Goal: Information Seeking & Learning: Learn about a topic

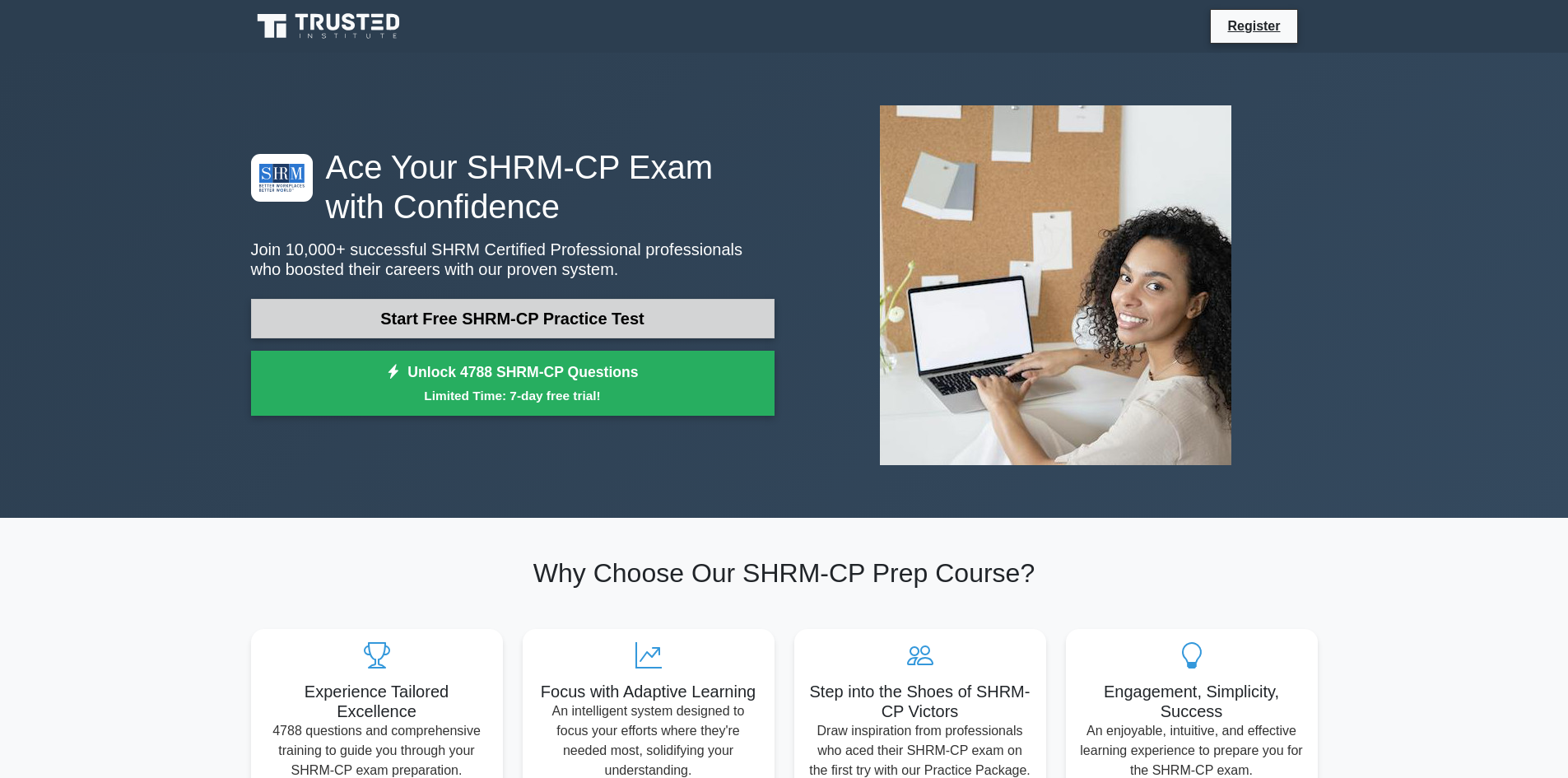
click at [515, 316] on link "Start Free SHRM-CP Practice Test" at bounding box center [513, 318] width 523 height 39
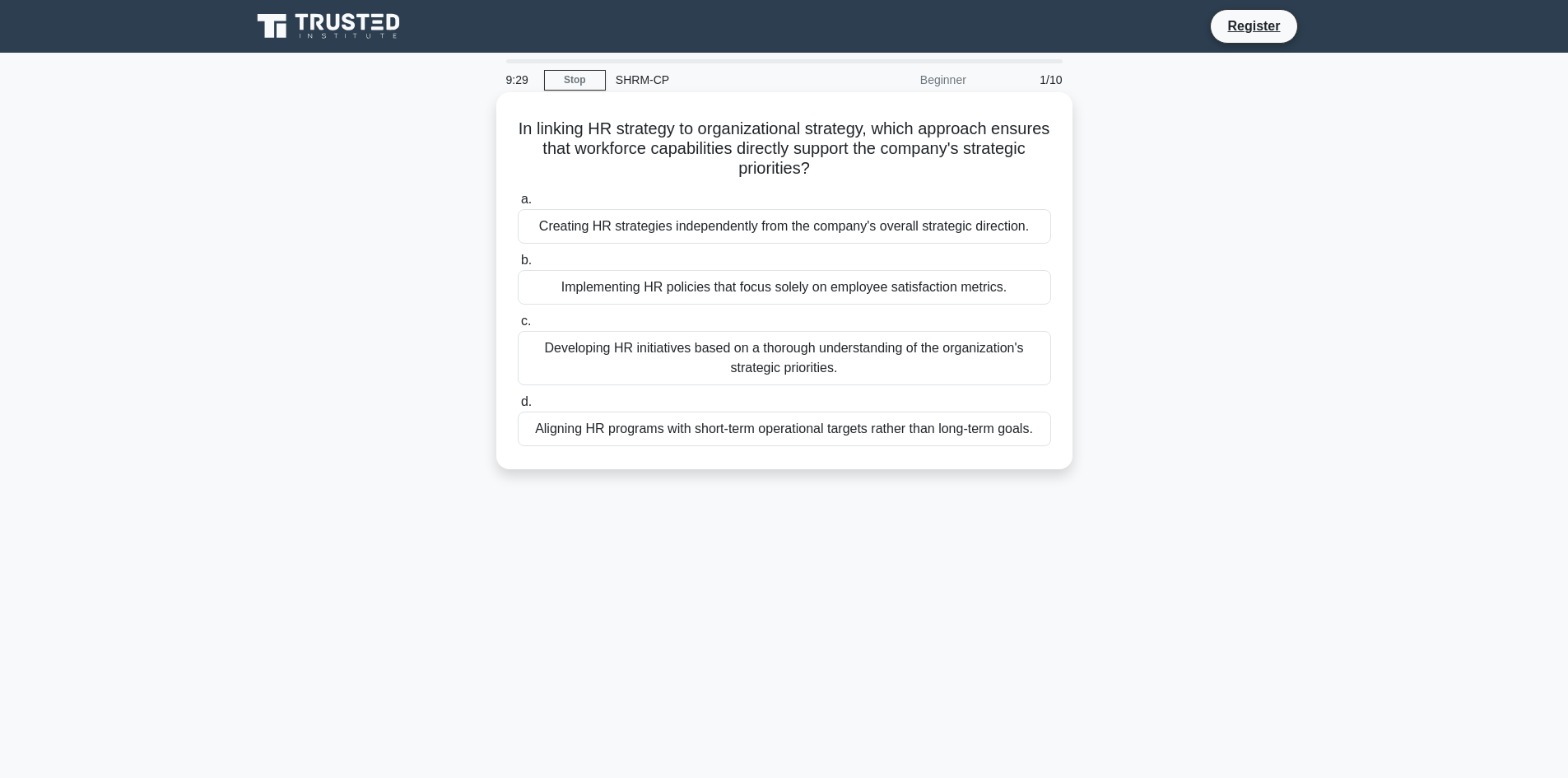
click at [838, 345] on div "Developing HR initiatives based on a thorough understanding of the organization…" at bounding box center [784, 358] width 533 height 54
click at [517, 327] on input "c. Developing HR initiatives based on a thorough understanding of the organizat…" at bounding box center [517, 321] width 0 height 10
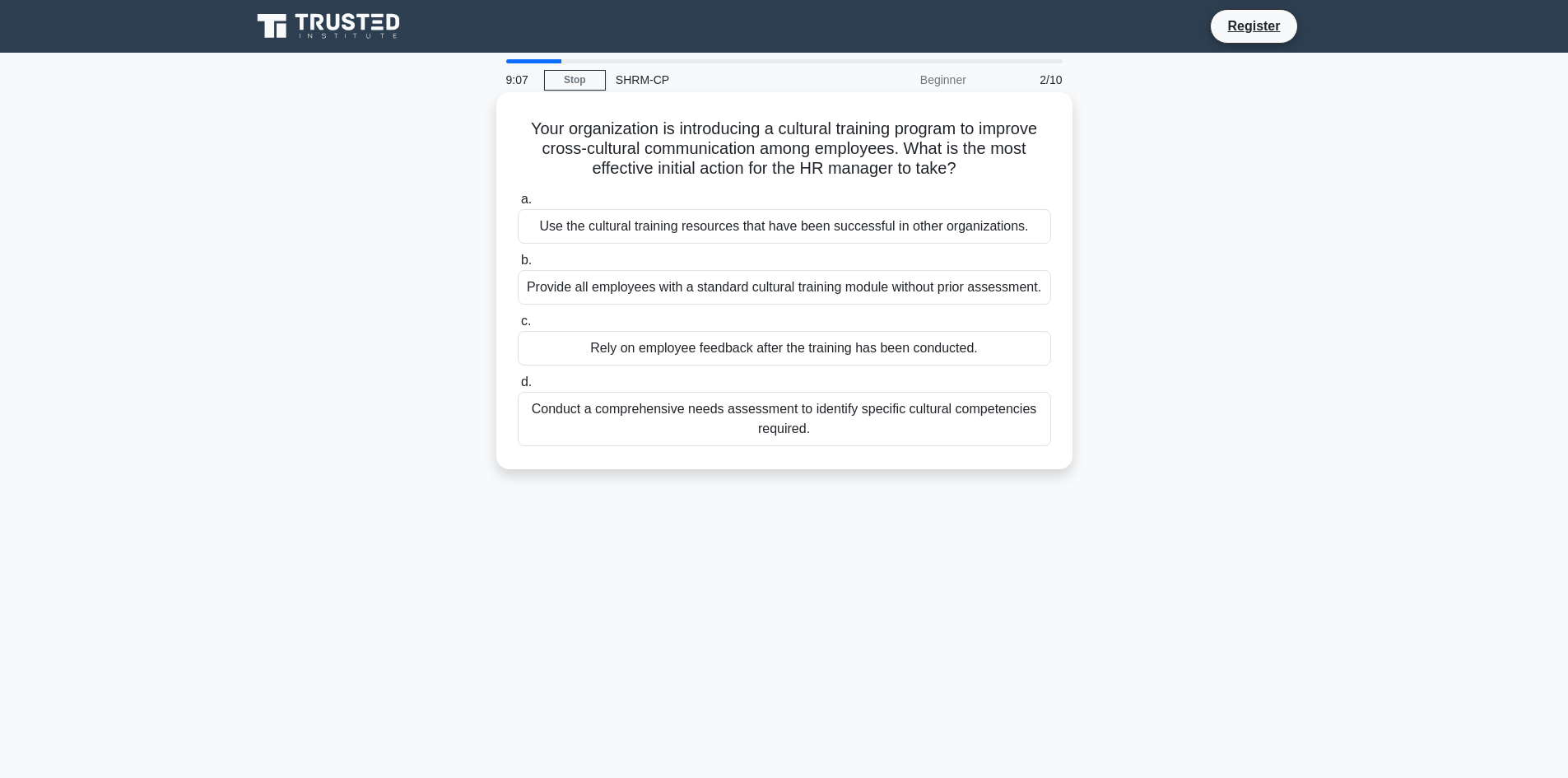
drag, startPoint x: 782, startPoint y: 192, endPoint x: 784, endPoint y: 256, distance: 64.0
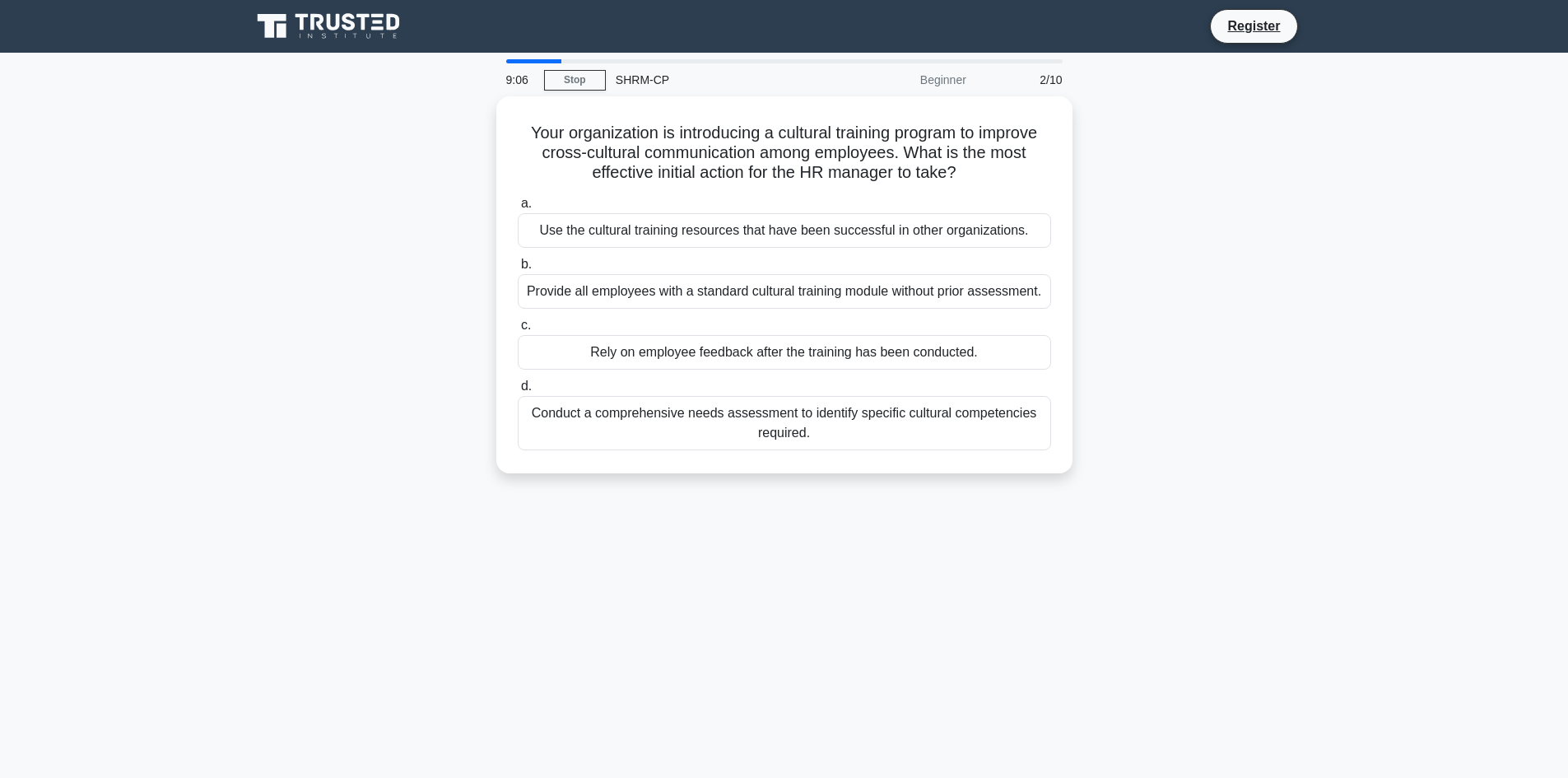
drag, startPoint x: 784, startPoint y: 256, endPoint x: 625, endPoint y: 516, distance: 304.8
click at [625, 516] on div "9:06 Stop SHRM-CP Beginner 2/10 Your organization is introducing a cultural tra…" at bounding box center [784, 471] width 1086 height 823
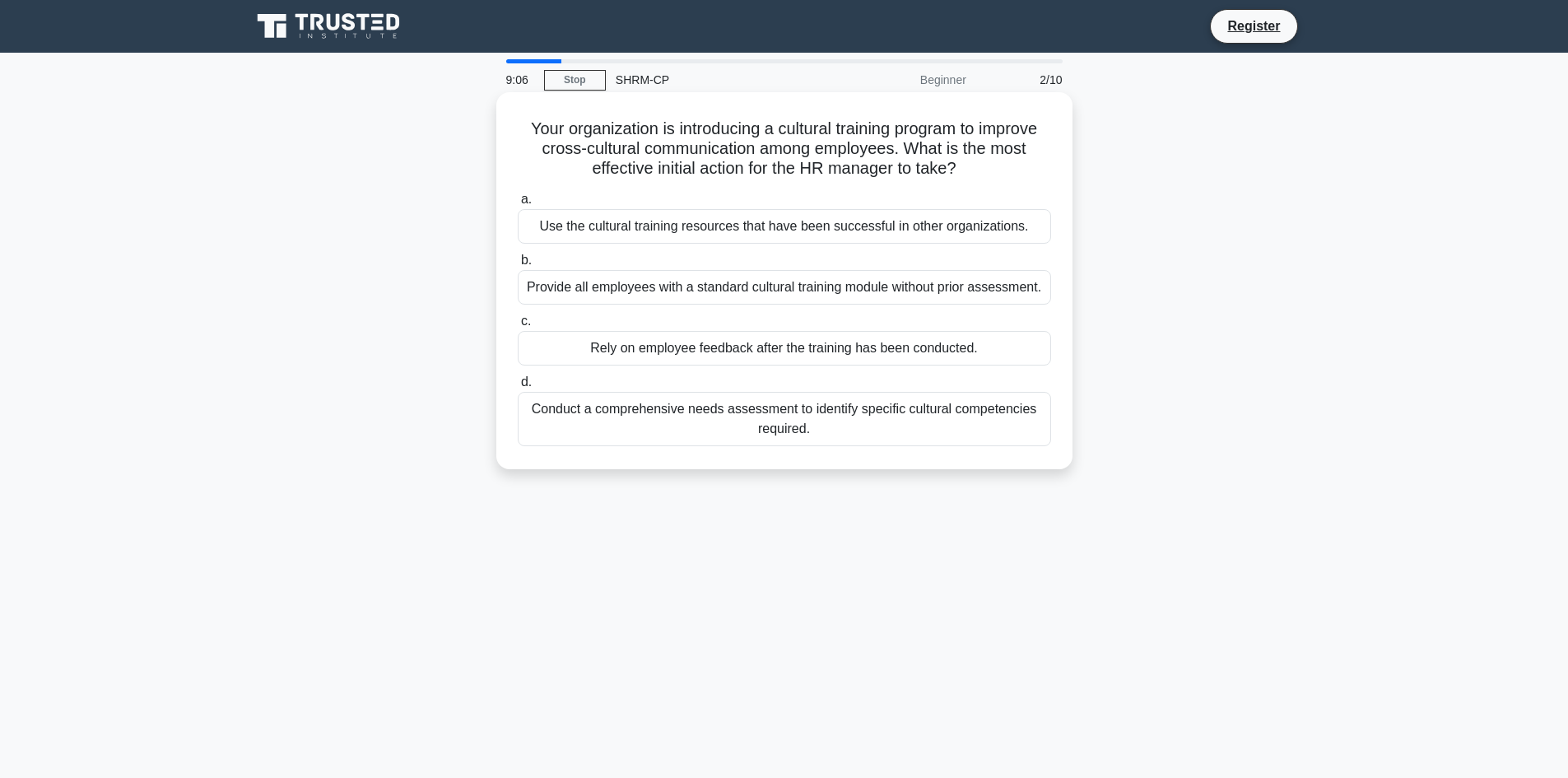
click at [651, 402] on div "Conduct a comprehensive needs assessment to identify specific cultural competen…" at bounding box center [784, 419] width 533 height 54
click at [517, 388] on input "d. Conduct a comprehensive needs assessment to identify specific cultural compe…" at bounding box center [517, 382] width 0 height 10
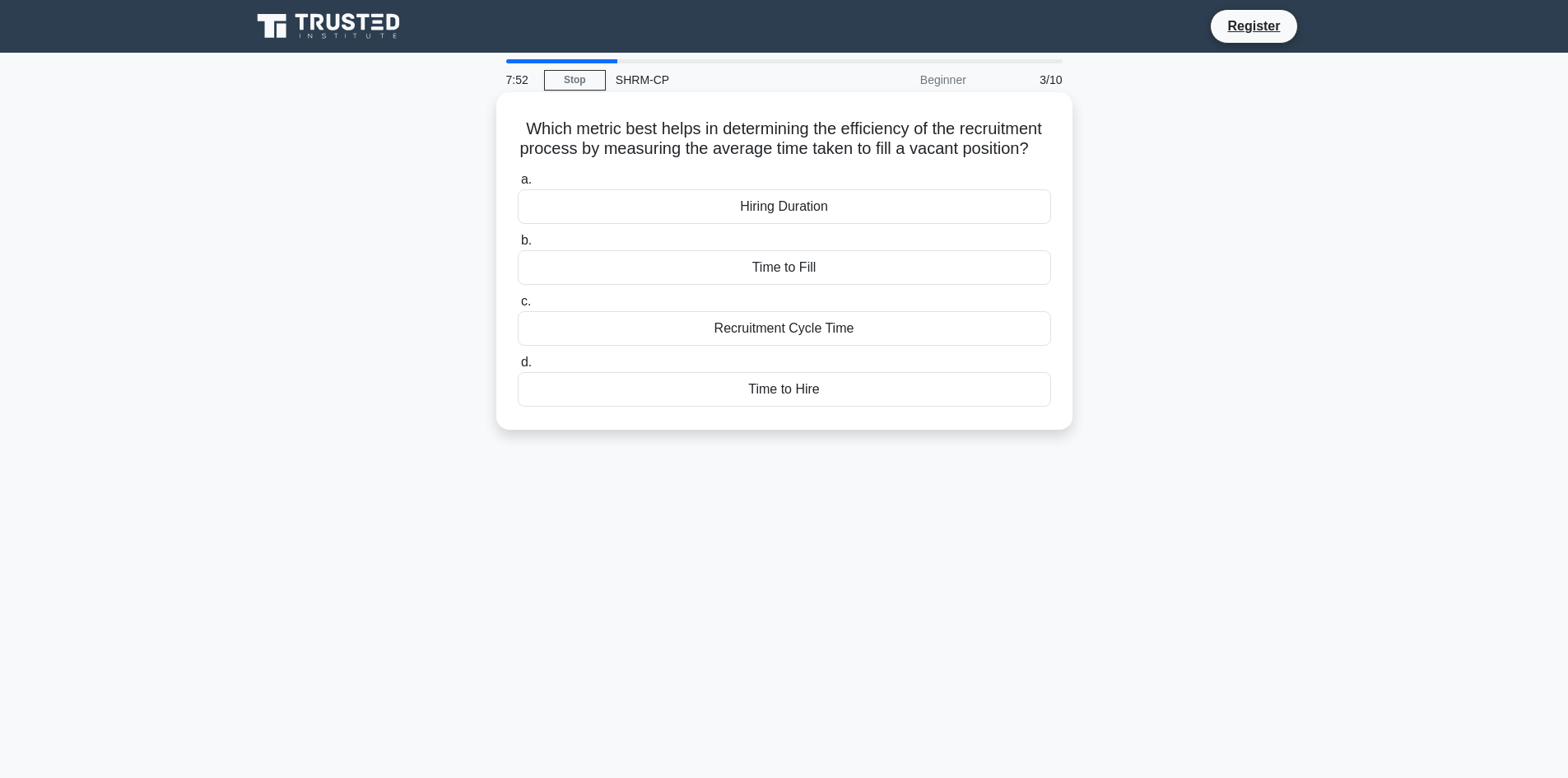
click at [761, 345] on div "Recruitment Cycle Time" at bounding box center [784, 328] width 533 height 34
click at [517, 307] on input "c. Recruitment Cycle Time" at bounding box center [517, 301] width 0 height 10
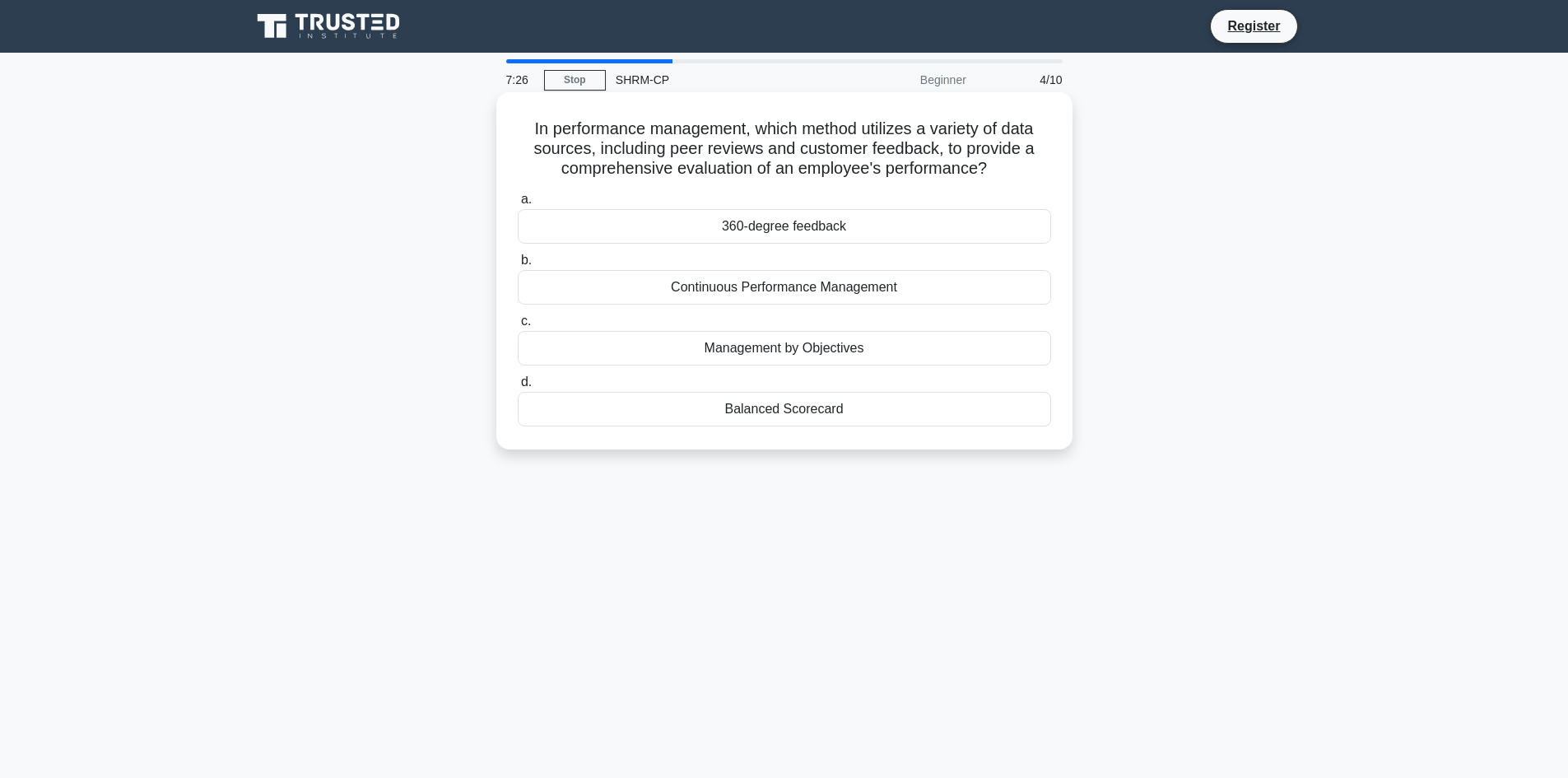
click at [702, 240] on div "360-degree feedback" at bounding box center [784, 226] width 533 height 34
click at [517, 205] on input "a. 360-degree feedback" at bounding box center [517, 199] width 0 height 10
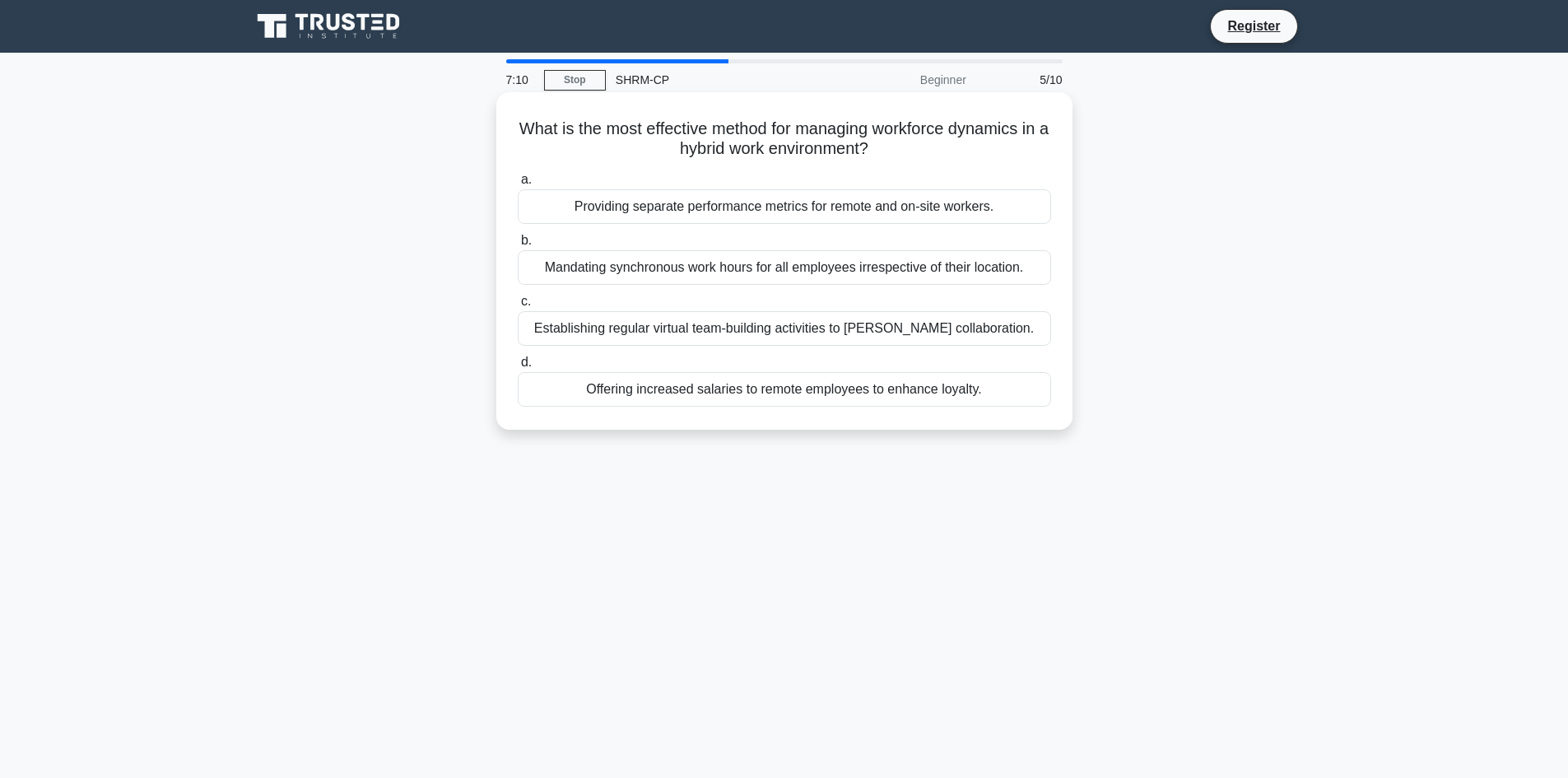
click at [708, 328] on div "Establishing regular virtual team-building activities to foster collaboration." at bounding box center [784, 328] width 533 height 34
click at [517, 307] on input "c. Establishing regular virtual team-building activities to foster collaboratio…" at bounding box center [517, 301] width 0 height 10
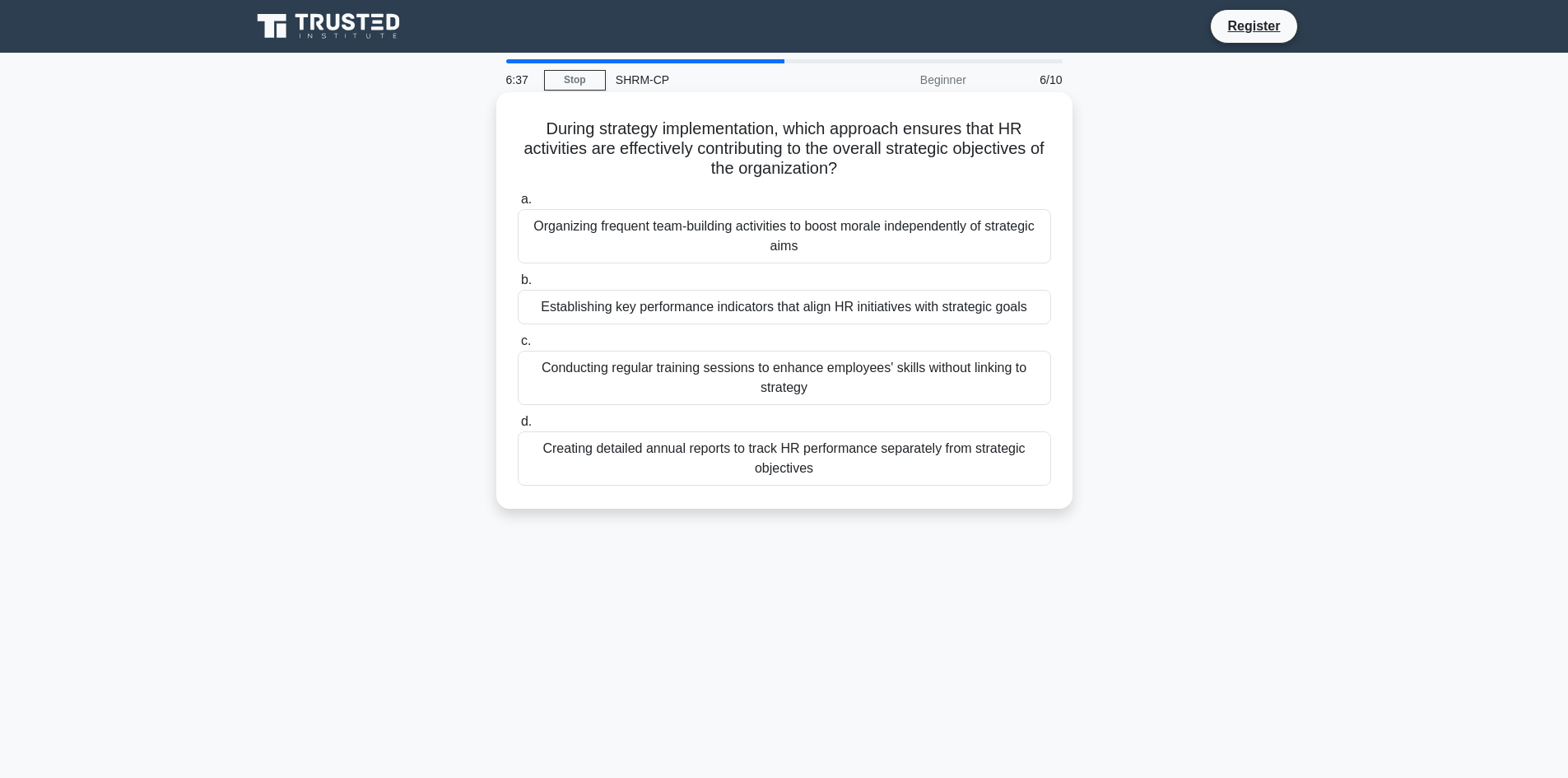
click at [718, 308] on div "Establishing key performance indicators that align HR initiatives with strategi…" at bounding box center [784, 306] width 533 height 34
click at [517, 286] on input "b. Establishing key performance indicators that align HR initiatives with strat…" at bounding box center [517, 279] width 0 height 10
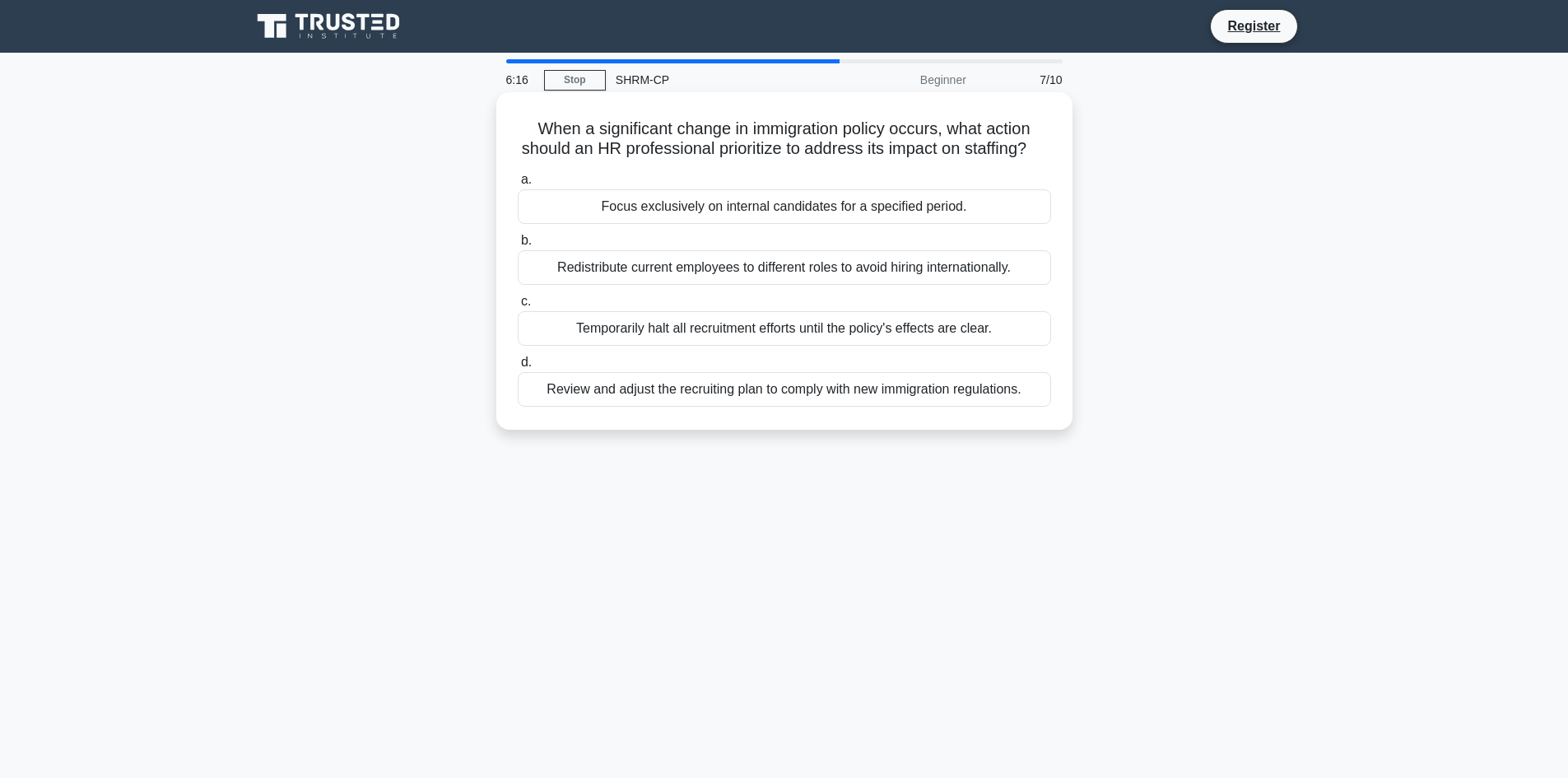
click at [661, 407] on div "Review and adjust the recruiting plan to comply with new immigration regulation…" at bounding box center [784, 389] width 533 height 34
click at [517, 368] on input "d. Review and adjust the recruiting plan to comply with new immigration regulat…" at bounding box center [517, 362] width 0 height 10
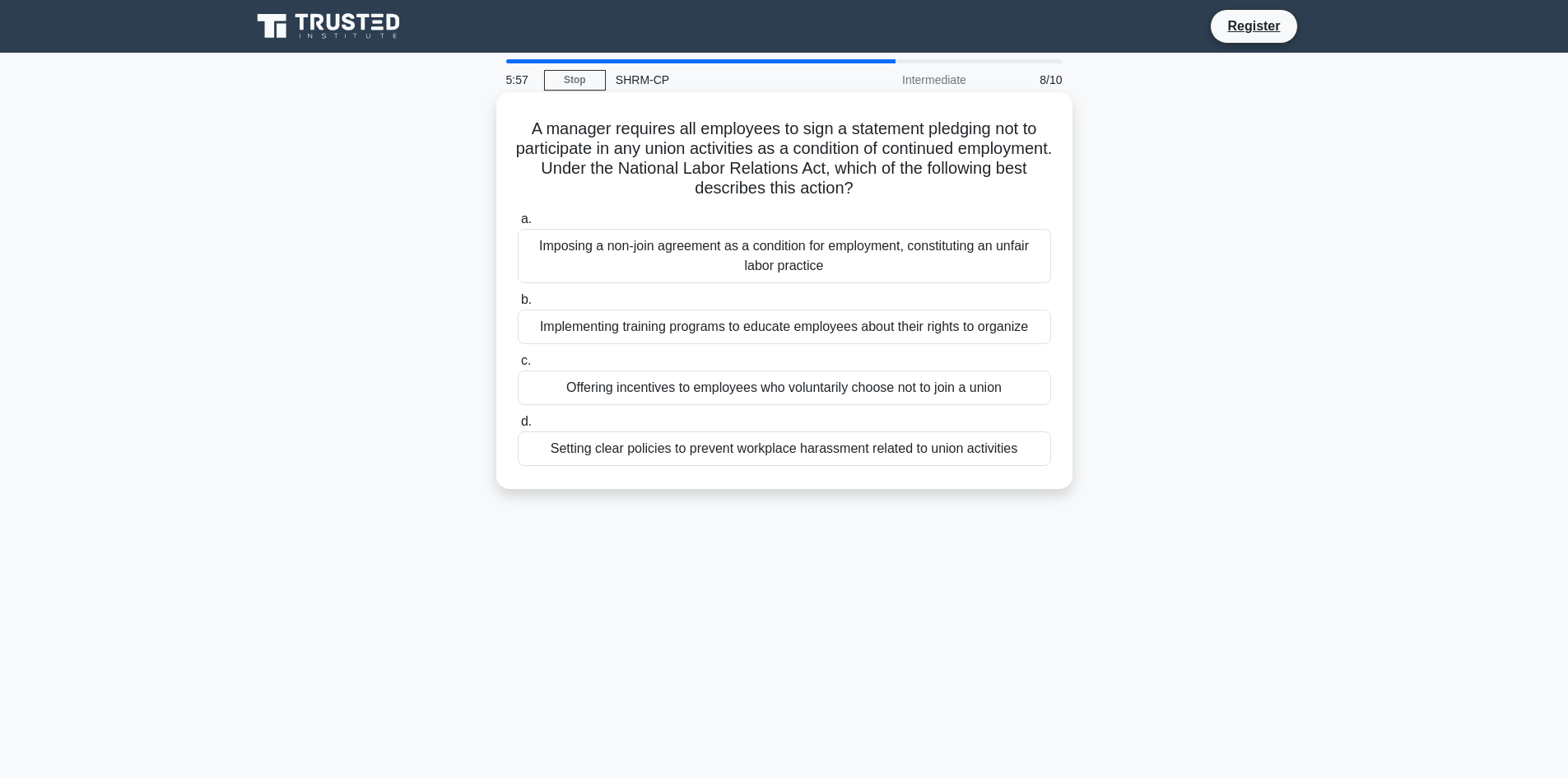
click at [999, 274] on div "Imposing a non-join agreement as a condition for employment, constituting an un…" at bounding box center [784, 256] width 533 height 54
click at [517, 224] on input "a. Imposing a non-join agreement as a condition for employment, constituting an…" at bounding box center [517, 219] width 0 height 10
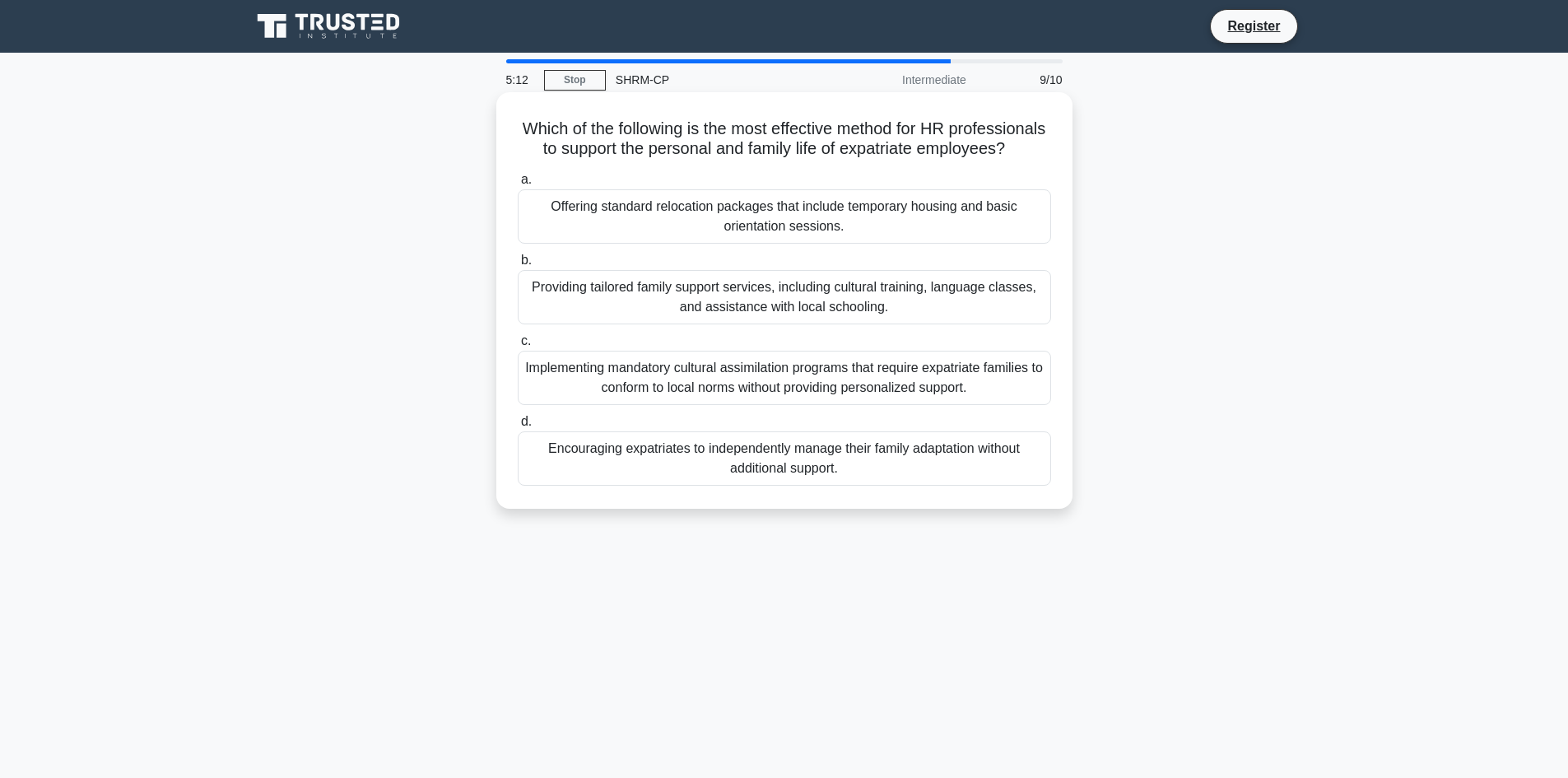
click at [863, 234] on div "Offering standard relocation packages that include temporary housing and basic …" at bounding box center [784, 216] width 533 height 54
click at [517, 185] on input "a. Offering standard relocation packages that include temporary housing and bas…" at bounding box center [517, 179] width 0 height 10
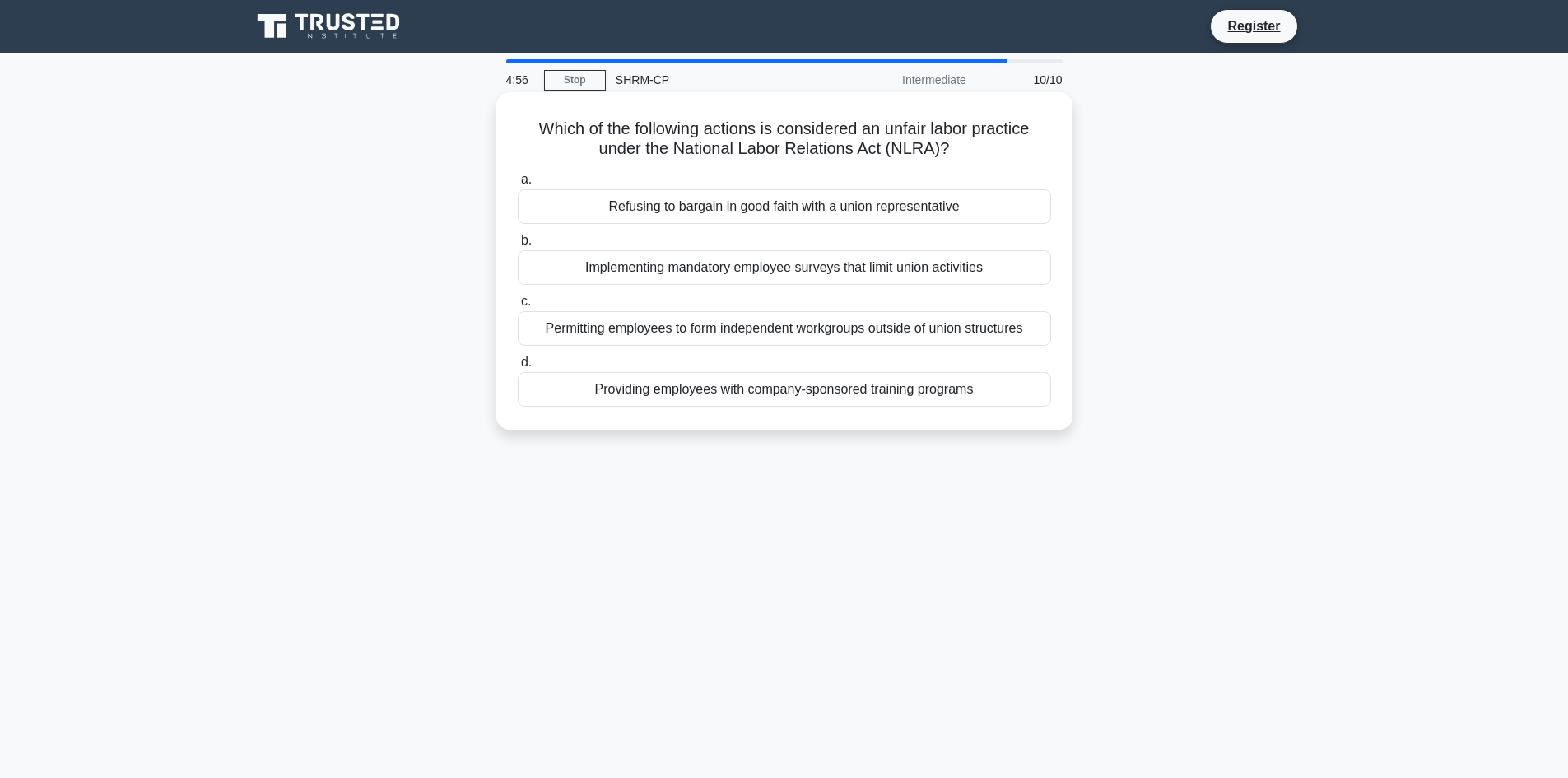
click at [897, 276] on div "Implementing mandatory employee surveys that limit union activities" at bounding box center [784, 267] width 533 height 34
click at [517, 246] on input "b. Implementing mandatory employee surveys that limit union activities" at bounding box center [517, 240] width 0 height 10
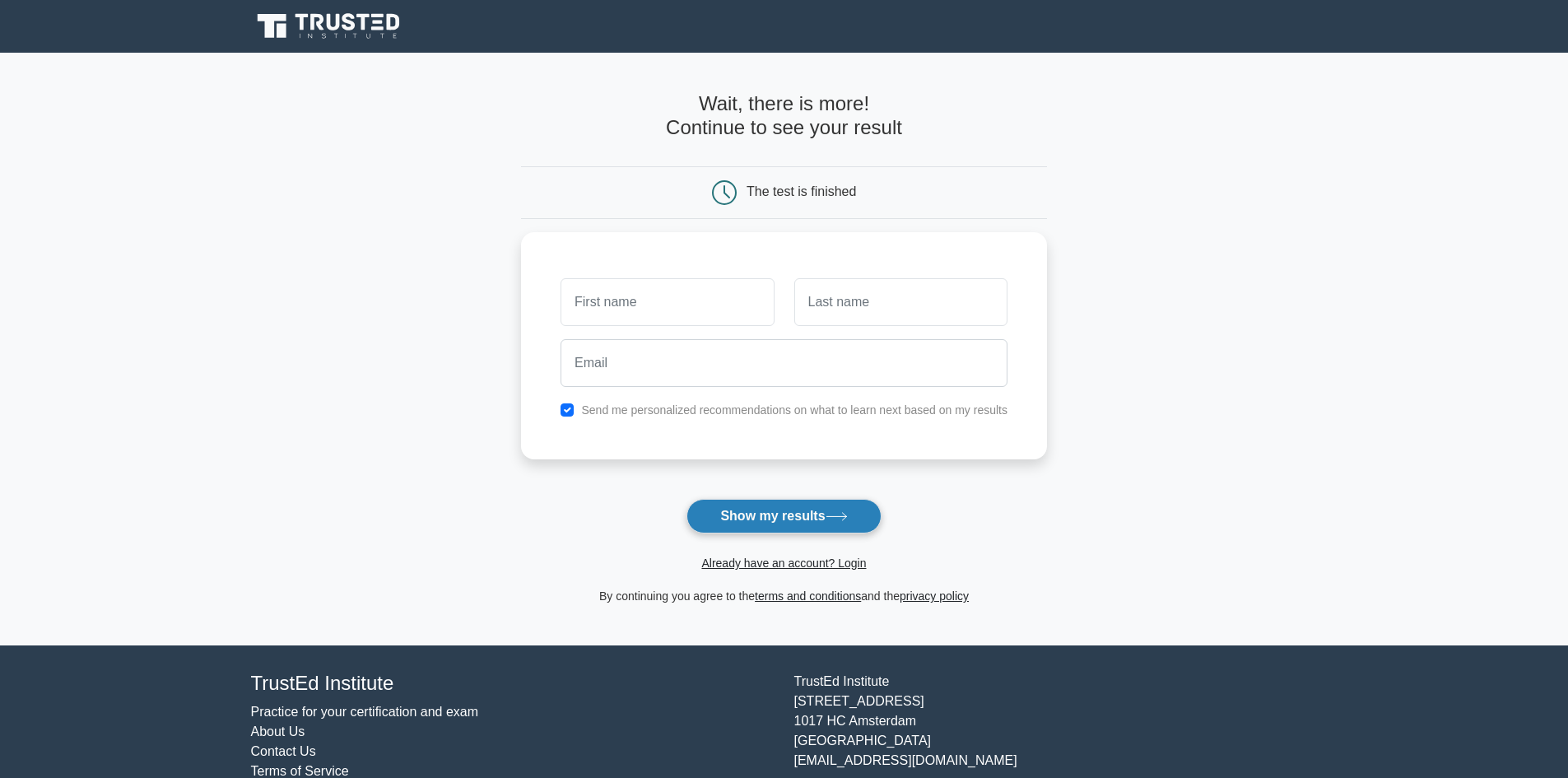
click at [824, 506] on button "Show my results" at bounding box center [784, 516] width 194 height 34
click at [690, 295] on input "text" at bounding box center [666, 297] width 213 height 47
type input "Ledeema"
type input "Bagosbah"
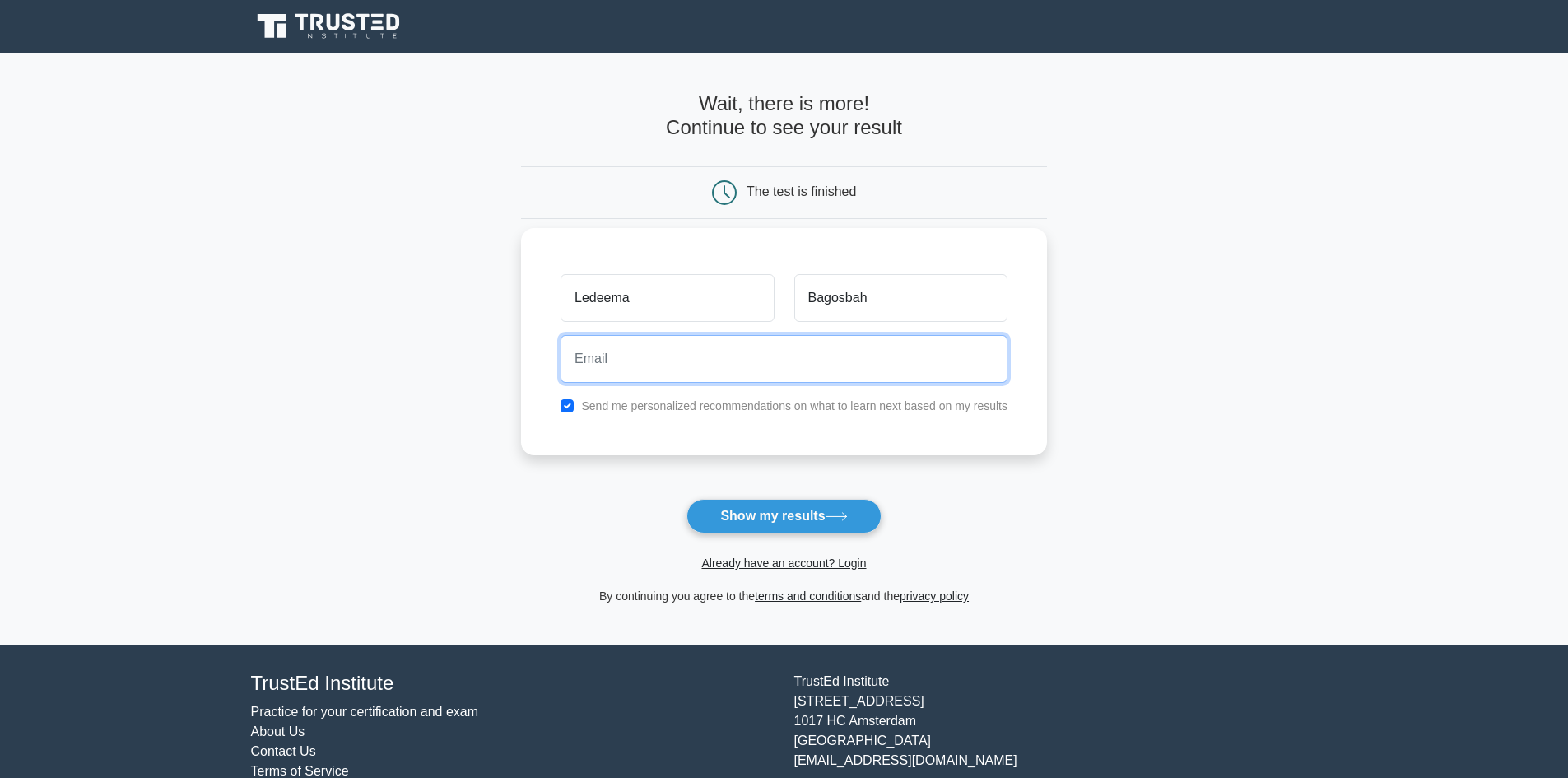
click at [585, 375] on input "email" at bounding box center [784, 358] width 447 height 47
type input "ledeemaaa@gmail.com"
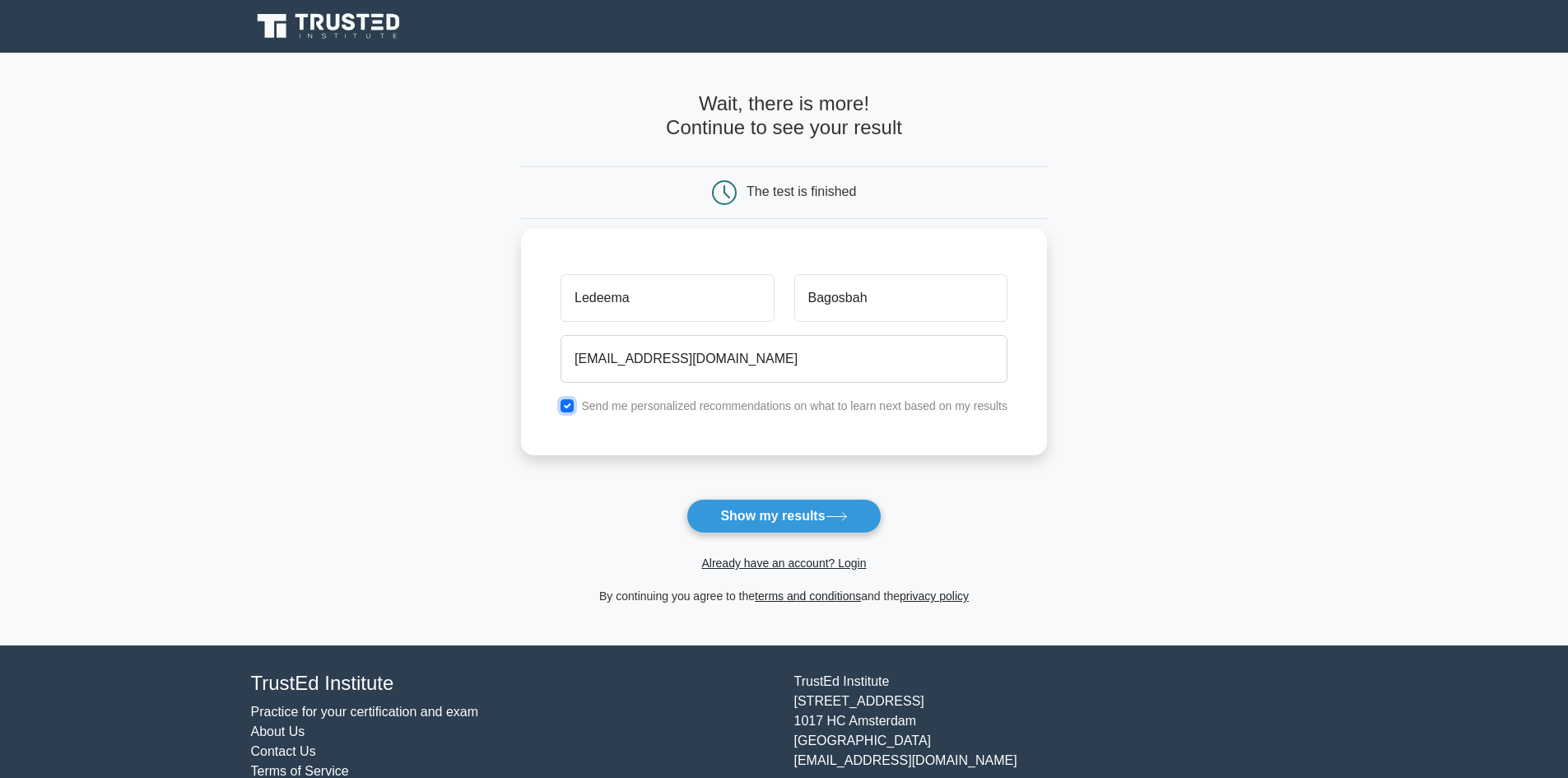
click at [567, 402] on input "checkbox" at bounding box center [567, 406] width 13 height 13
checkbox input "true"
click at [830, 516] on icon at bounding box center [837, 516] width 22 height 9
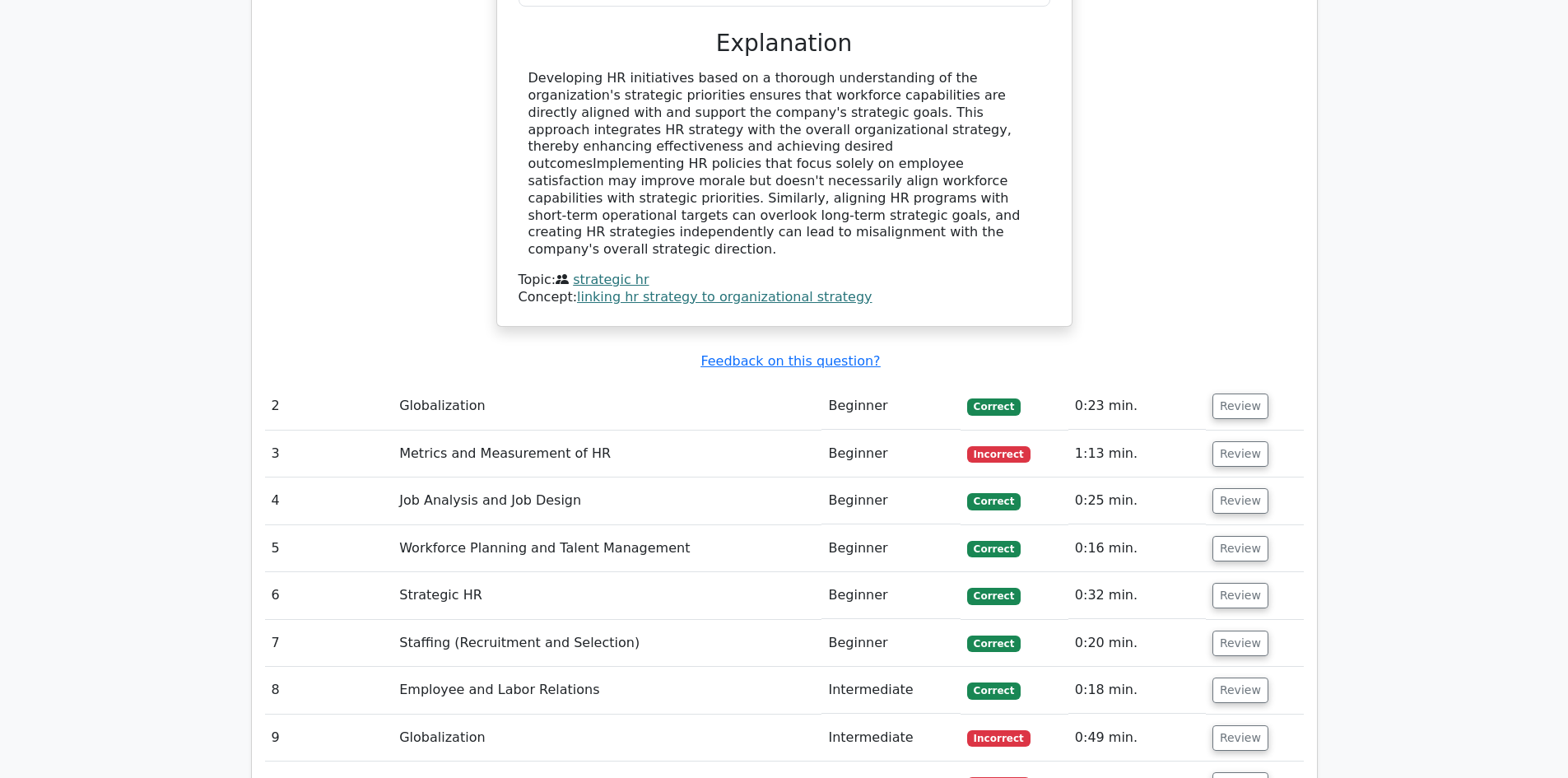
scroll to position [1811, 0]
click at [1236, 440] on button "Review" at bounding box center [1240, 452] width 56 height 25
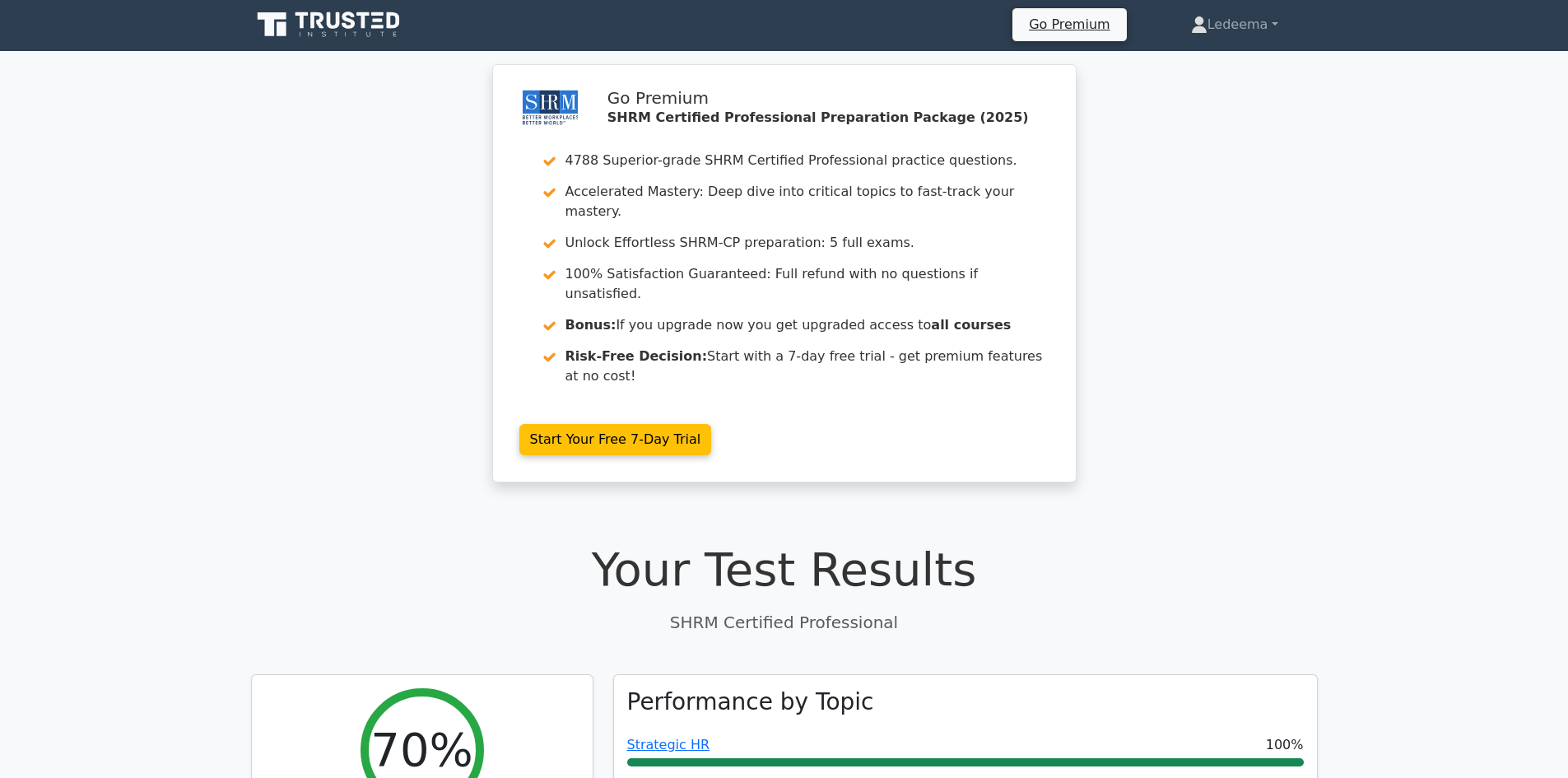
scroll to position [0, 0]
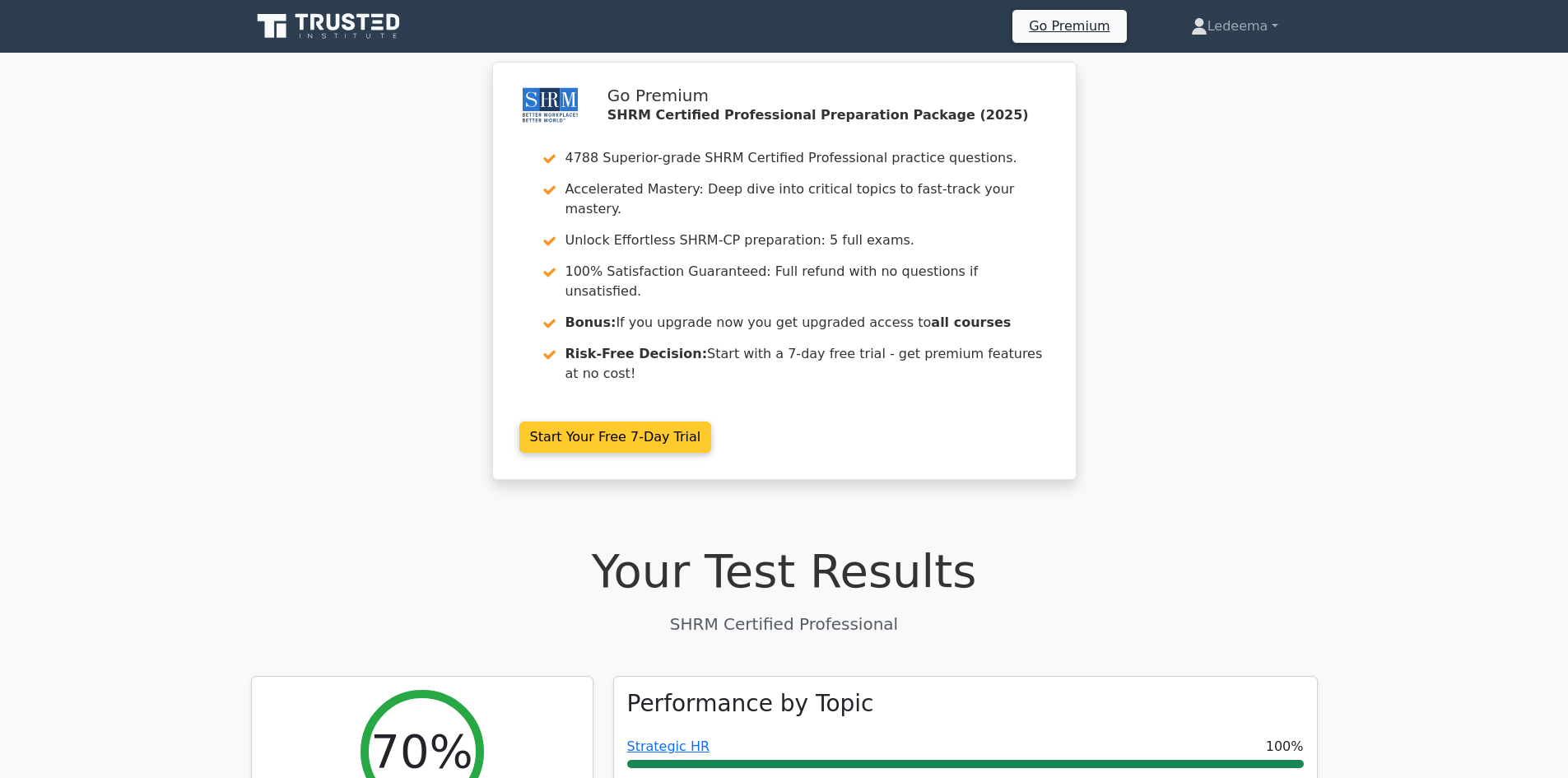
click at [656, 422] on link "Start Your Free 7-Day Trial" at bounding box center [615, 437] width 193 height 32
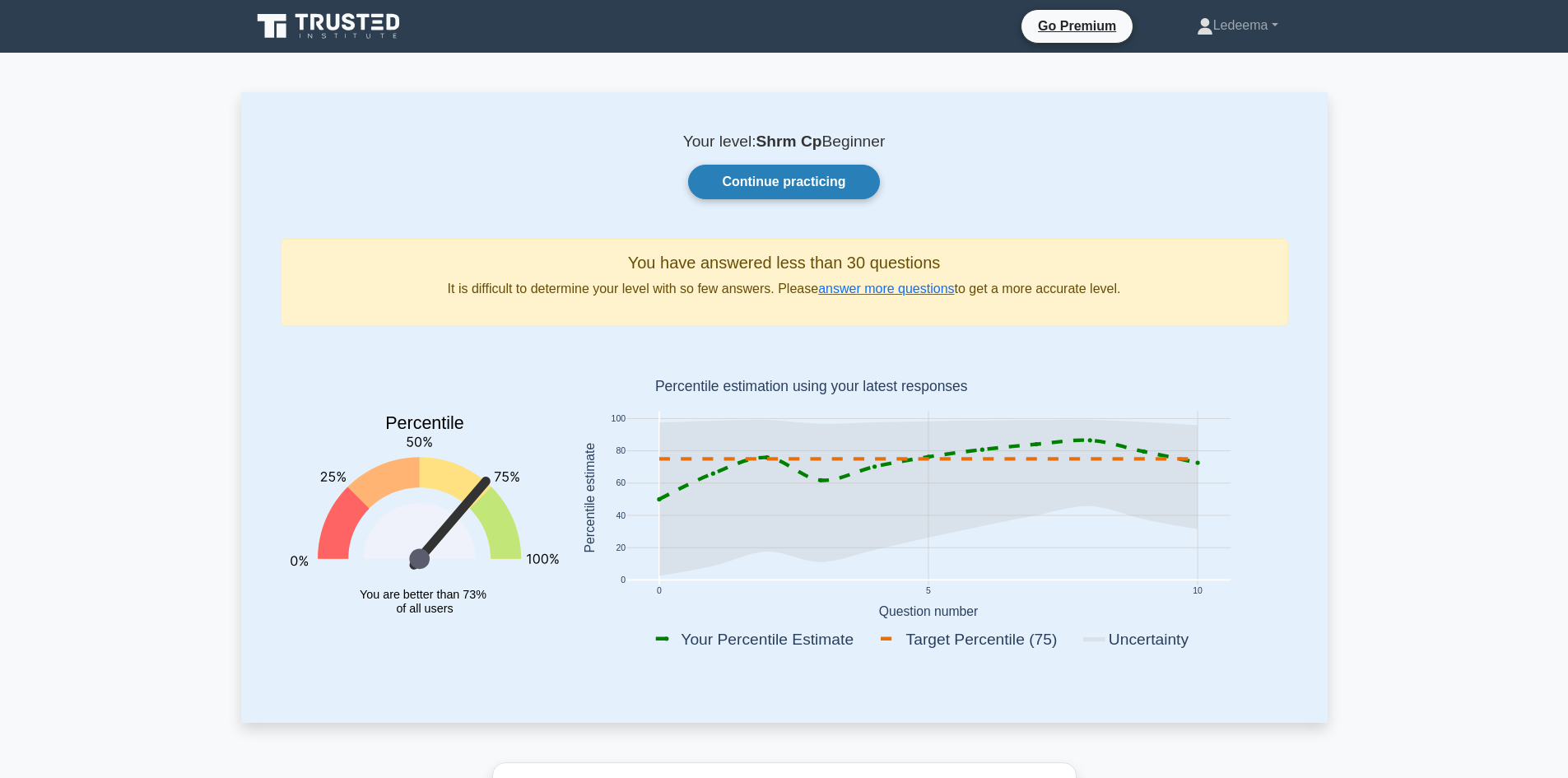
click at [777, 194] on link "Continue practicing" at bounding box center [783, 181] width 191 height 34
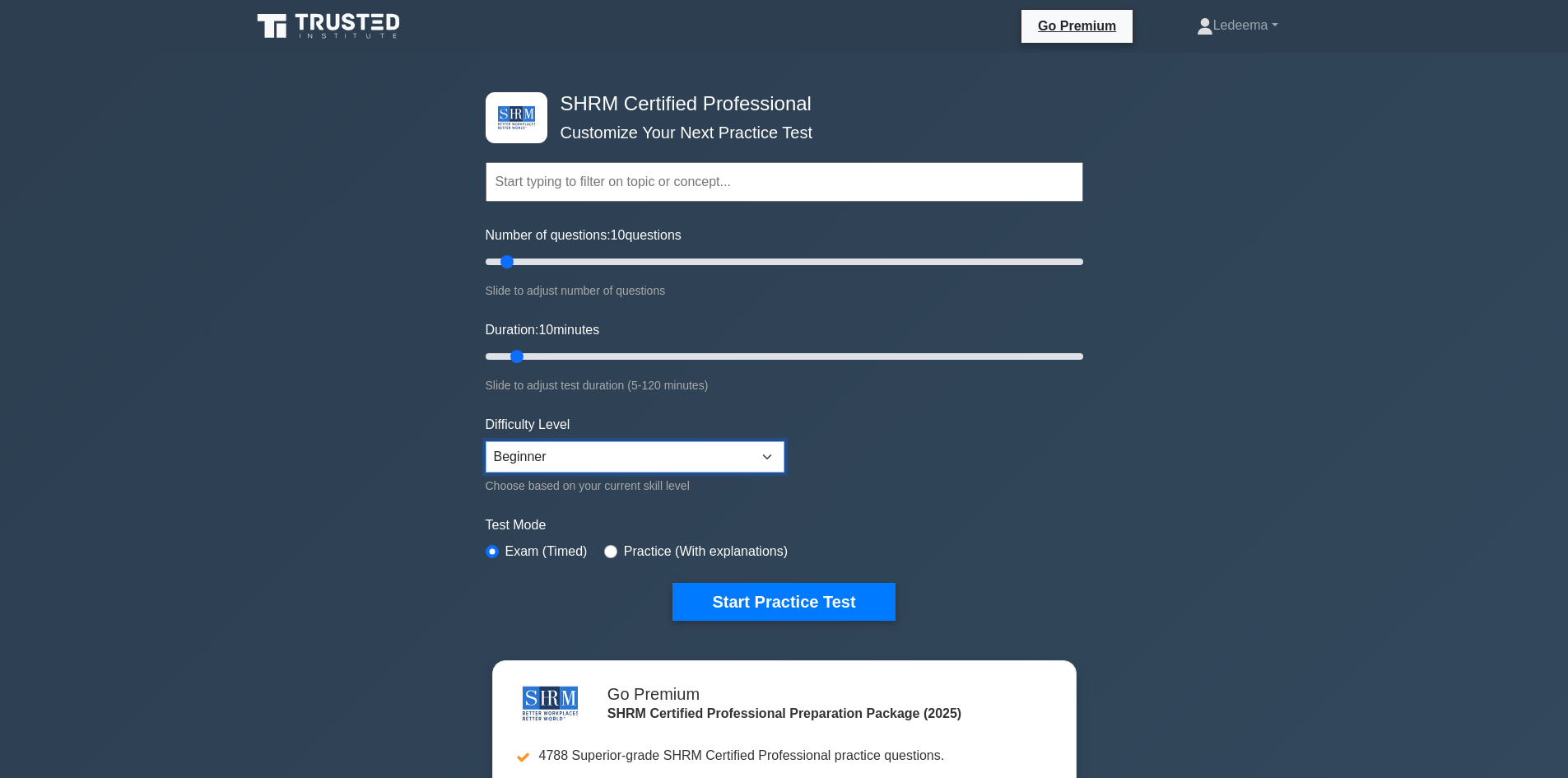
click at [697, 457] on select "Beginner Intermediate Expert" at bounding box center [635, 457] width 299 height 32
click at [331, 463] on div "SHRM Certified Professional Customize Your Next Practice Test Topics Change Man…" at bounding box center [784, 547] width 1568 height 988
drag, startPoint x: 503, startPoint y: 261, endPoint x: 520, endPoint y: 261, distance: 17.0
click at [520, 261] on input "Number of questions: 15 questions" at bounding box center [784, 262] width 597 height 20
drag, startPoint x: 520, startPoint y: 261, endPoint x: 536, endPoint y: 260, distance: 16.0
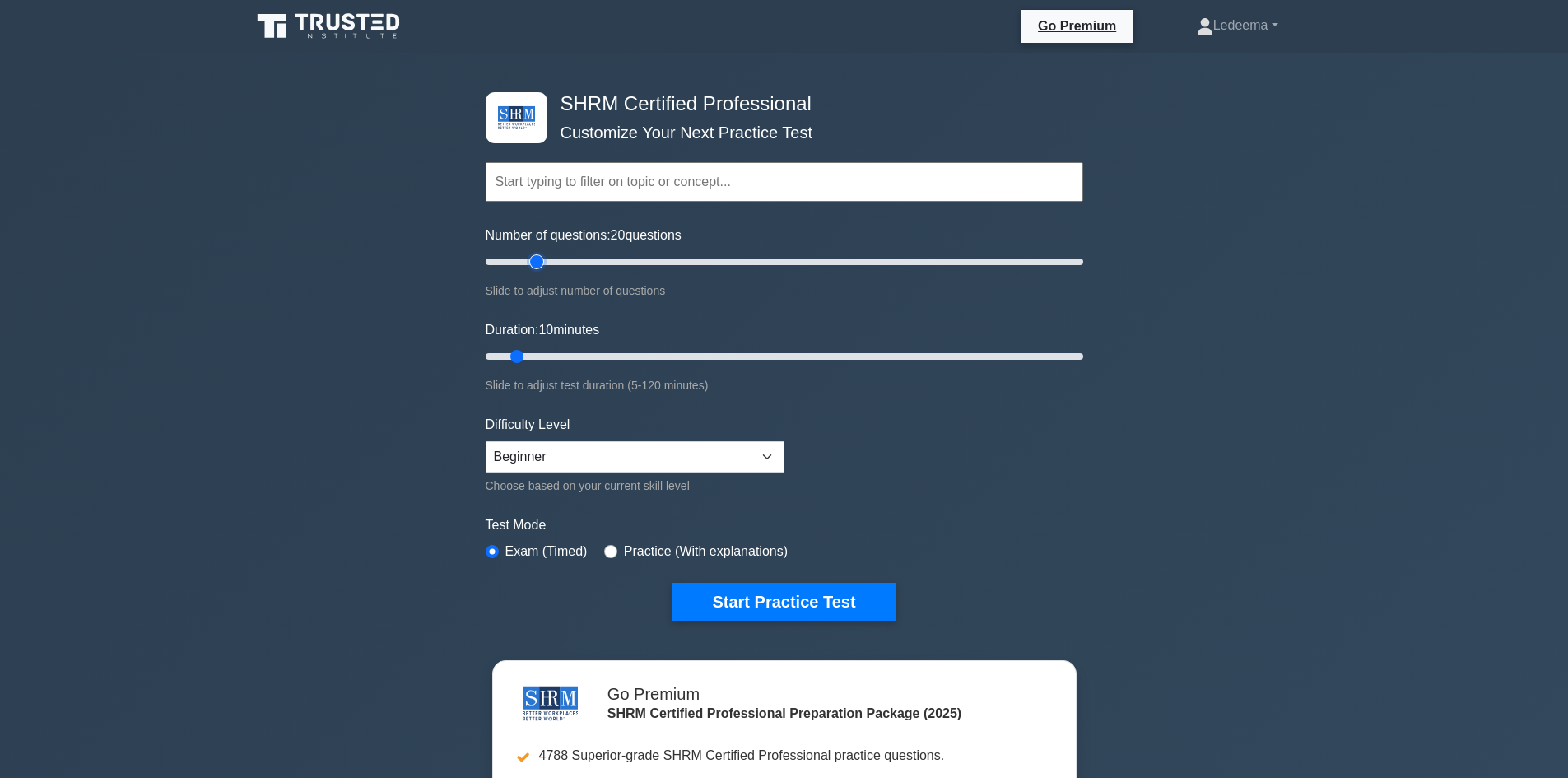
type input "20"
click at [536, 260] on input "Number of questions: 20 questions" at bounding box center [784, 262] width 597 height 20
click at [836, 597] on button "Start Practice Test" at bounding box center [783, 601] width 222 height 38
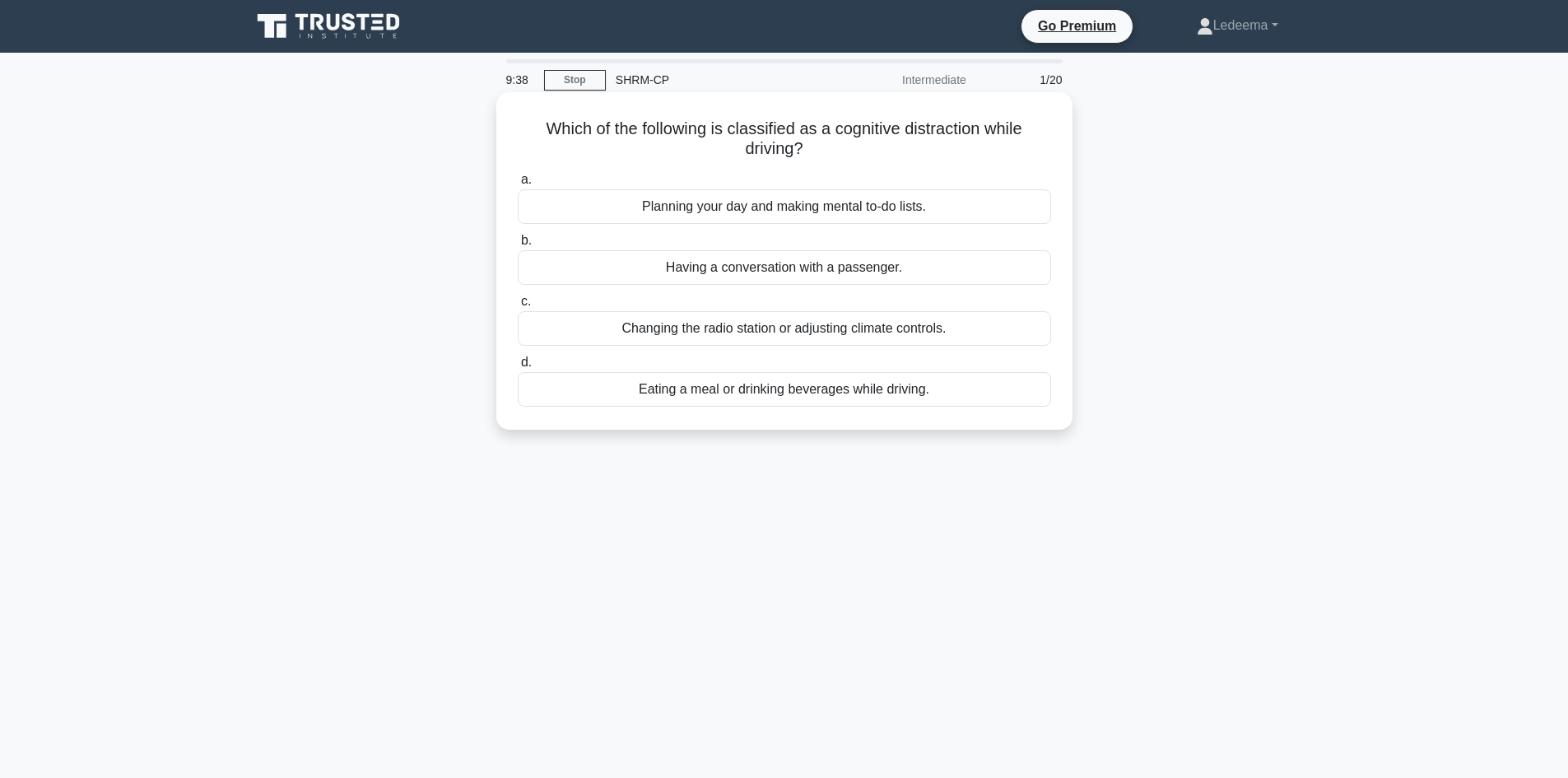
click at [860, 392] on div "Eating a meal or drinking beverages while driving." at bounding box center [784, 389] width 533 height 34
click at [517, 368] on input "d. Eating a meal or drinking beverages while driving." at bounding box center [517, 362] width 0 height 10
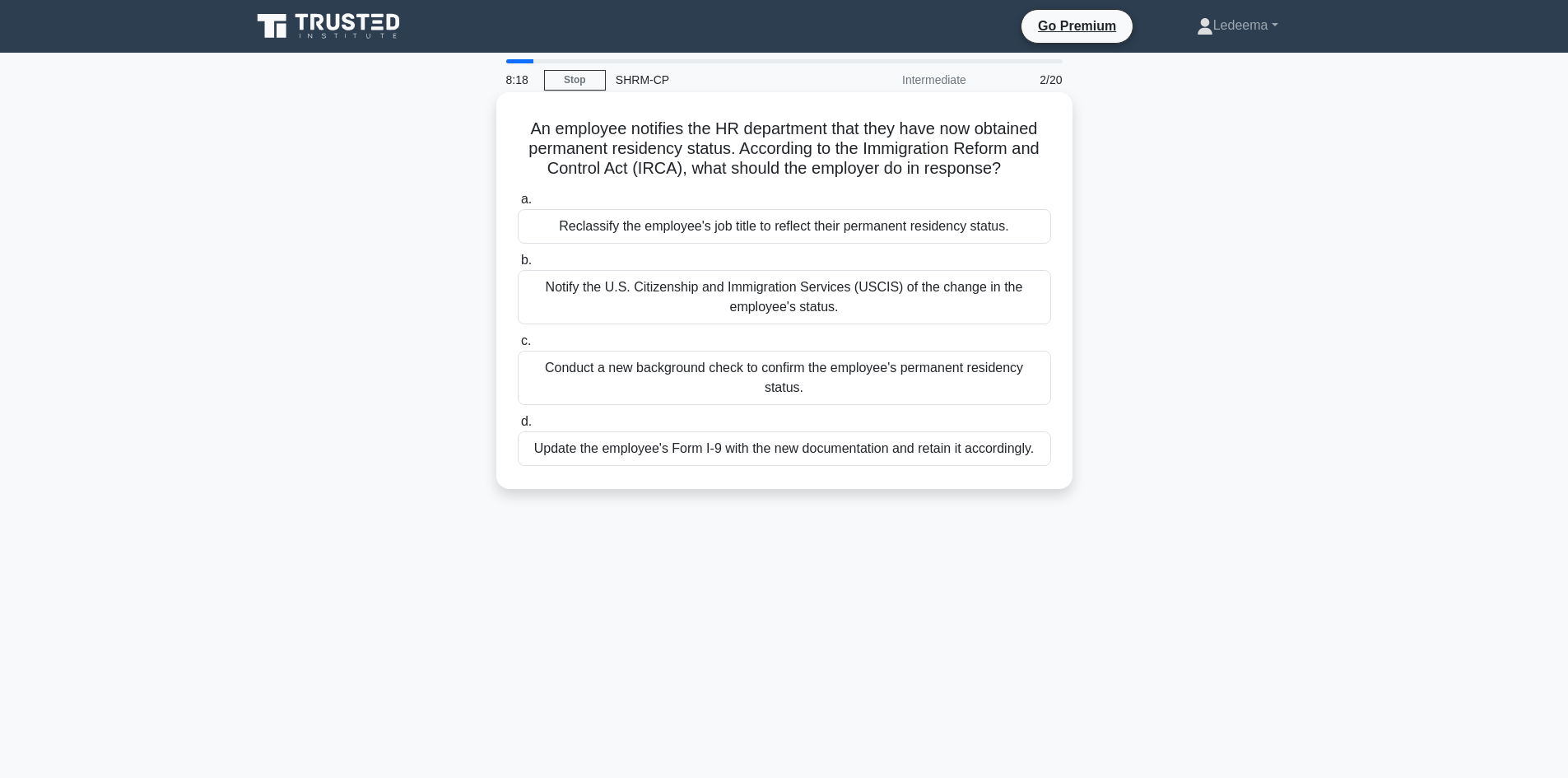
click at [566, 227] on div "Reclassify the employee's job title to reflect their permanent residency status." at bounding box center [784, 226] width 533 height 34
click at [517, 205] on input "a. Reclassify the employee's job title to reflect their permanent residency sta…" at bounding box center [517, 199] width 0 height 10
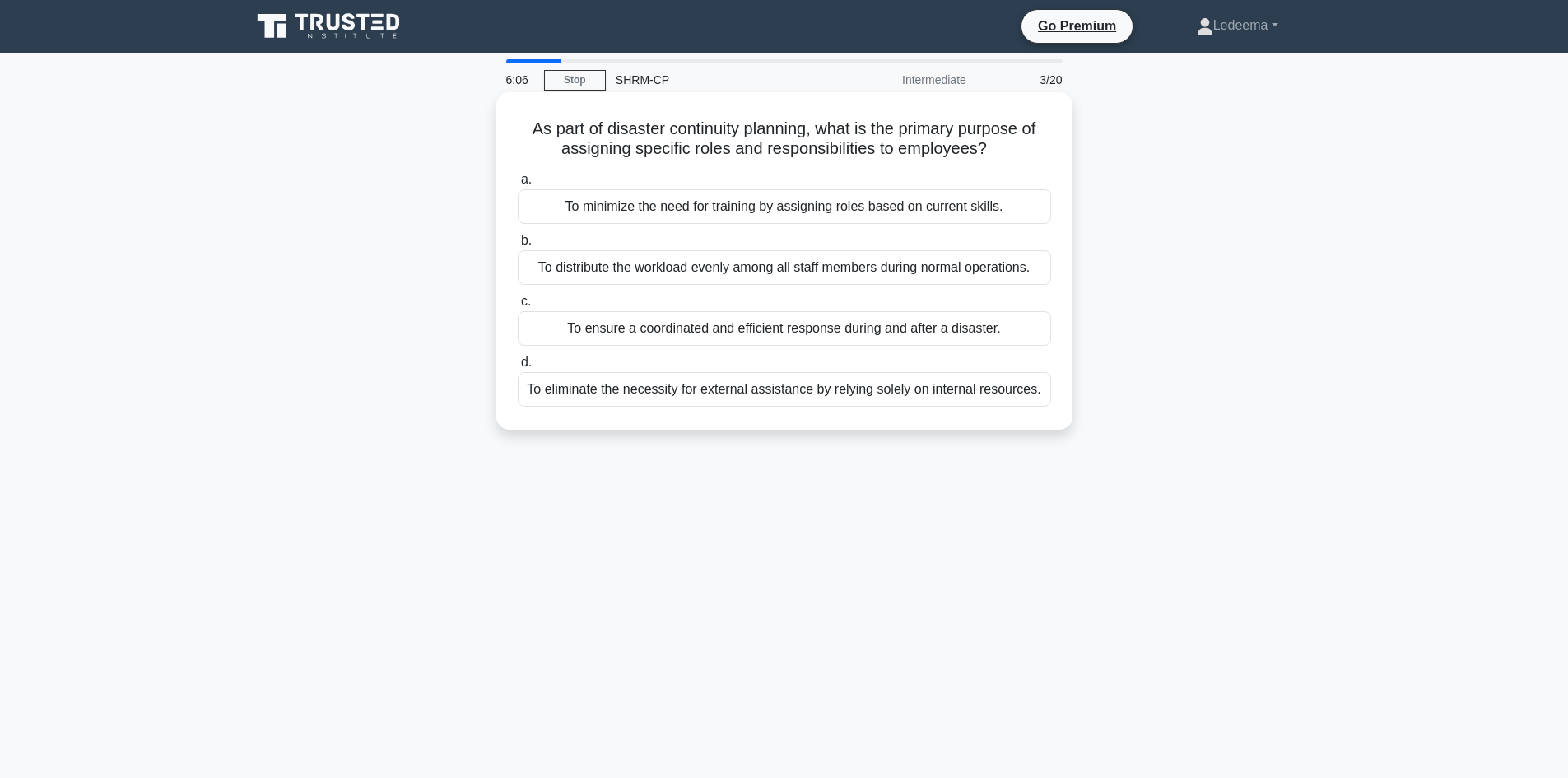
click at [717, 334] on div "To ensure a coordinated and efficient response during and after a disaster." at bounding box center [784, 328] width 533 height 34
click at [517, 307] on input "c. To ensure a coordinated and efficient response during and after a disaster." at bounding box center [517, 301] width 0 height 10
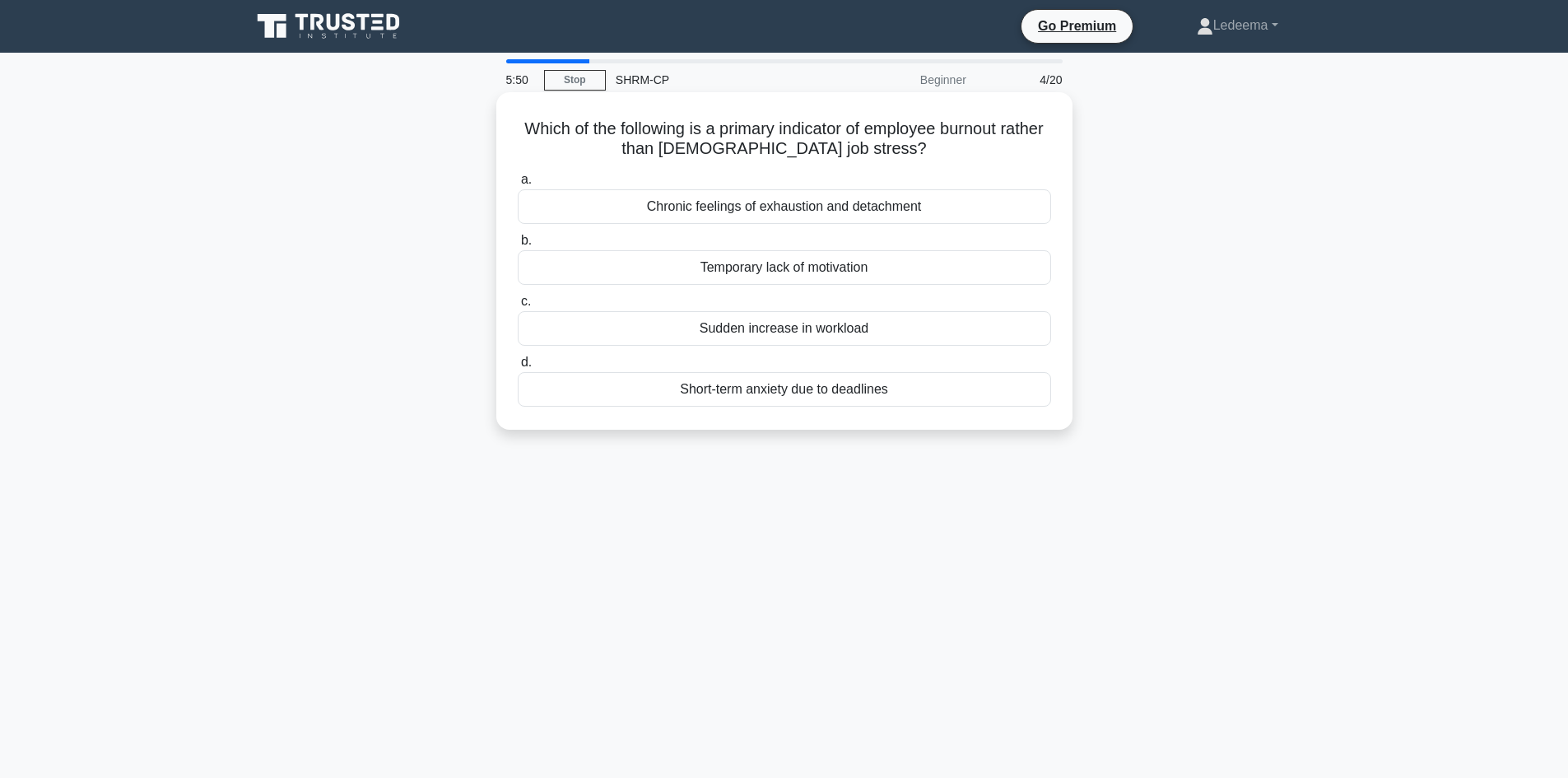
click at [840, 207] on div "Chronic feelings of exhaustion and detachment" at bounding box center [784, 206] width 533 height 34
click at [517, 185] on input "a. Chronic feelings of exhaustion and detachment" at bounding box center [517, 179] width 0 height 10
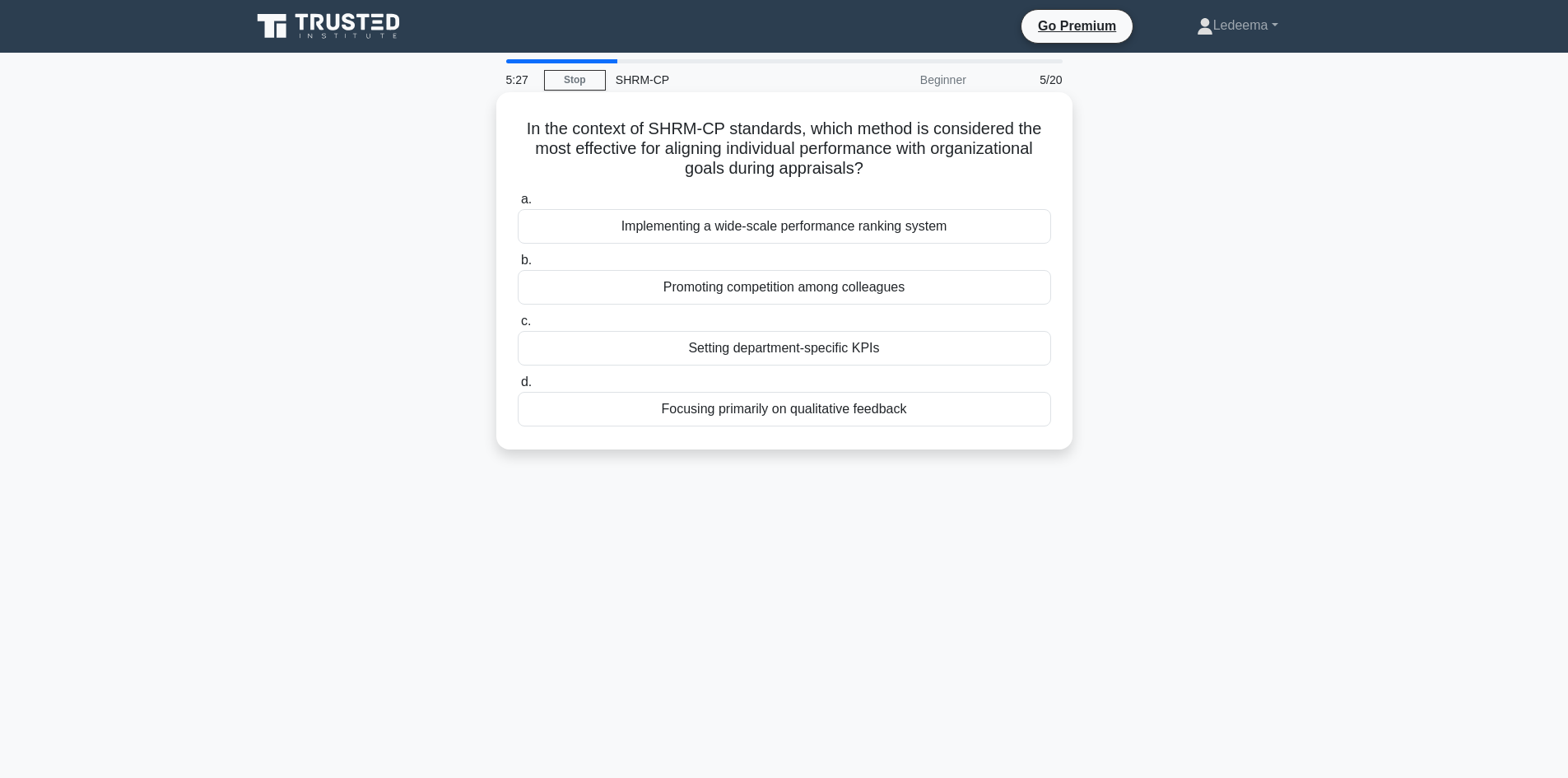
click at [902, 345] on div "Setting department-specific KPIs" at bounding box center [784, 348] width 533 height 34
click at [517, 327] on input "c. Setting department-specific KPIs" at bounding box center [517, 321] width 0 height 10
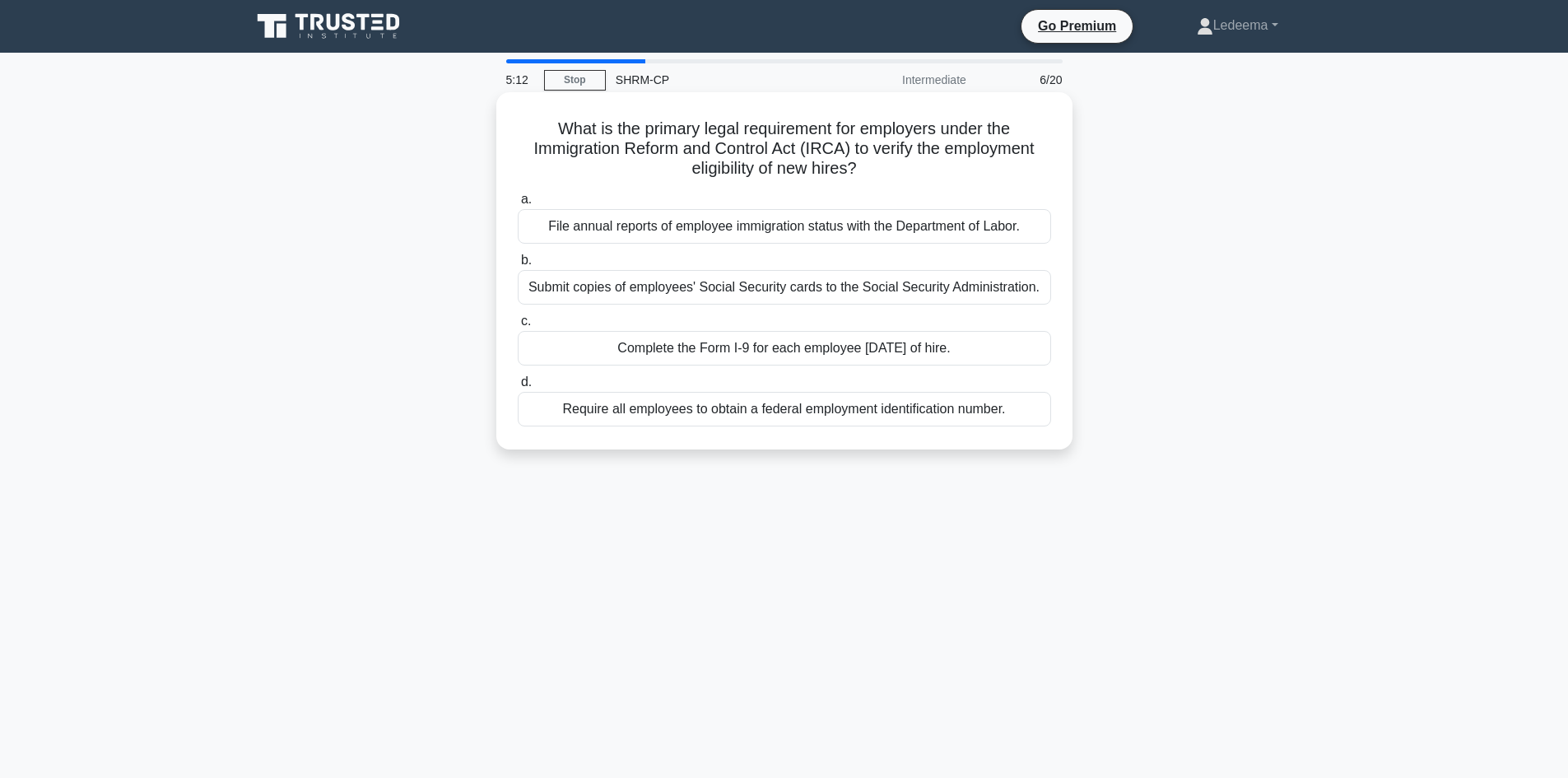
click at [842, 346] on div "Complete the Form I-9 for each employee within three days of hire." at bounding box center [784, 348] width 533 height 34
click at [517, 327] on input "c. Complete the Form I-9 for each employee within three days of hire." at bounding box center [517, 321] width 0 height 10
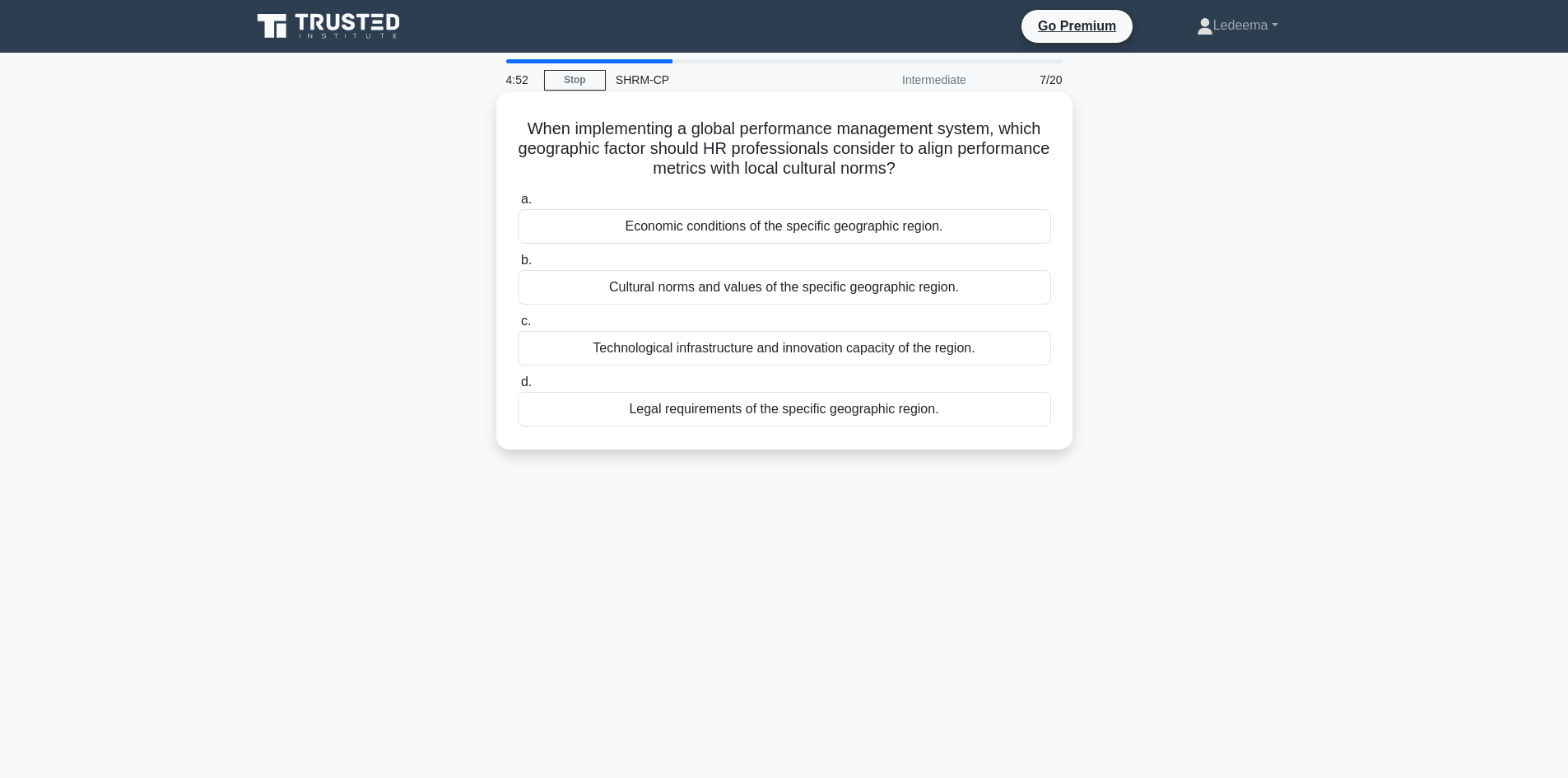
click at [876, 297] on div "Cultural norms and values of the specific geographic region." at bounding box center [784, 287] width 533 height 34
click at [517, 266] on input "b. Cultural norms and values of the specific geographic region." at bounding box center [517, 260] width 0 height 10
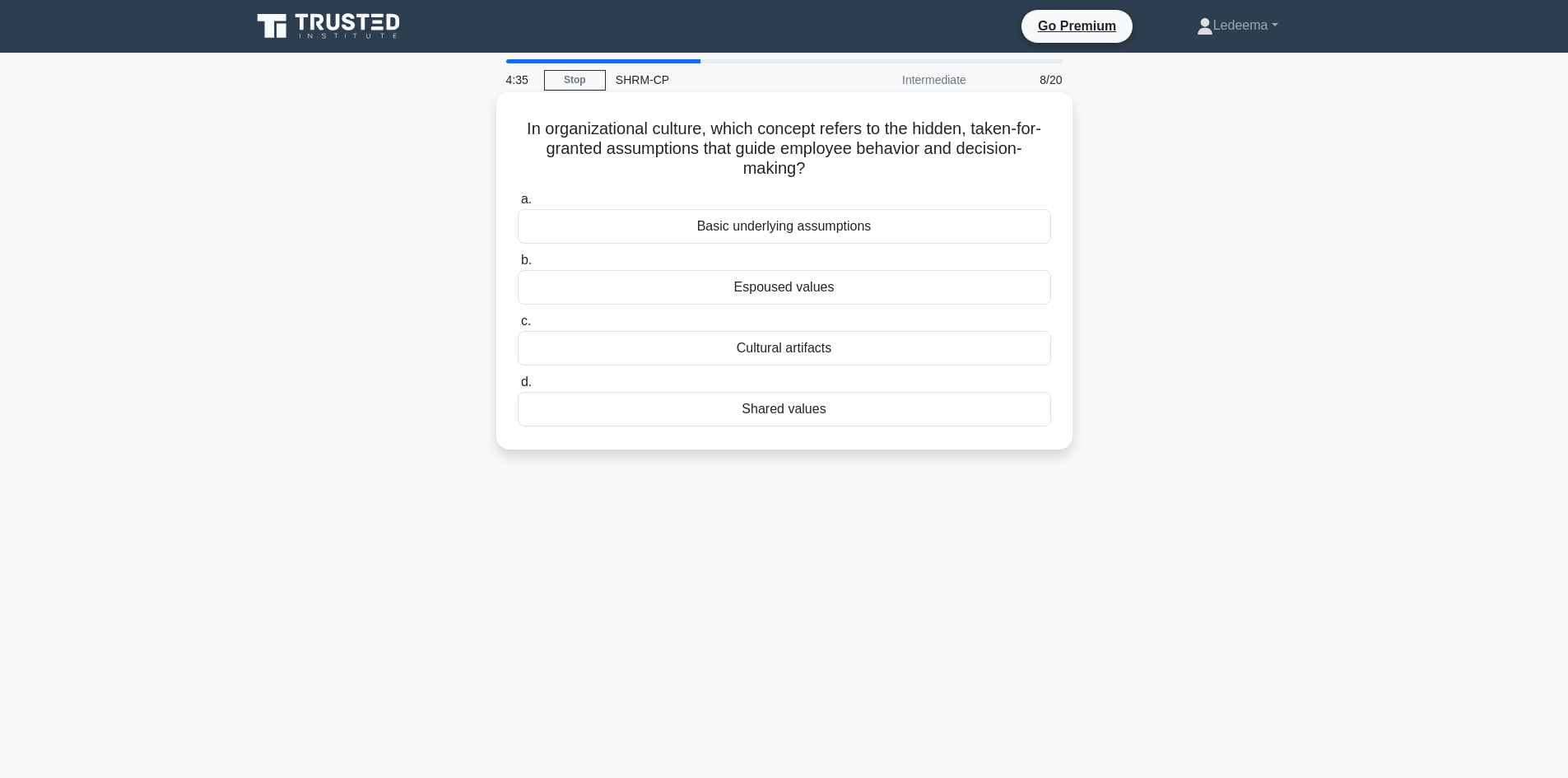
click at [880, 415] on div "Shared values" at bounding box center [784, 409] width 533 height 34
click at [517, 388] on input "d. Shared values" at bounding box center [517, 382] width 0 height 10
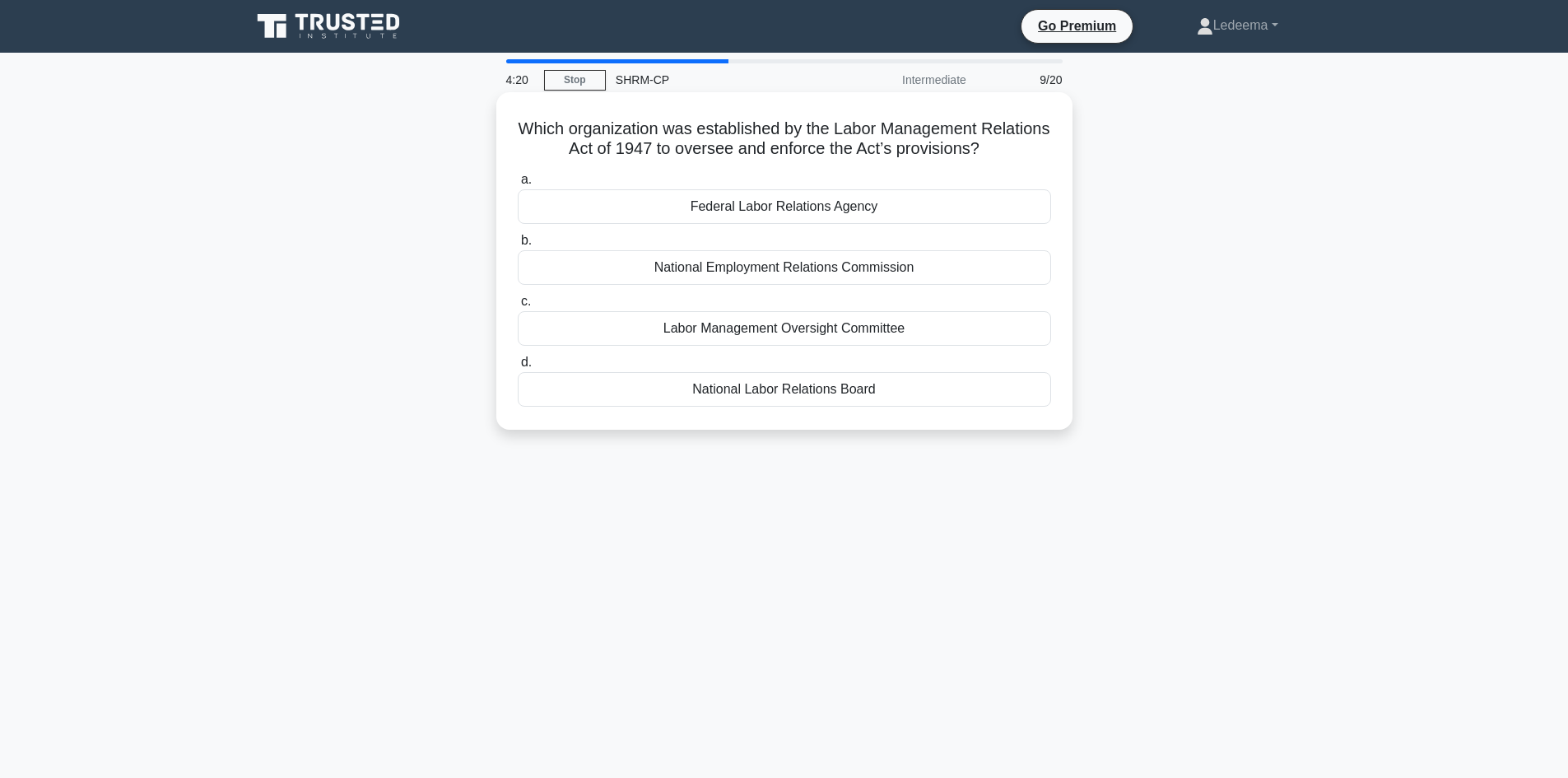
click at [771, 328] on div "Labor Management Oversight Committee" at bounding box center [784, 328] width 533 height 34
click at [517, 307] on input "c. Labor Management Oversight Committee" at bounding box center [517, 301] width 0 height 10
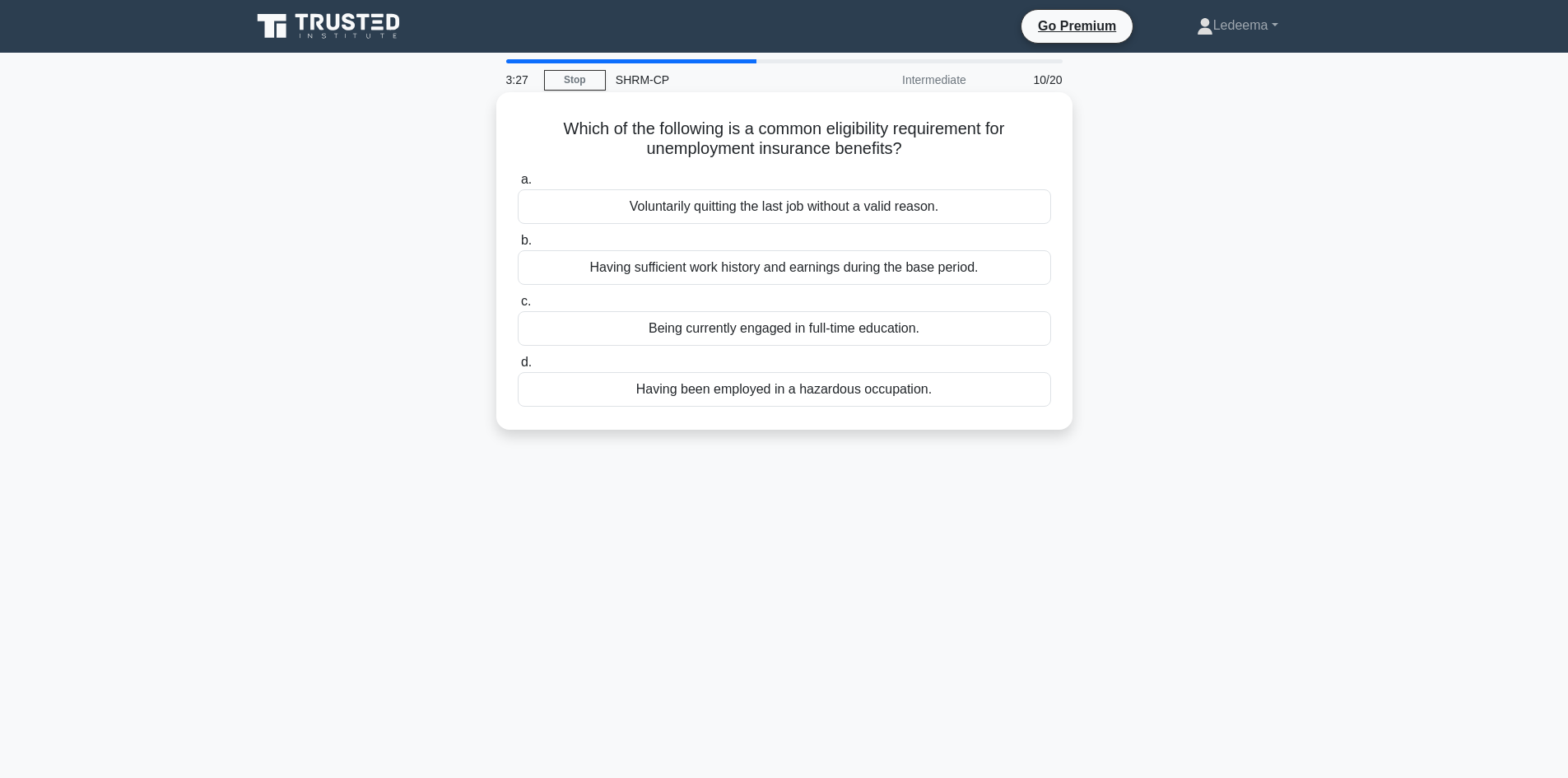
click at [784, 331] on div "Being currently engaged in full-time education." at bounding box center [784, 328] width 533 height 34
click at [517, 307] on input "c. Being currently engaged in full-time education." at bounding box center [517, 301] width 0 height 10
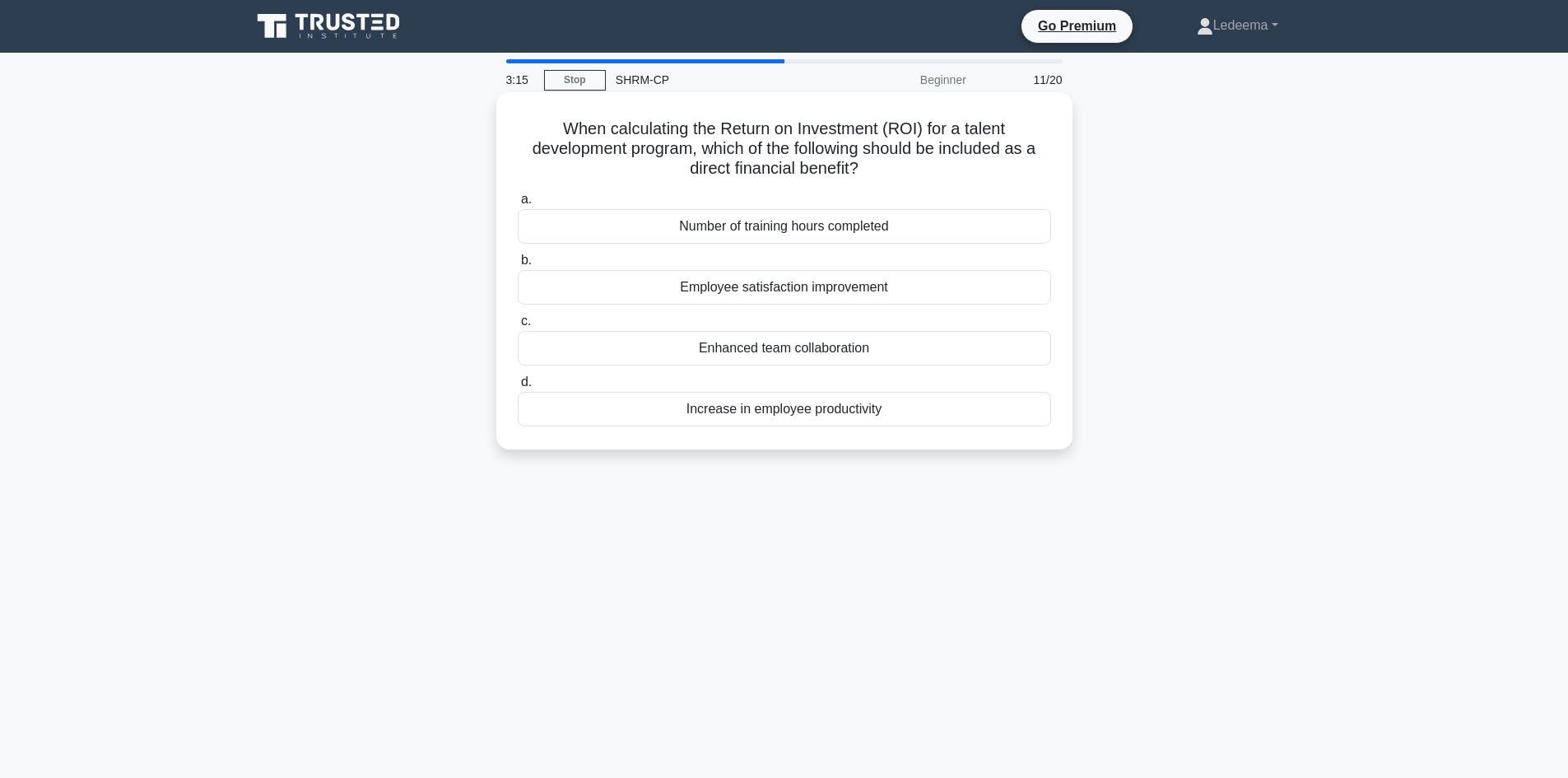
click at [729, 282] on div "Employee satisfaction improvement" at bounding box center [784, 287] width 533 height 34
click at [517, 266] on input "b. Employee satisfaction improvement" at bounding box center [517, 260] width 0 height 10
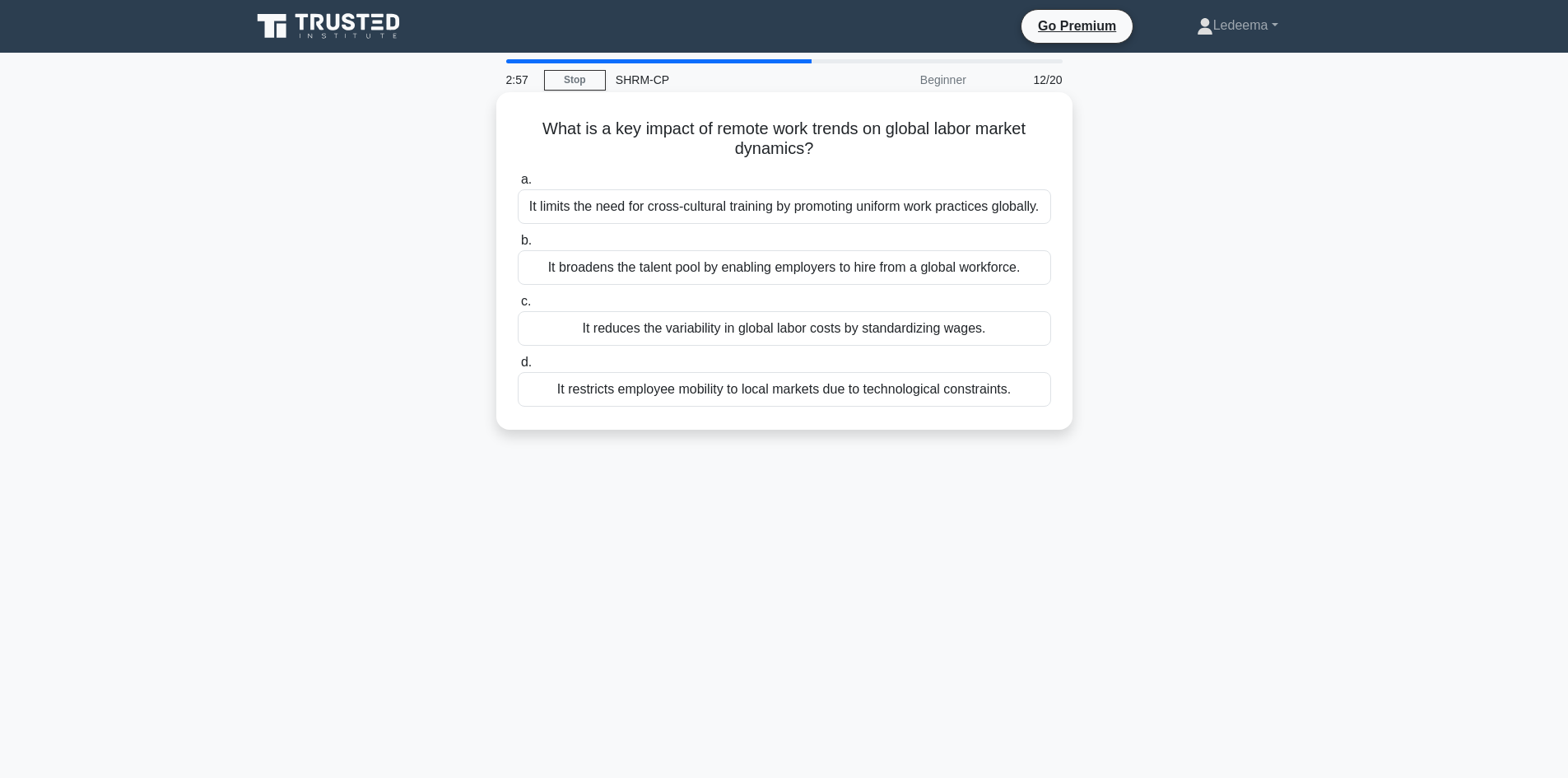
click at [719, 283] on div "It broadens the talent pool by enabling employers to hire from a global workfor…" at bounding box center [784, 267] width 533 height 34
click at [517, 246] on input "b. It broadens the talent pool by enabling employers to hire from a global work…" at bounding box center [517, 240] width 0 height 10
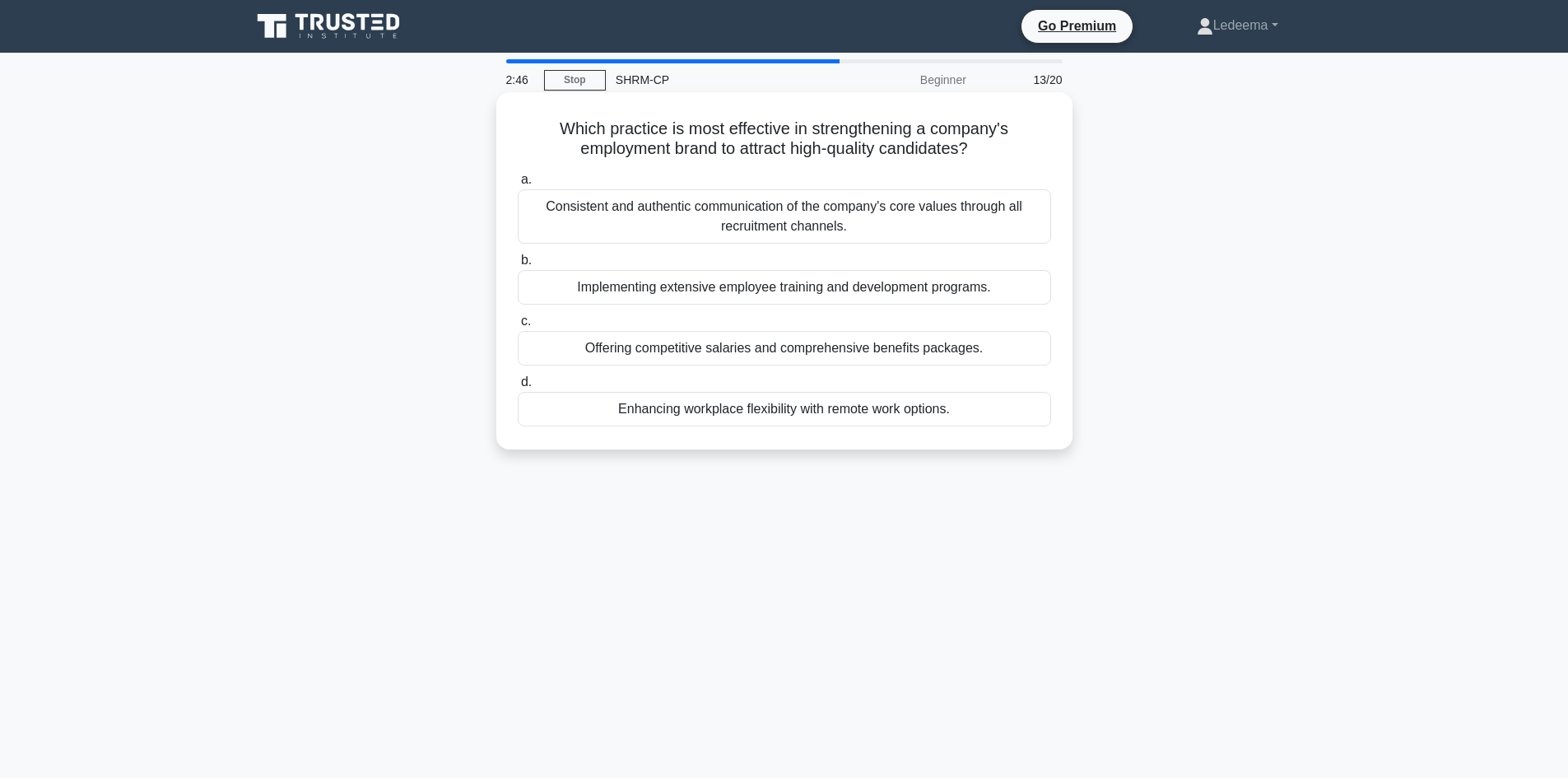
click at [765, 355] on div "Offering competitive salaries and comprehensive benefits packages." at bounding box center [784, 348] width 533 height 34
click at [517, 327] on input "c. Offering competitive salaries and comprehensive benefits packages." at bounding box center [517, 321] width 0 height 10
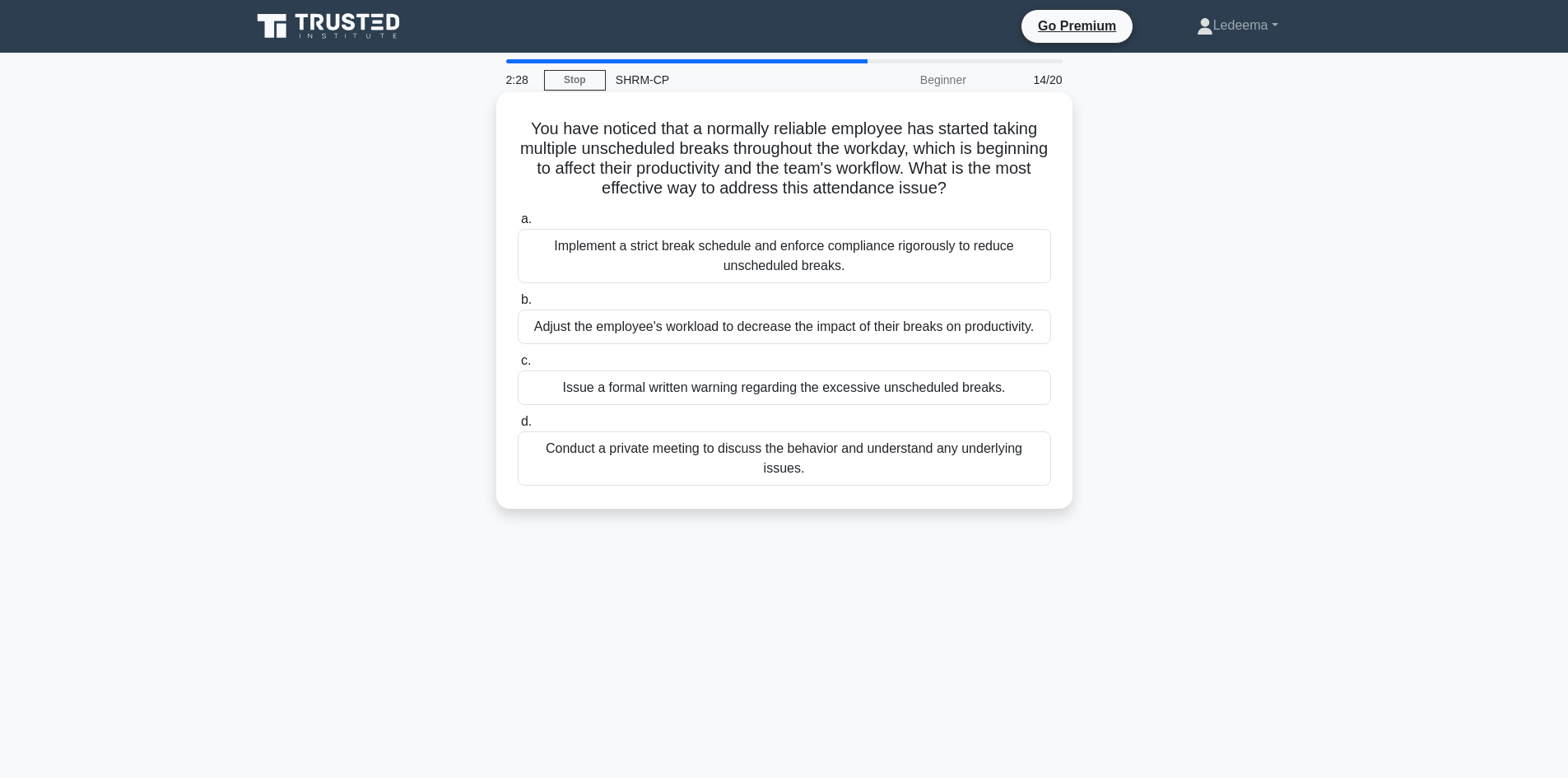
click at [594, 459] on div "Conduct a private meeting to discuss the behavior and understand any underlying…" at bounding box center [784, 458] width 533 height 54
click at [517, 427] on input "d. Conduct a private meeting to discuss the behavior and understand any underly…" at bounding box center [517, 421] width 0 height 10
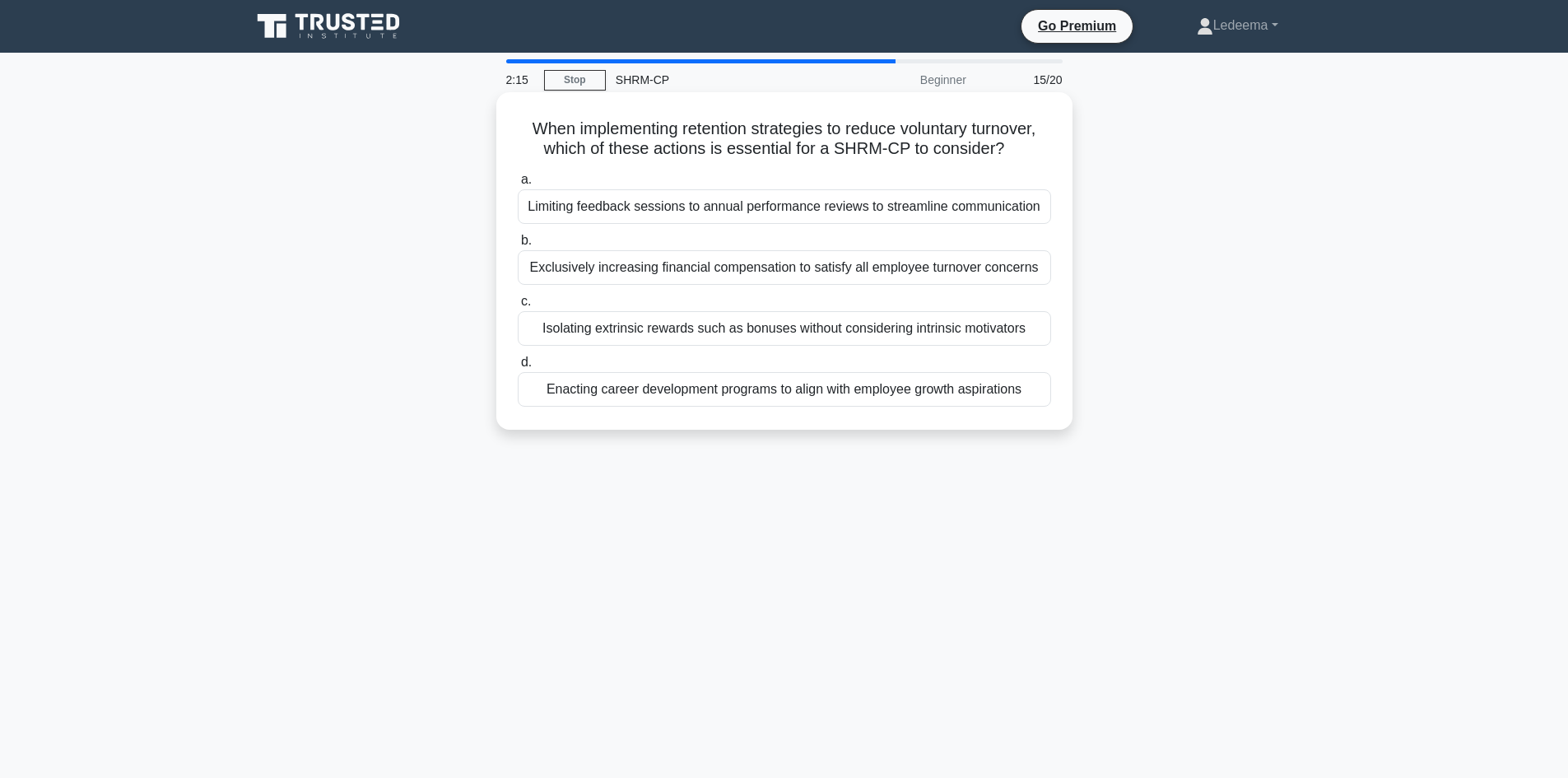
click at [778, 276] on div "Exclusively increasing financial compensation to satisfy all employee turnover …" at bounding box center [784, 267] width 533 height 34
click at [517, 246] on input "b. Exclusively increasing financial compensation to satisfy all employee turnov…" at bounding box center [517, 240] width 0 height 10
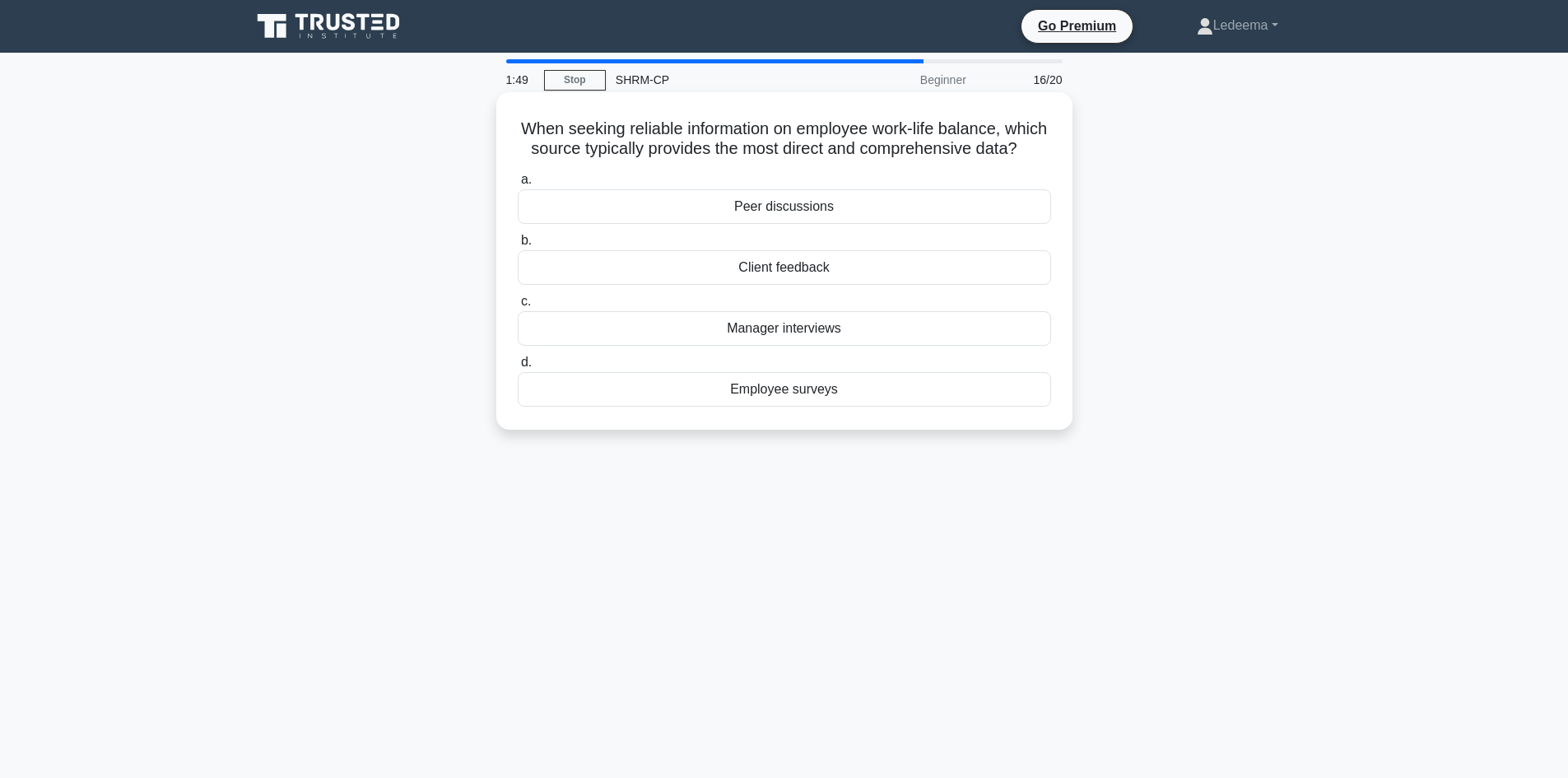
click at [851, 407] on div "Employee surveys" at bounding box center [784, 389] width 533 height 34
click at [517, 368] on input "d. Employee surveys" at bounding box center [517, 362] width 0 height 10
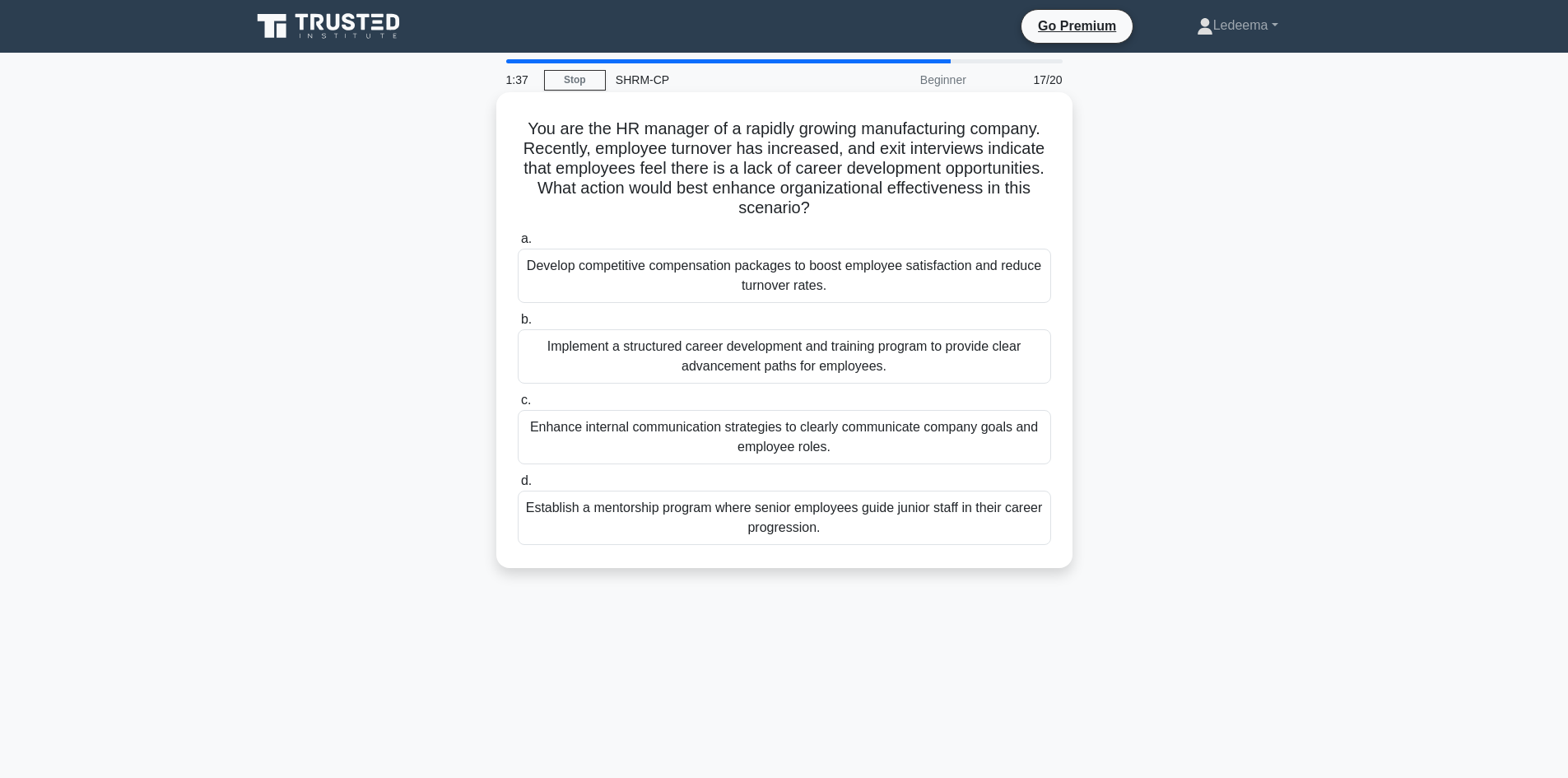
click at [714, 359] on div "Implement a structured career development and training program to provide clear…" at bounding box center [784, 356] width 533 height 54
click at [517, 325] on input "b. Implement a structured career development and training program to provide cl…" at bounding box center [517, 319] width 0 height 10
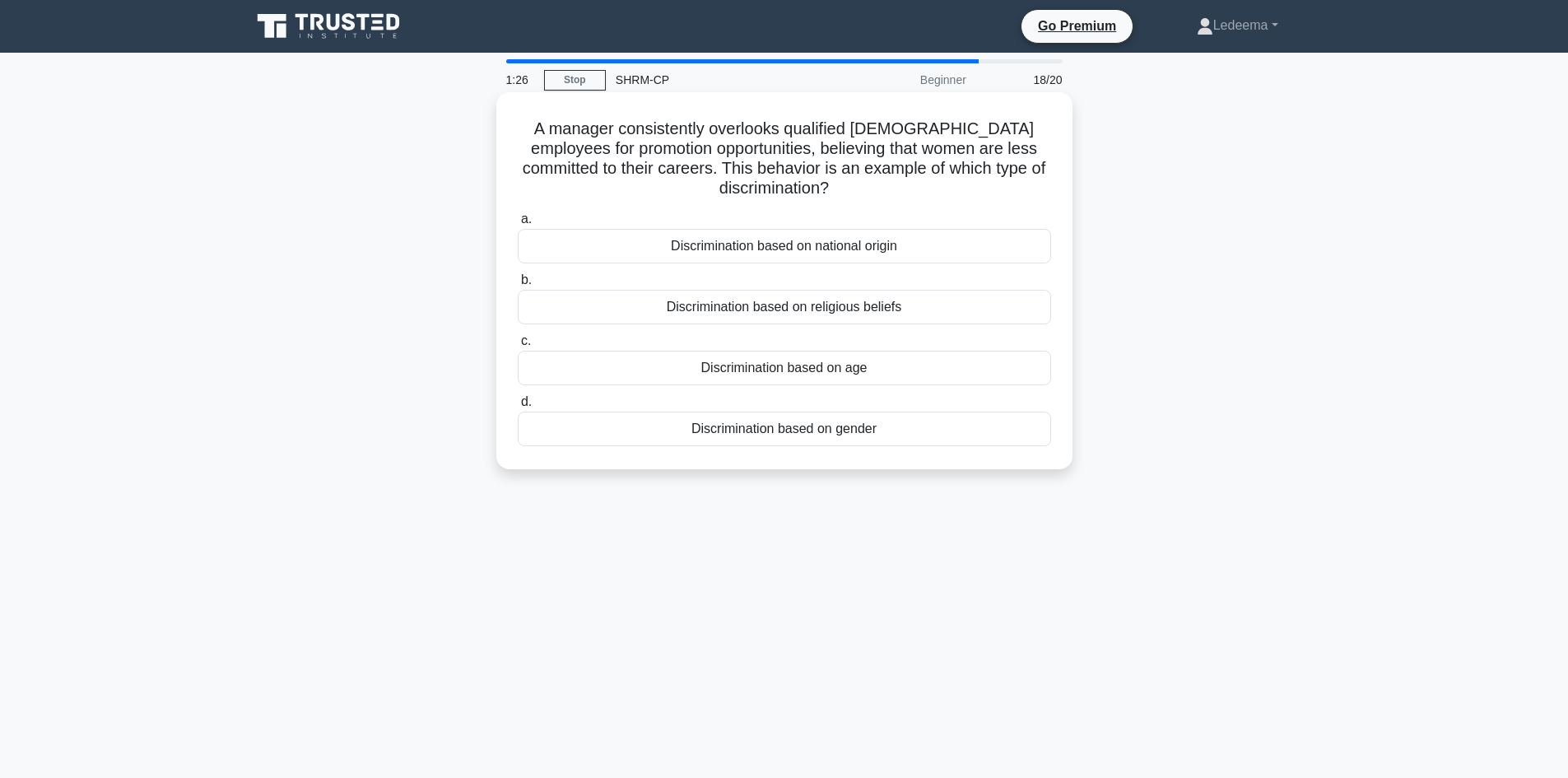
click at [843, 434] on div "Discrimination based on gender" at bounding box center [784, 428] width 533 height 34
click at [517, 408] on input "d. Discrimination based on gender" at bounding box center [517, 401] width 0 height 10
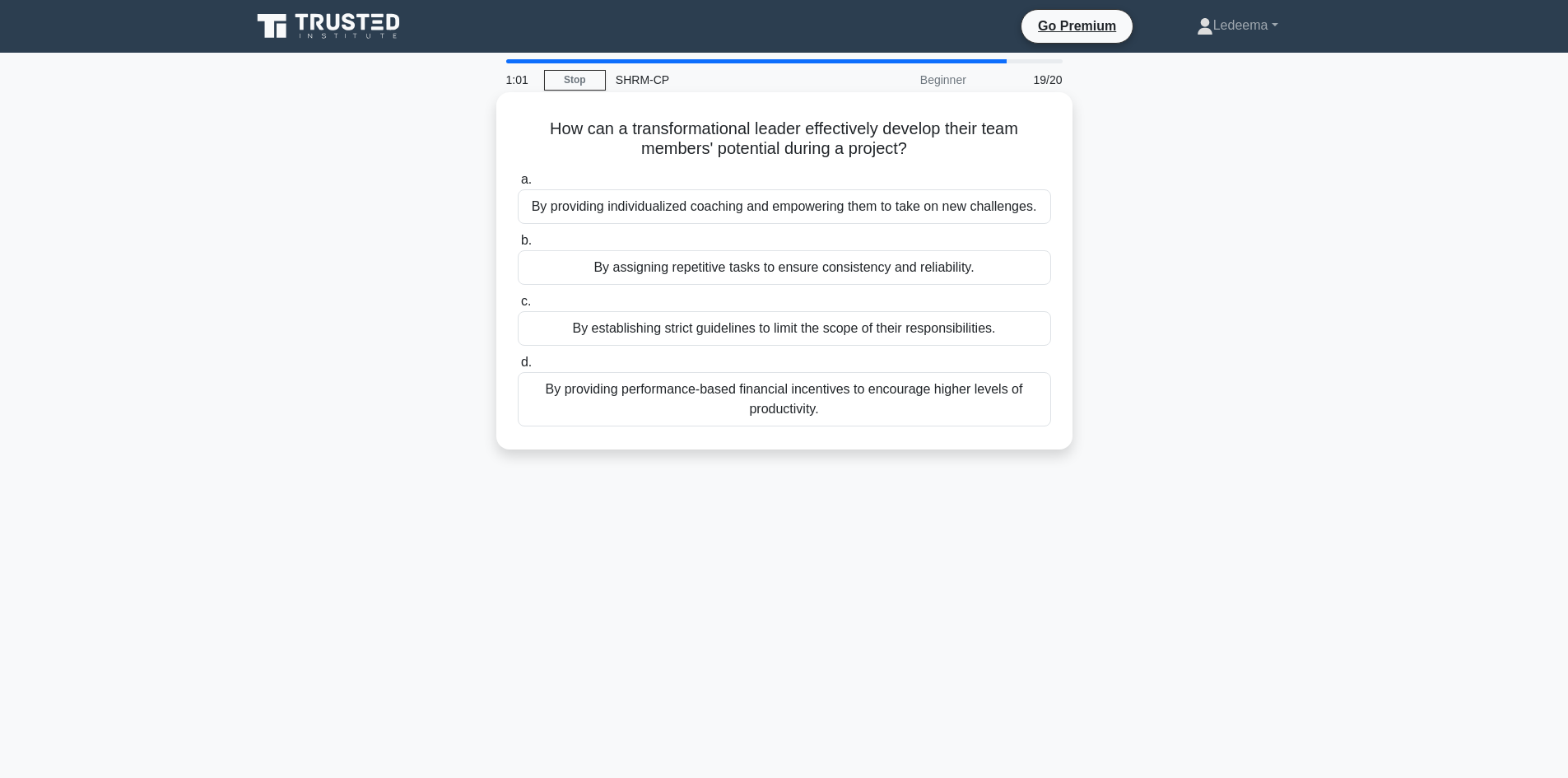
click at [930, 207] on div "By providing individualized coaching and empowering them to take on new challen…" at bounding box center [784, 206] width 533 height 34
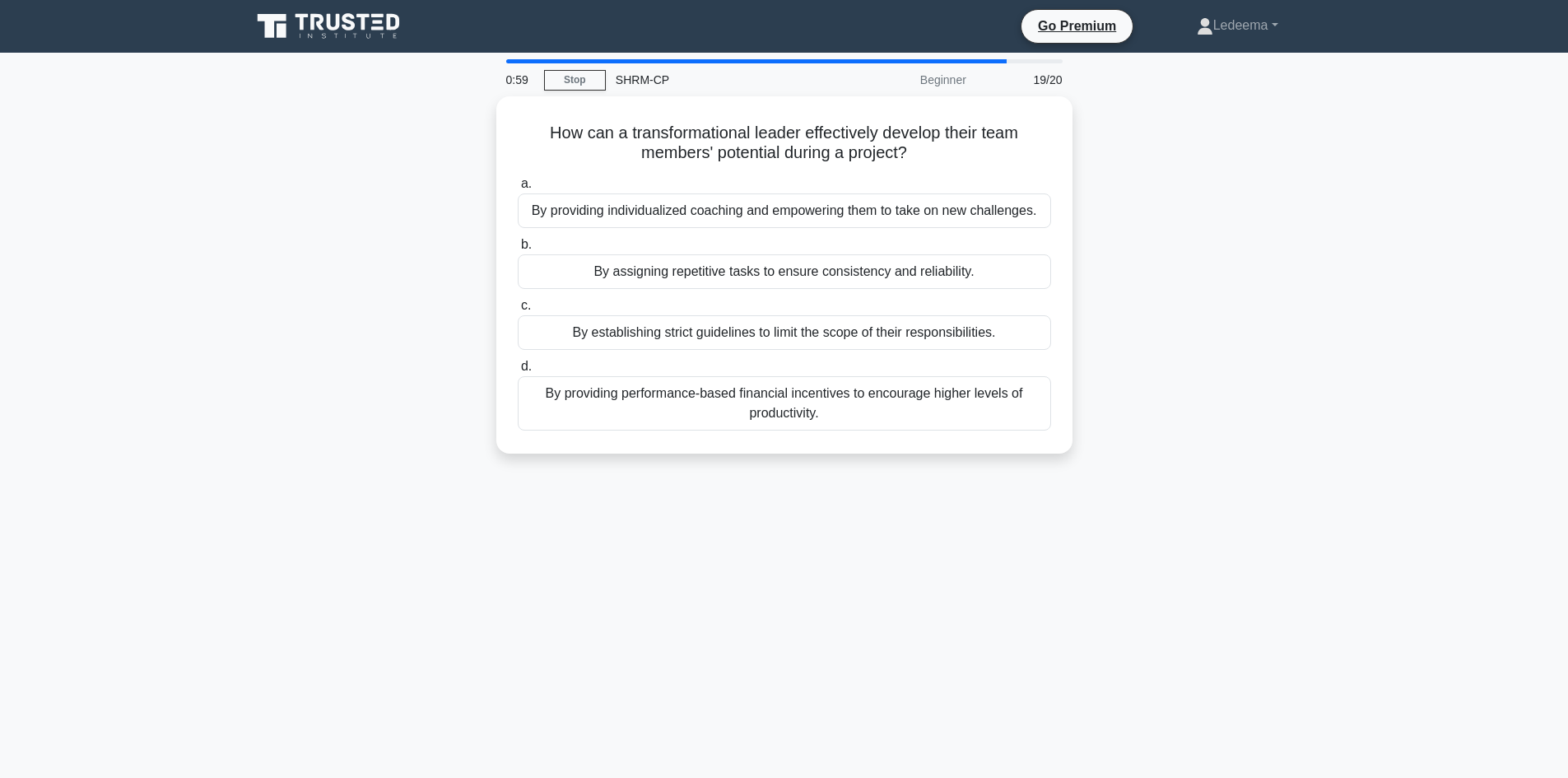
click at [192, 229] on main "0:59 Stop SHRM-CP Beginner 19/20 How can a transformational leader effectively …" at bounding box center [784, 471] width 1568 height 836
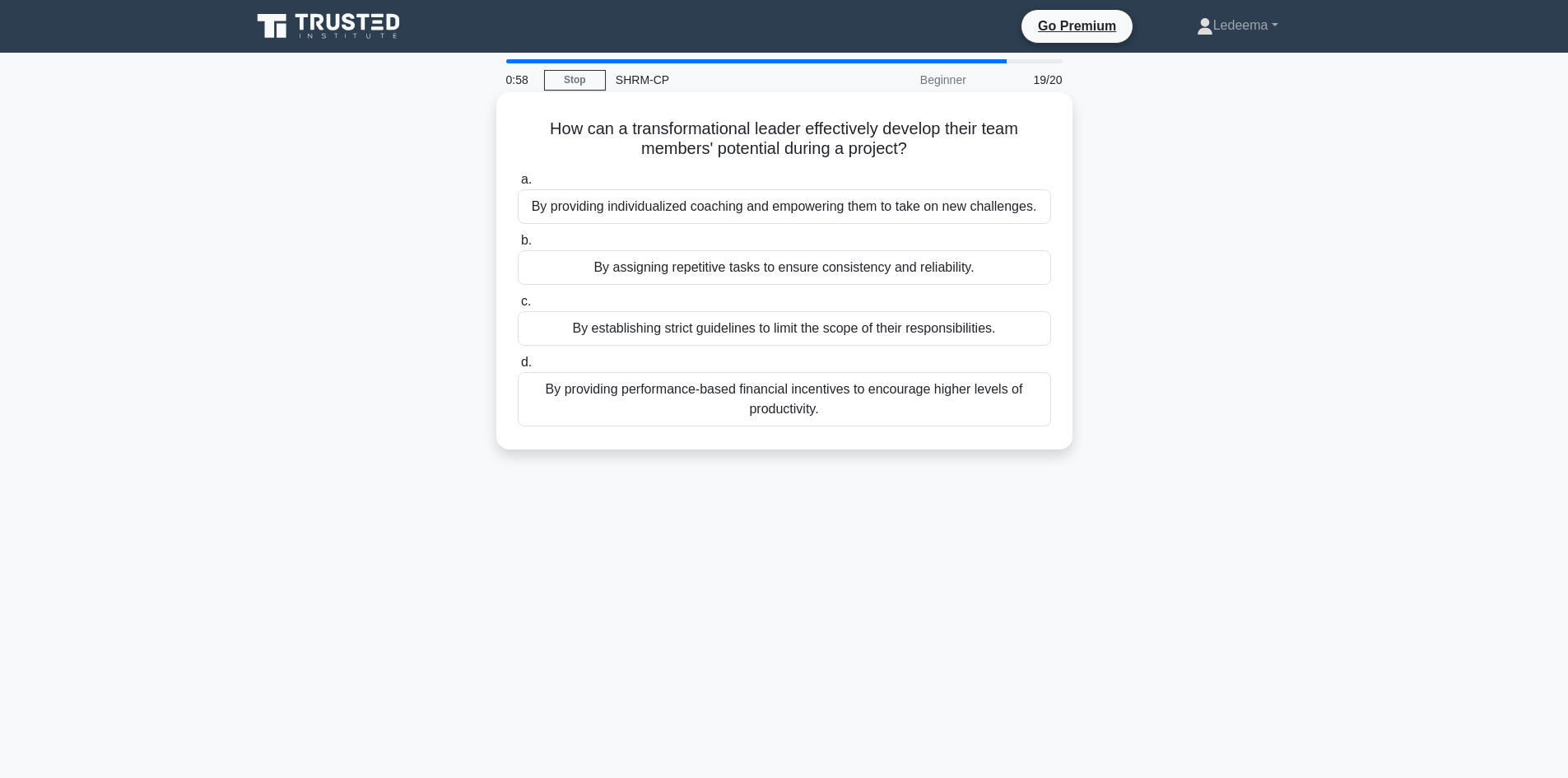
click at [566, 207] on div "By providing individualized coaching and empowering them to take on new challen…" at bounding box center [784, 206] width 533 height 34
click at [517, 185] on input "a. By providing individualized coaching and empowering them to take on new chal…" at bounding box center [517, 179] width 0 height 10
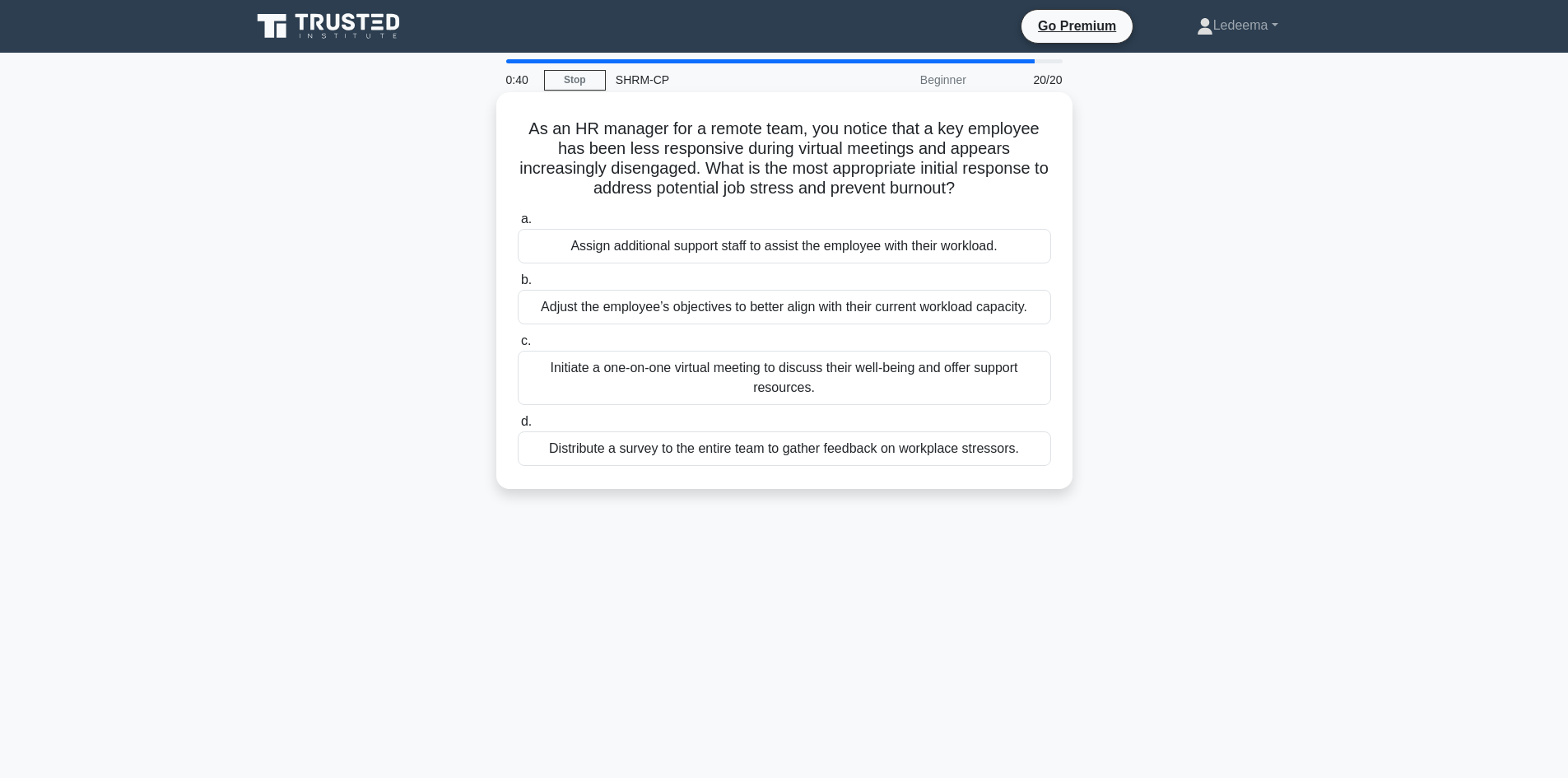
click at [735, 399] on div "Initiate a one-on-one virtual meeting to discuss their well-being and offer sup…" at bounding box center [784, 378] width 533 height 54
click at [517, 346] on input "c. Initiate a one-on-one virtual meeting to discuss their well-being and offer …" at bounding box center [517, 341] width 0 height 10
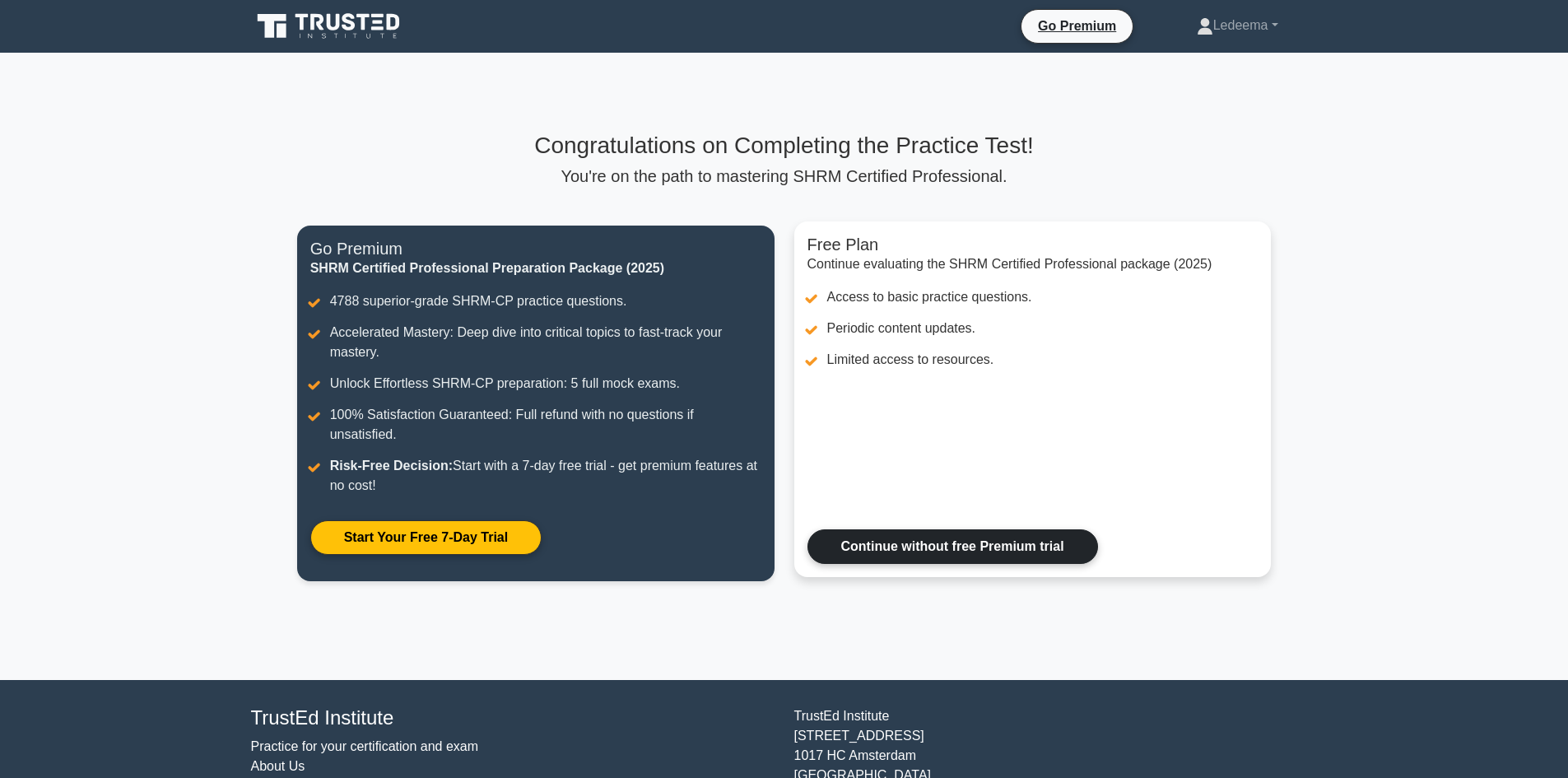
click at [977, 544] on link "Continue without free Premium trial" at bounding box center [953, 546] width 290 height 34
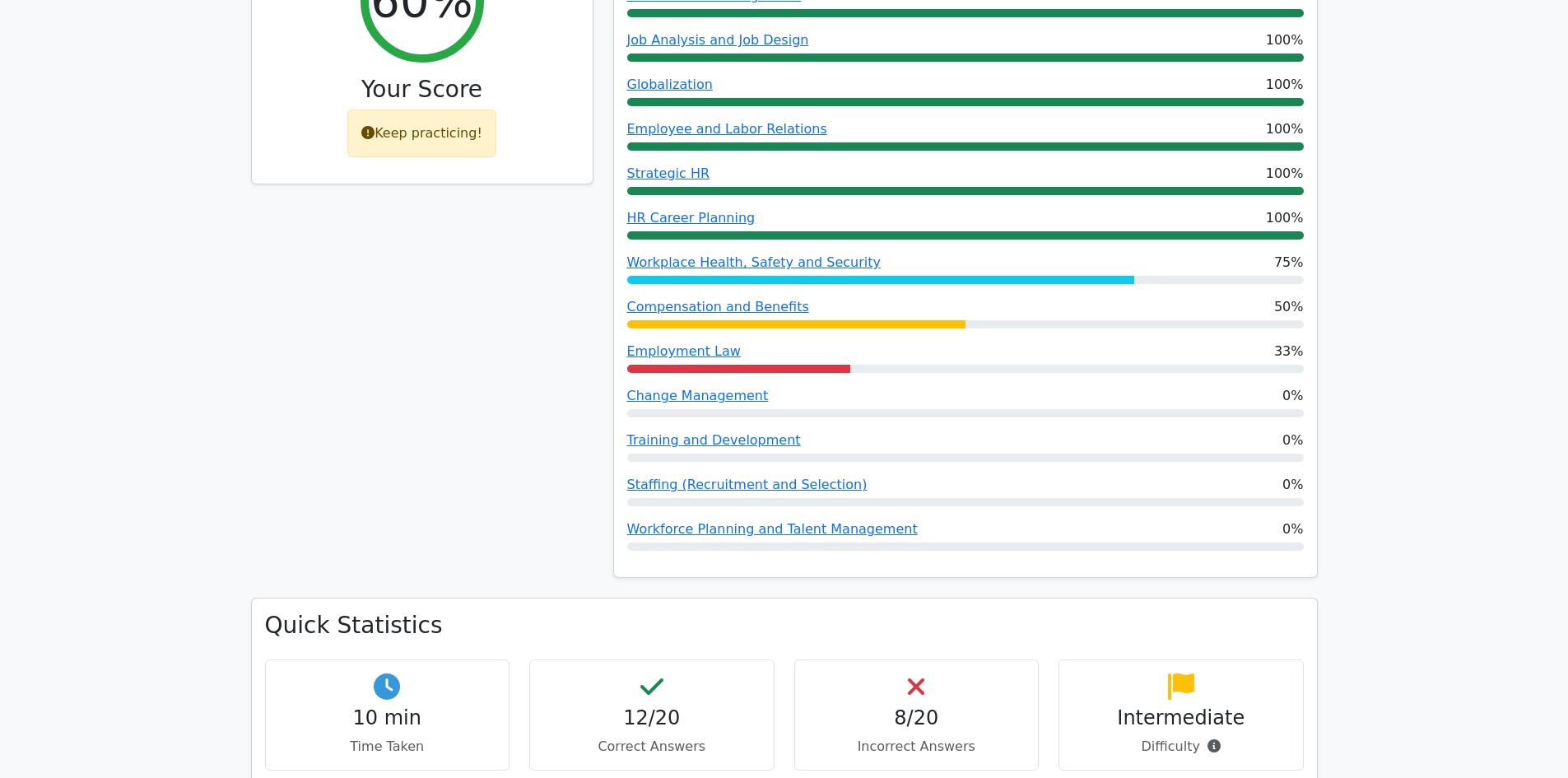
scroll to position [658, 0]
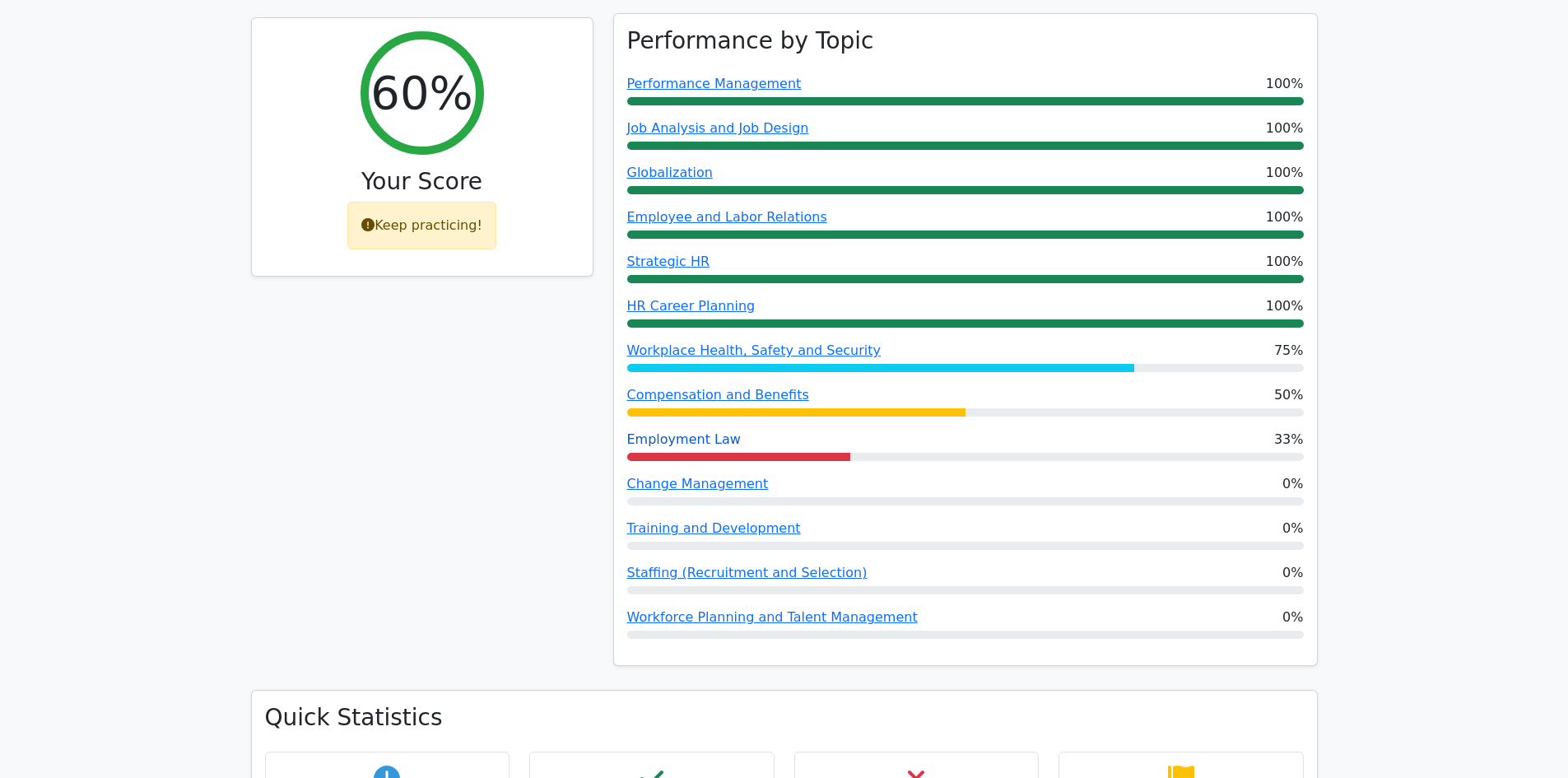
click at [665, 431] on link "Employment Law" at bounding box center [684, 438] width 114 height 16
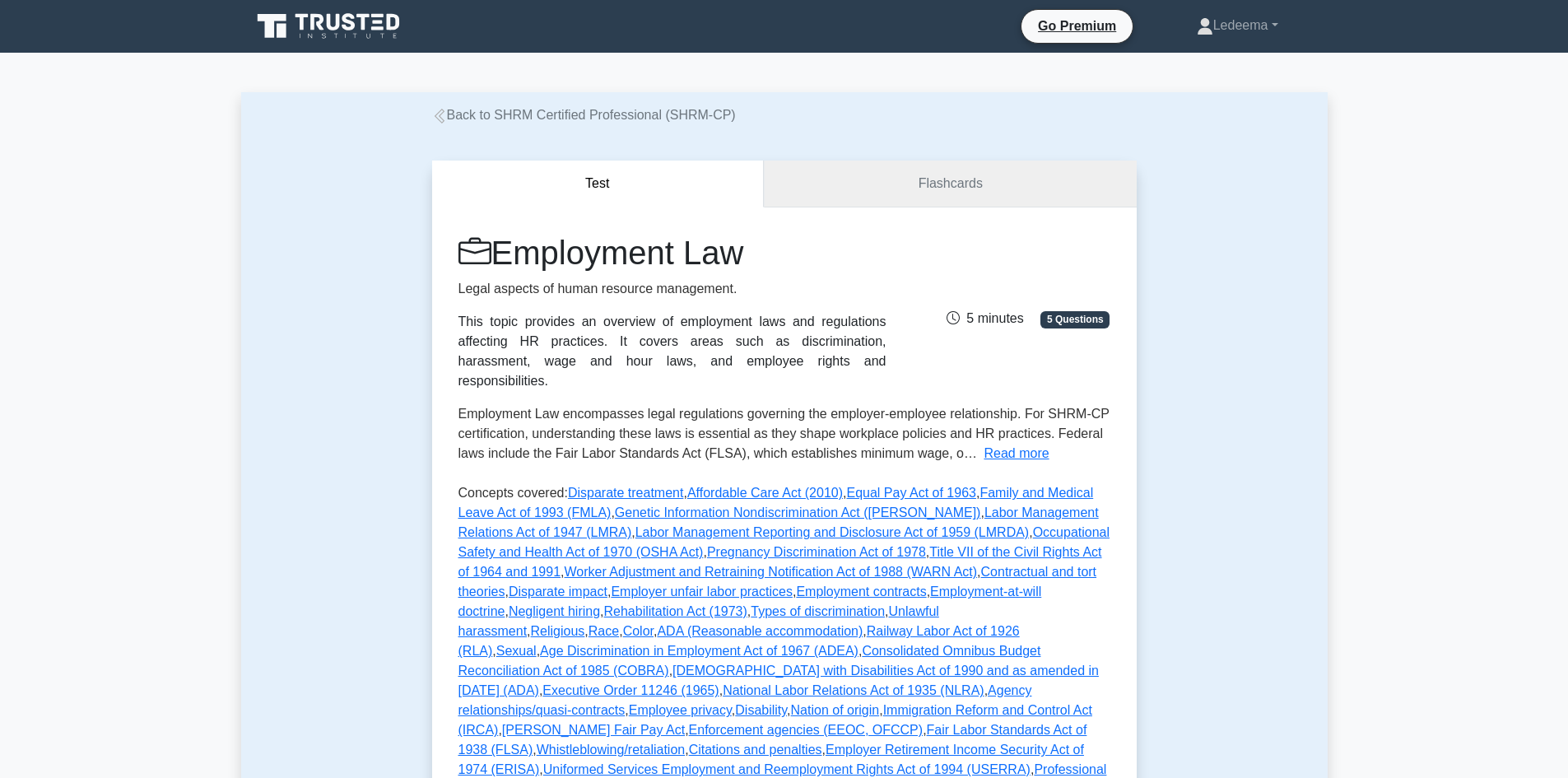
click at [864, 176] on link "Flashcards" at bounding box center [950, 183] width 372 height 47
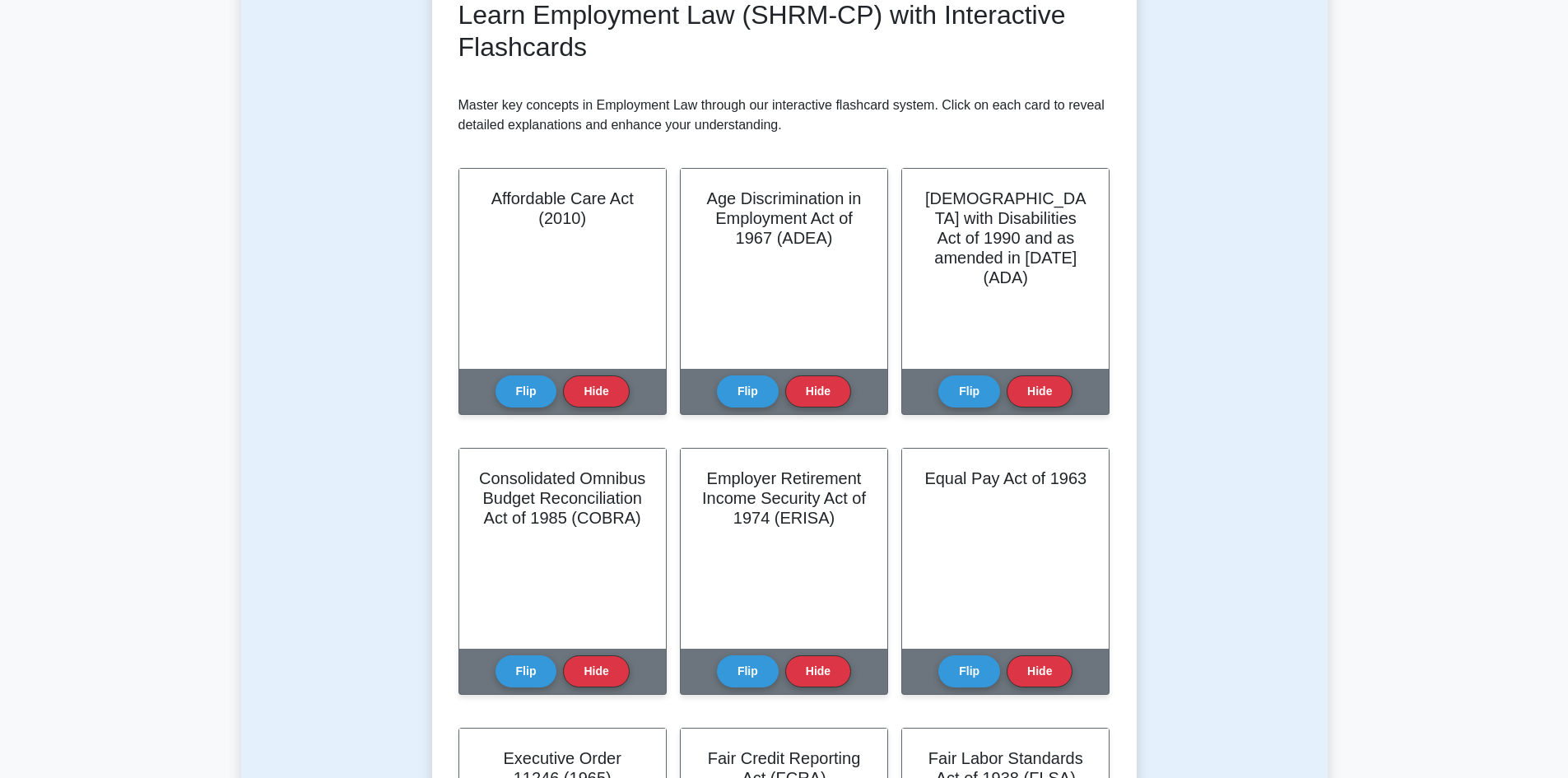
scroll to position [165, 0]
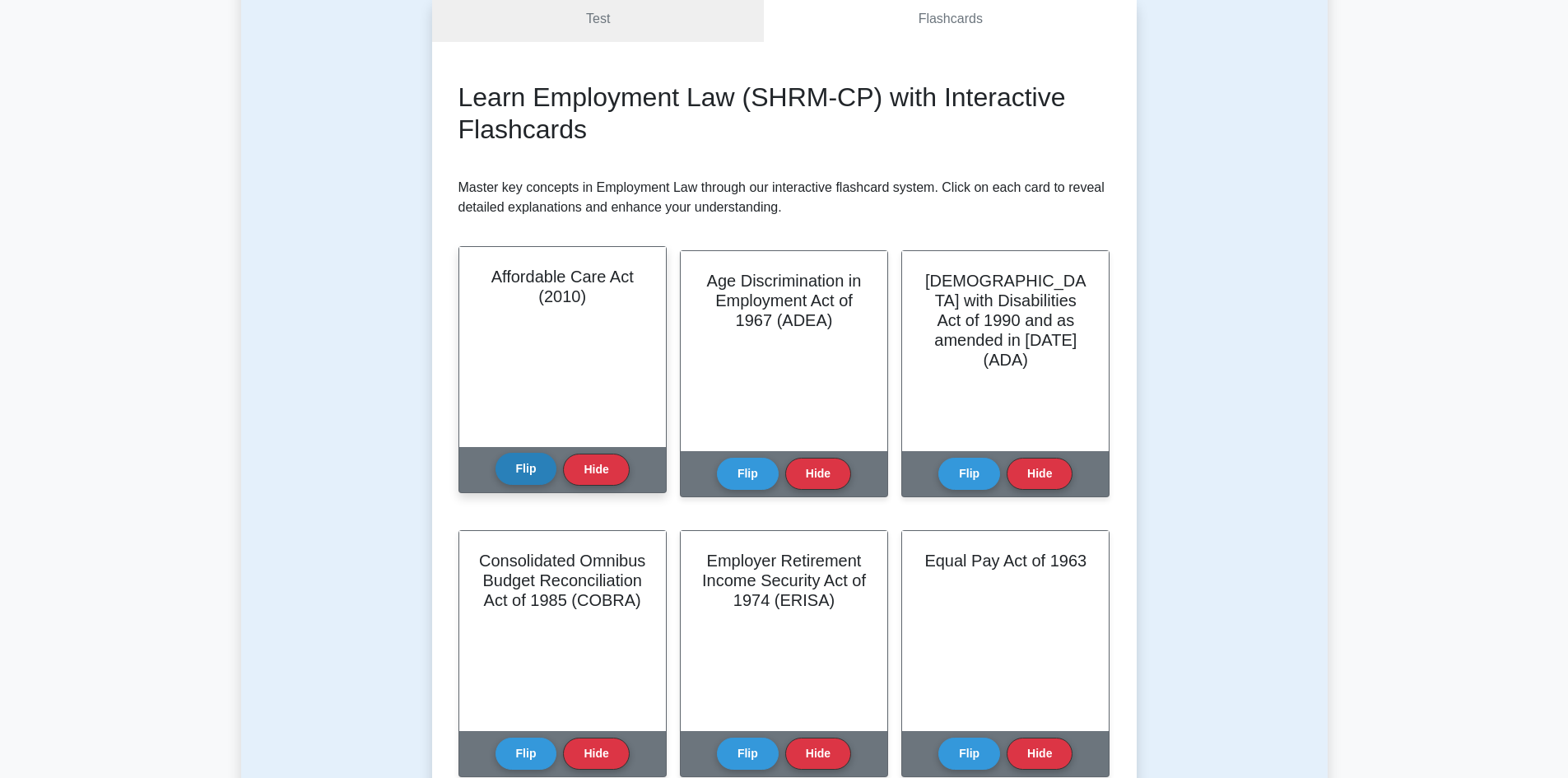
click at [498, 478] on button "Flip" at bounding box center [526, 468] width 61 height 32
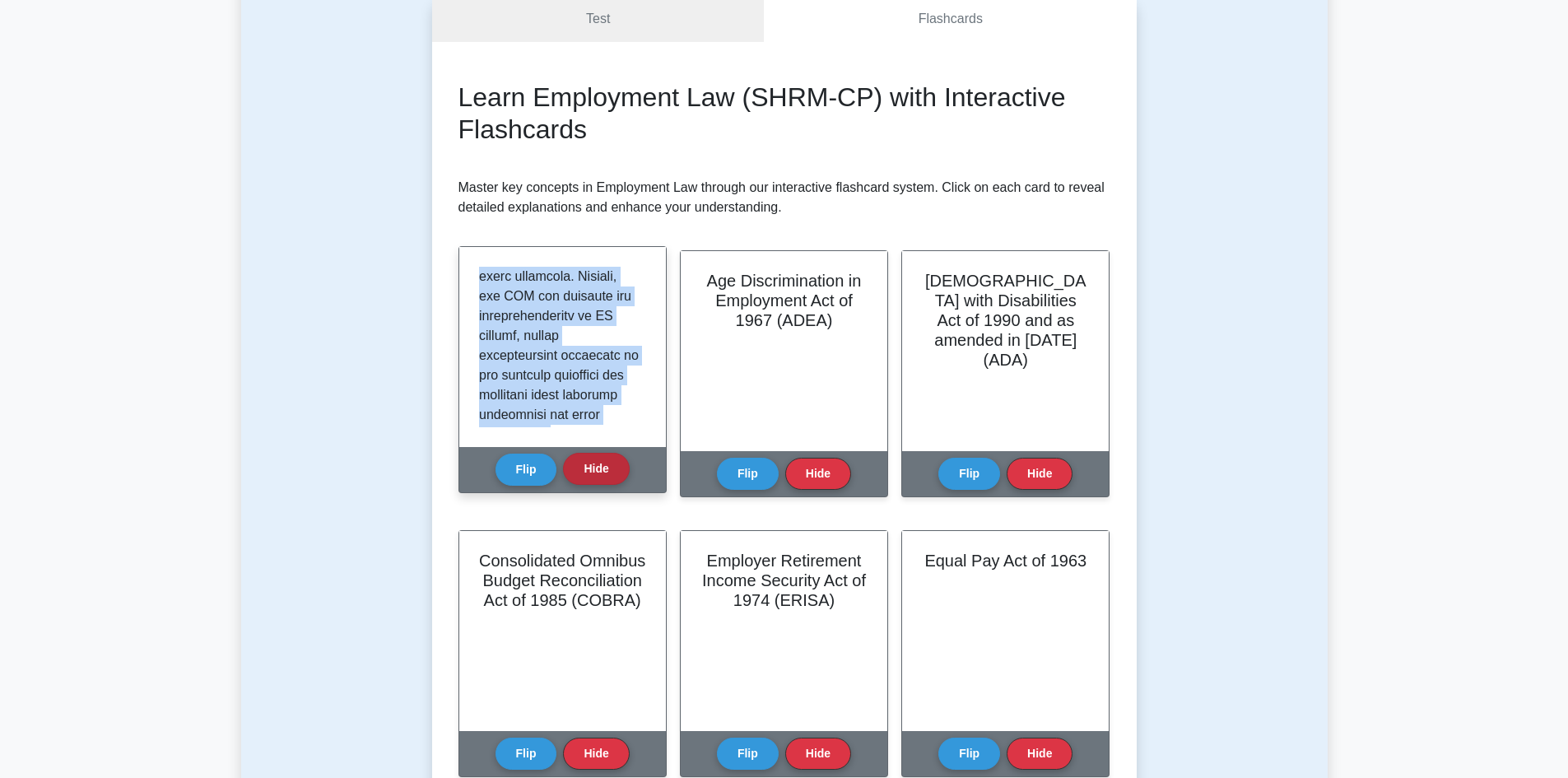
scroll to position [1808, 0]
drag, startPoint x: 478, startPoint y: 273, endPoint x: 623, endPoint y: 461, distance: 237.4
click at [623, 461] on div "Affordable Care Act (2010) Flip Hide" at bounding box center [563, 369] width 208 height 247
copy div "The Affordable Care Act (ACA), enacted in 2010, represents a significant overha…"
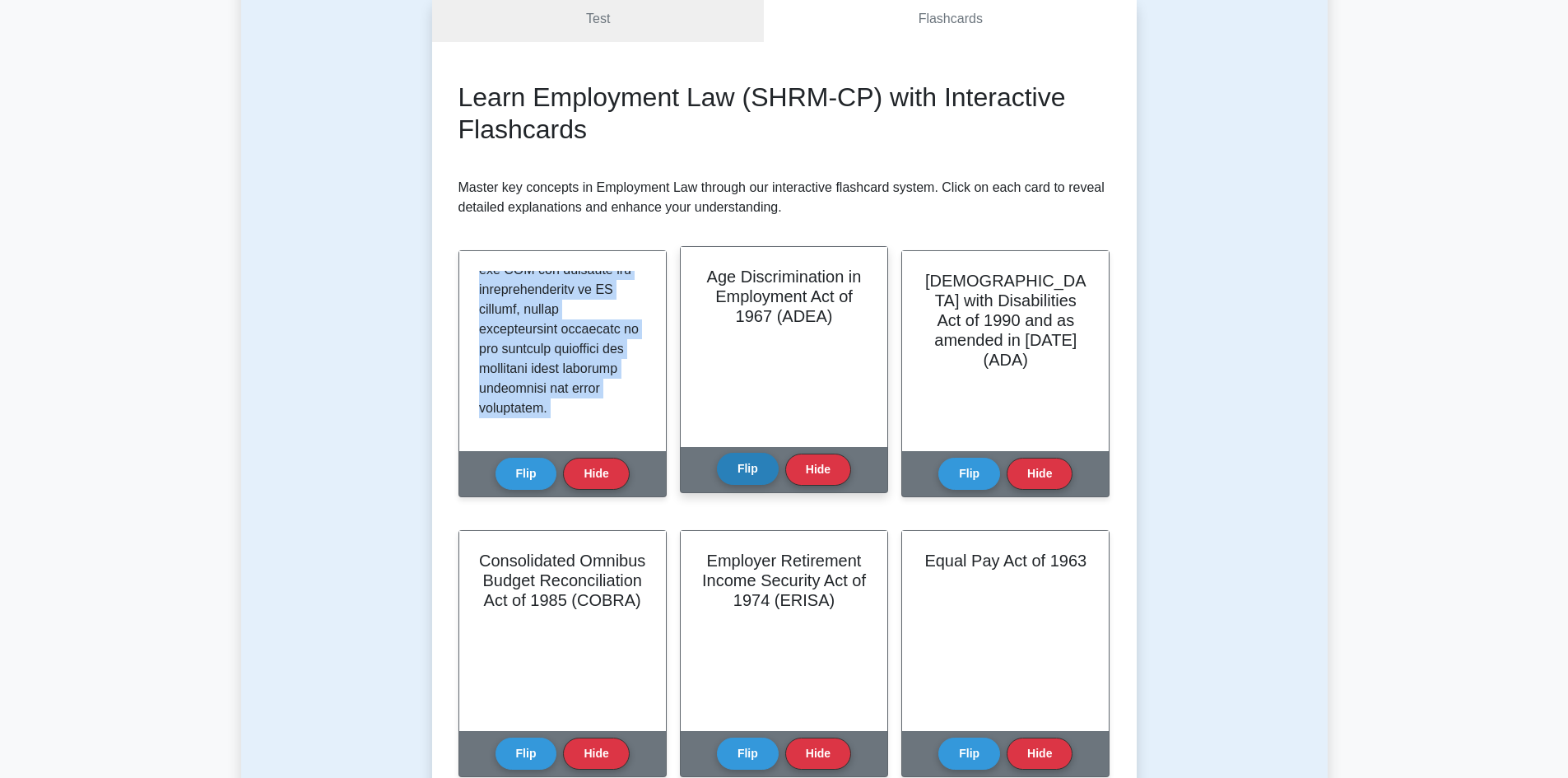
click at [766, 471] on button "Flip" at bounding box center [747, 468] width 61 height 32
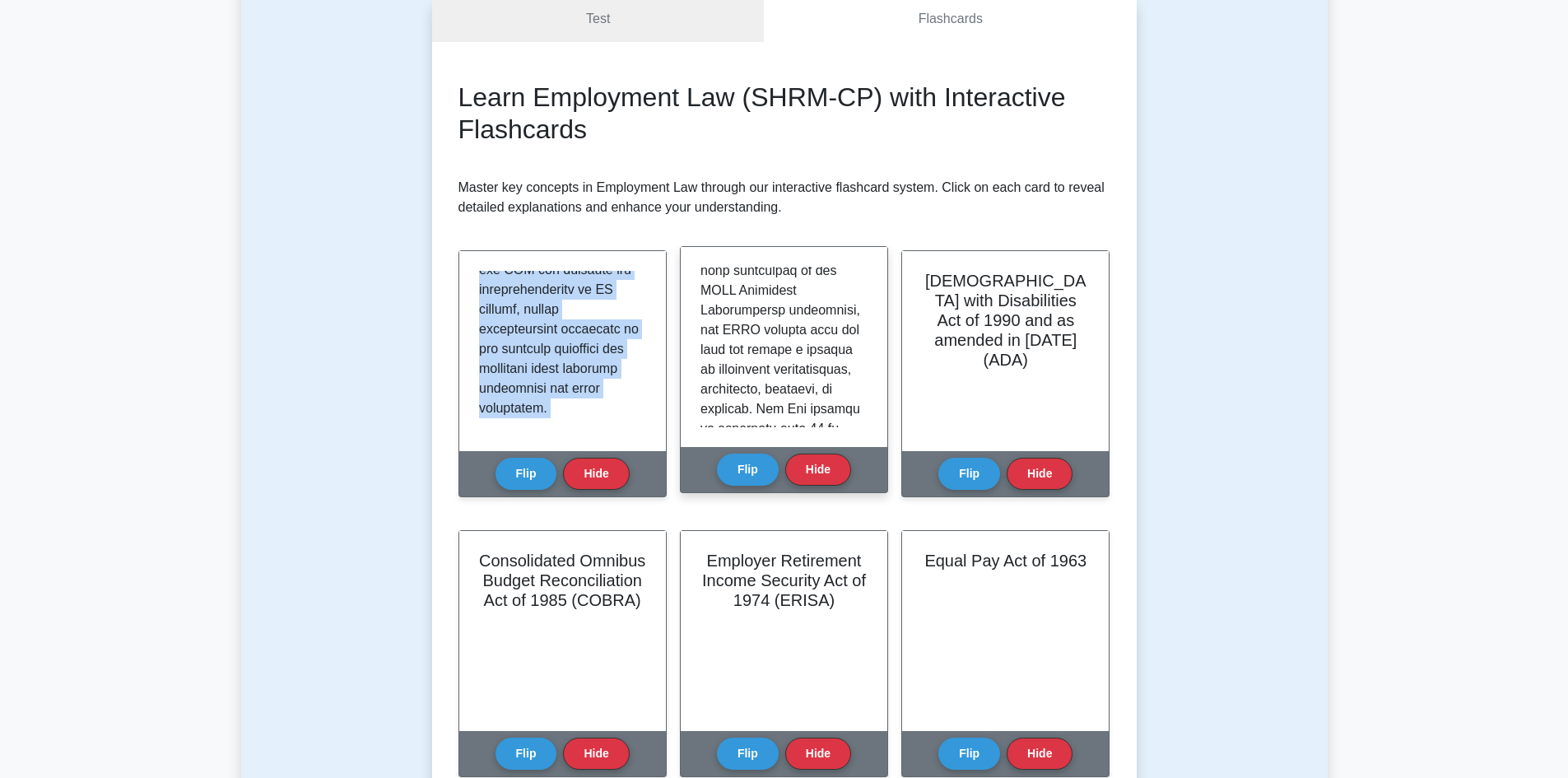
scroll to position [0, 0]
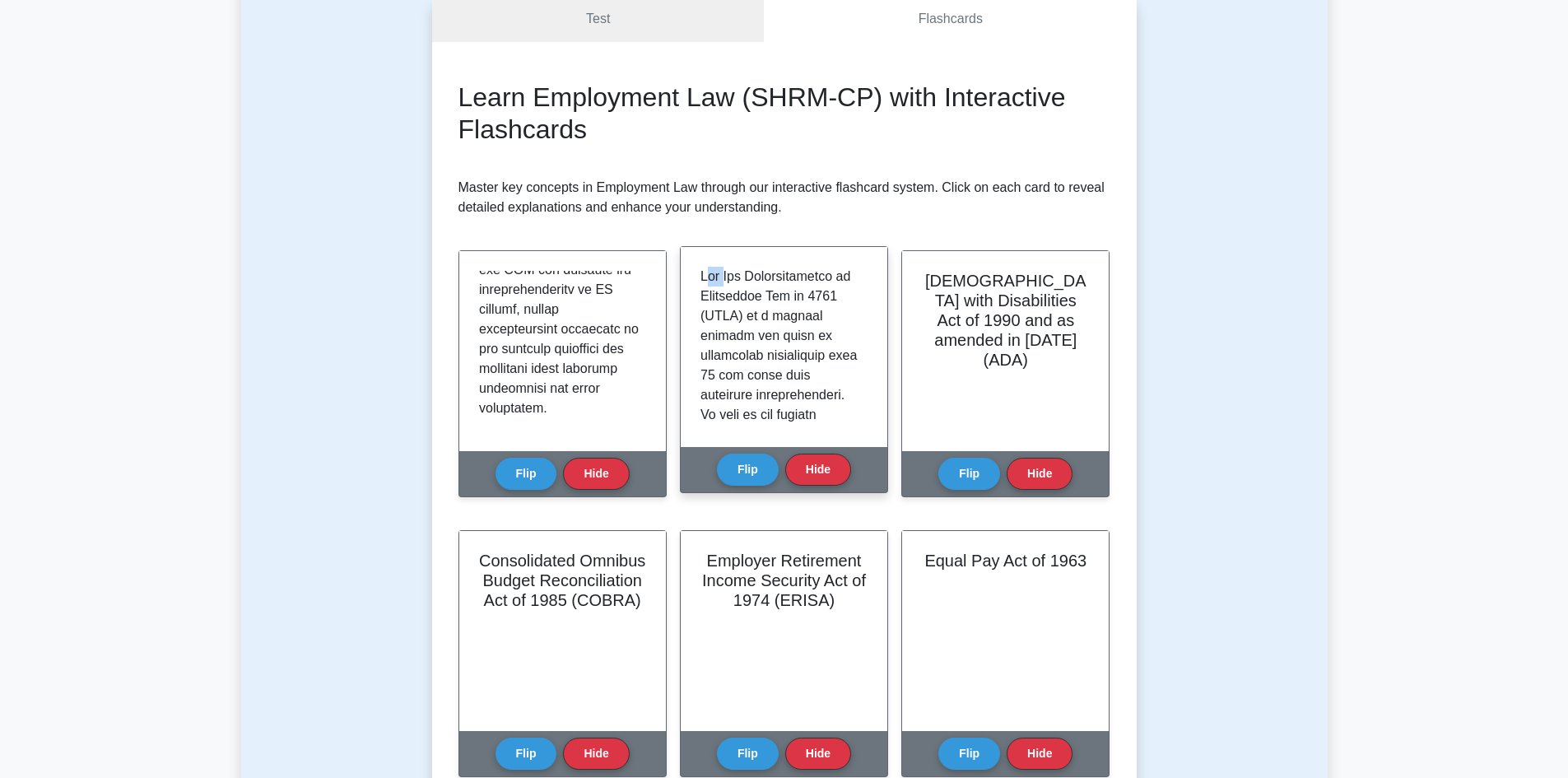
drag, startPoint x: 704, startPoint y: 275, endPoint x: 729, endPoint y: 274, distance: 25.0
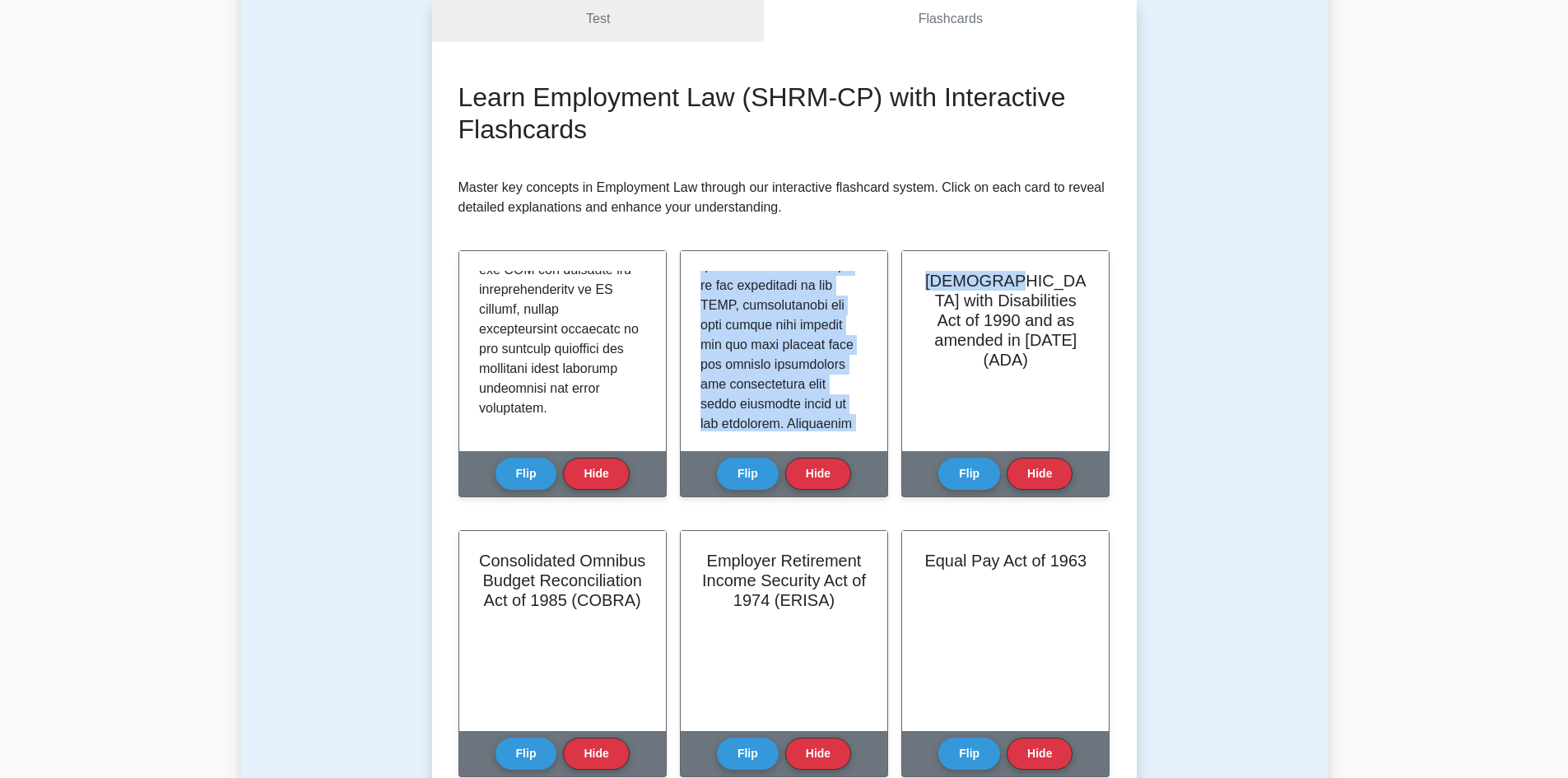
scroll to position [1768, 0]
drag, startPoint x: 703, startPoint y: 274, endPoint x: 808, endPoint y: 502, distance: 251.0
click at [808, 502] on div "Age Discrimination in Employment Act of 1967 (ADEA) Flip Hide" at bounding box center [784, 383] width 208 height 267
copy div "The Age Discrimination in Employment Act of 1967 (ADEA) is a pivotal federal la…"
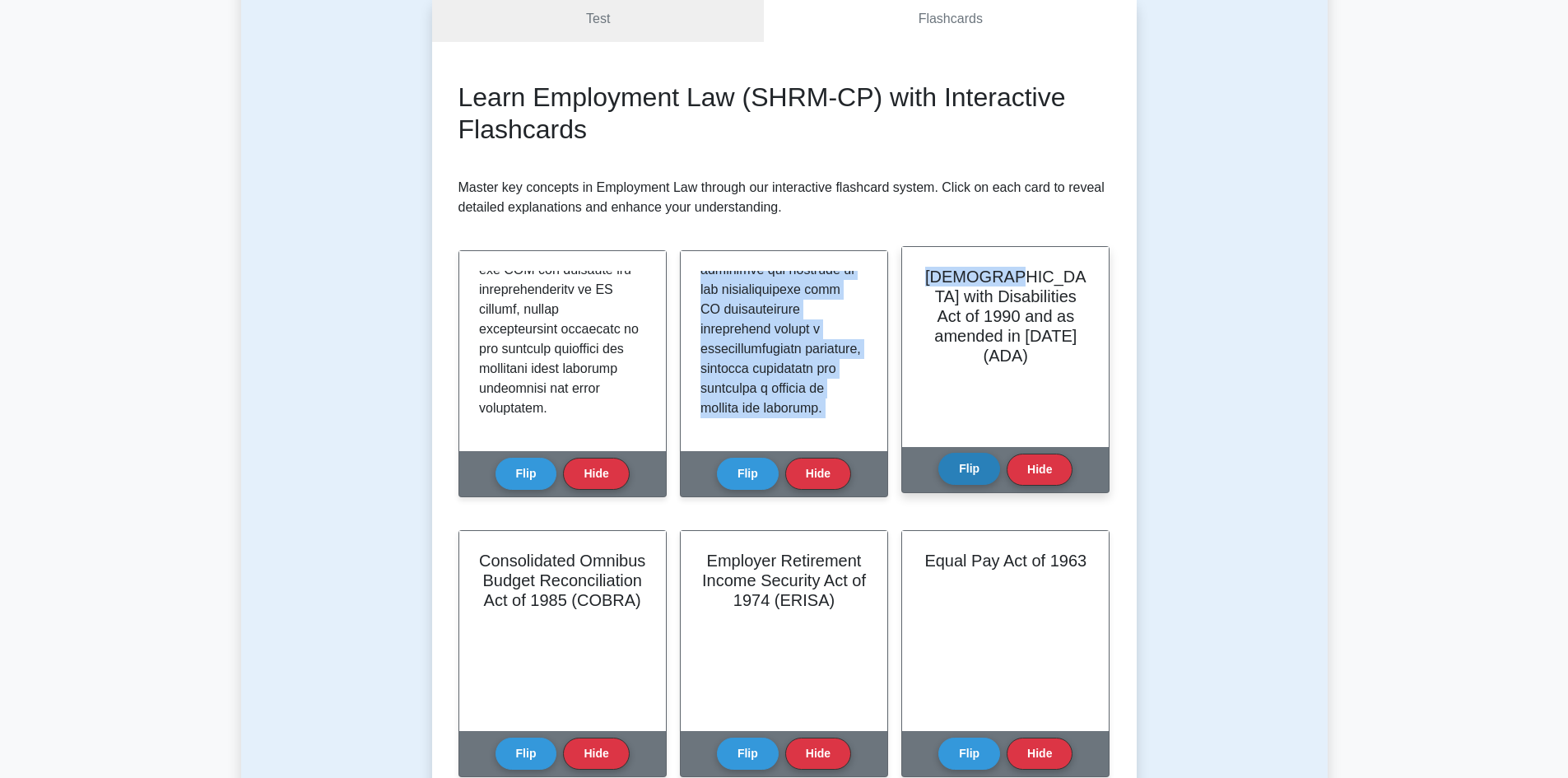
click at [964, 464] on button "Flip" at bounding box center [969, 468] width 61 height 32
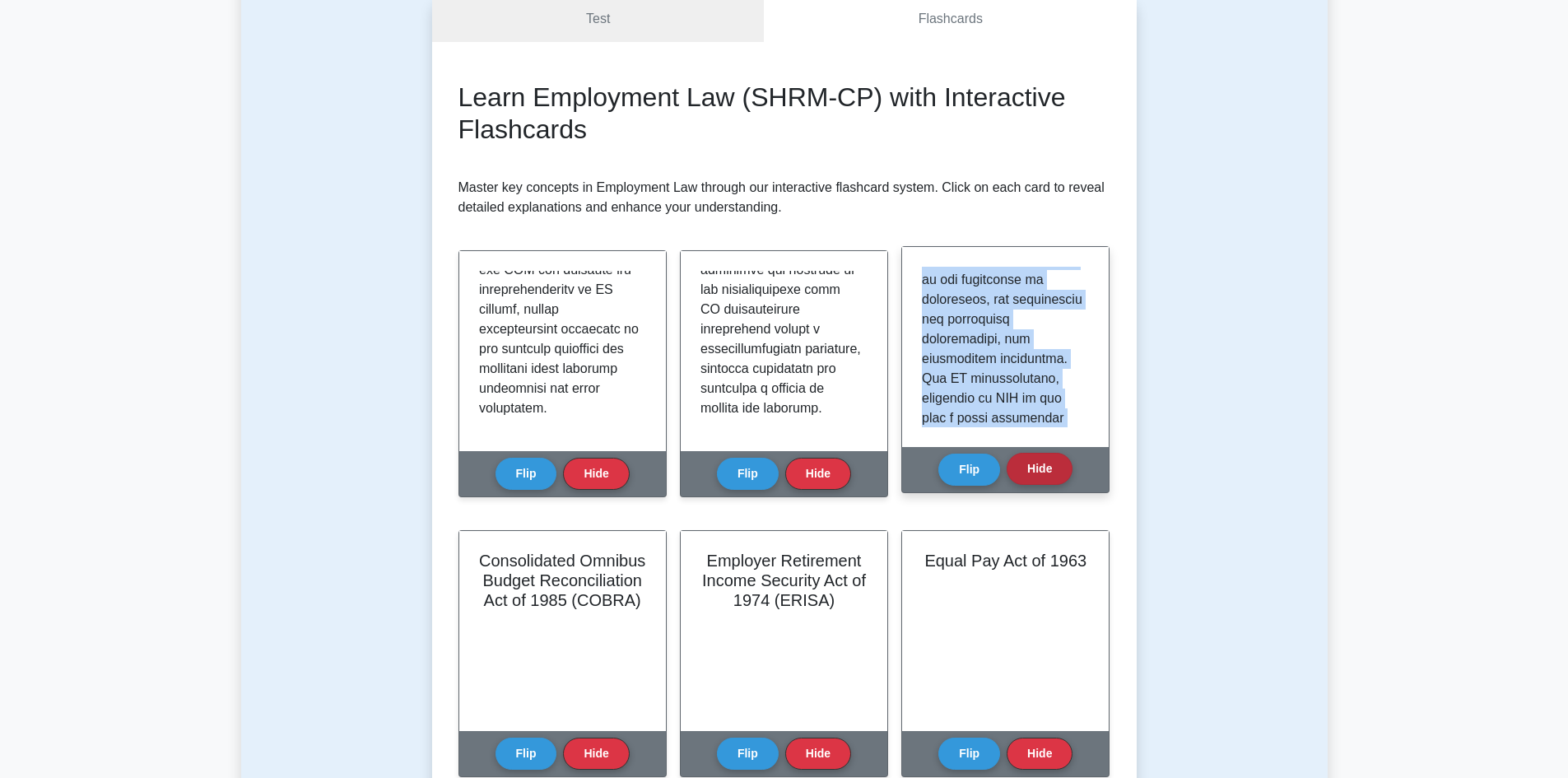
scroll to position [1611, 0]
drag, startPoint x: 923, startPoint y: 278, endPoint x: 1046, endPoint y: 468, distance: 226.3
click at [1046, 468] on div "Americans with Disabilities Act of 1990 and as amended in 2008 (ADA) Flip Hide" at bounding box center [1005, 369] width 208 height 247
copy div "The Americans with Disabilities Act of 1990 (ADA), as amended in 2008, is a piv…"
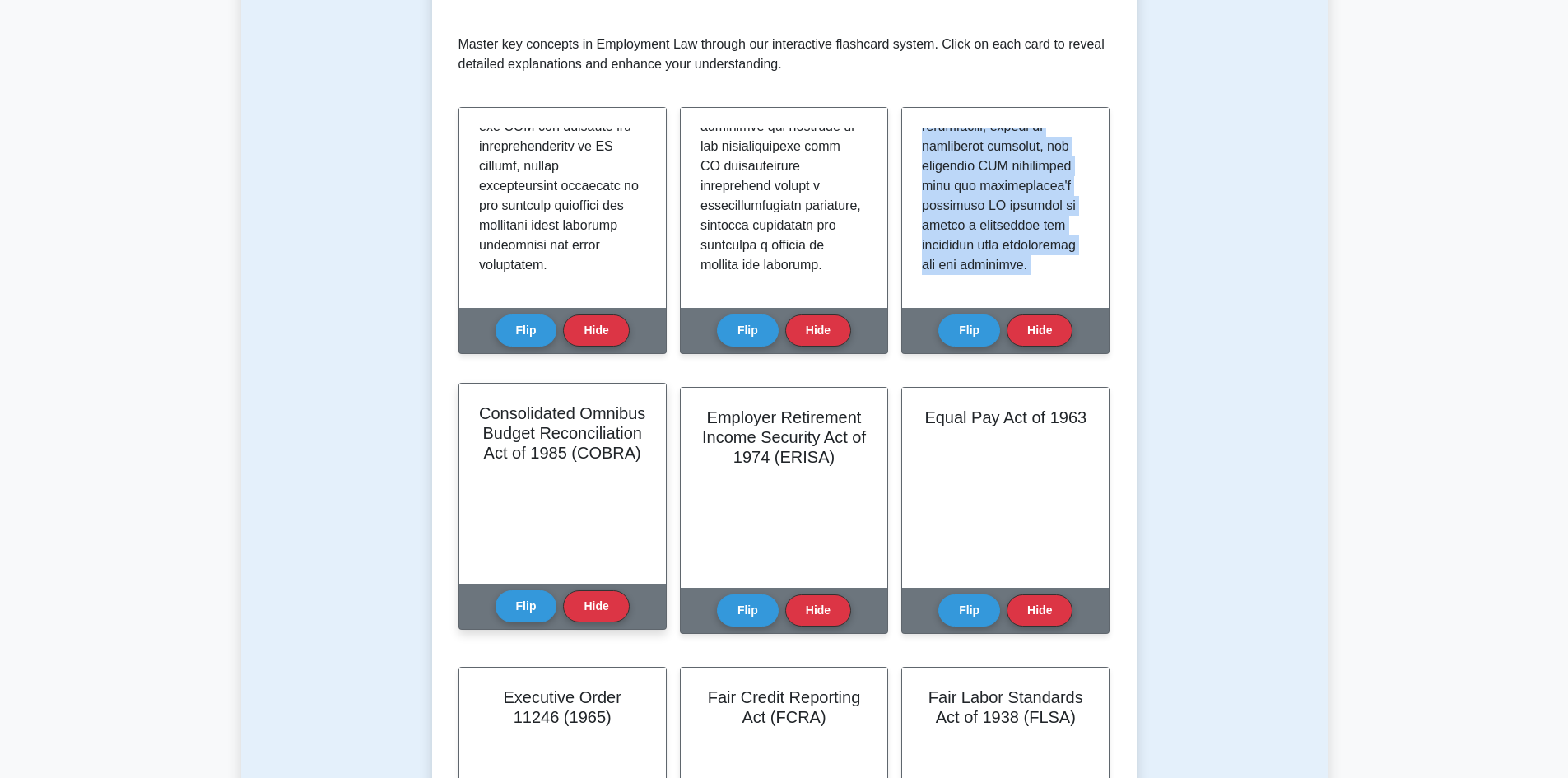
scroll to position [329, 0]
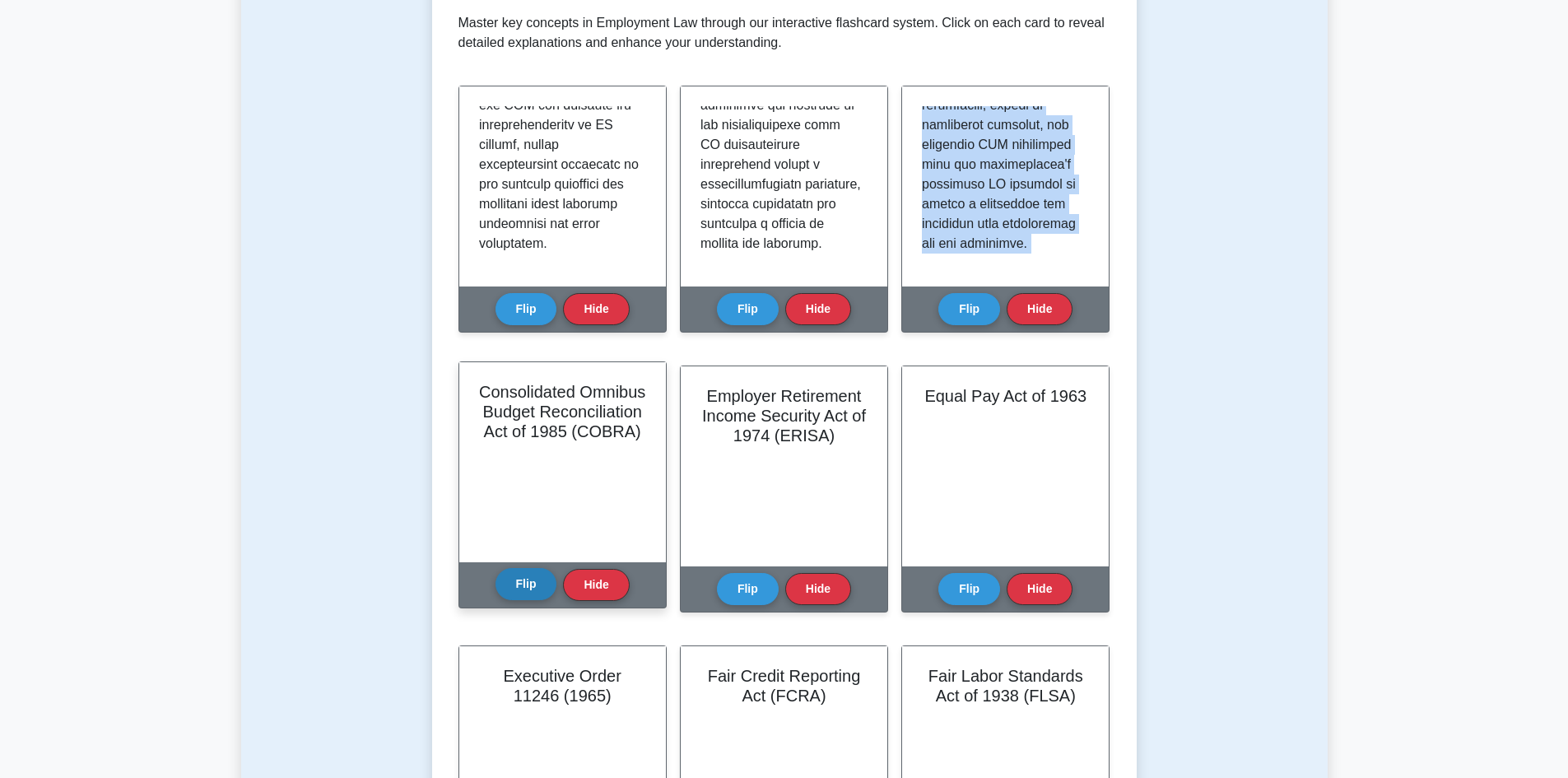
click at [519, 578] on button "Flip" at bounding box center [526, 584] width 61 height 32
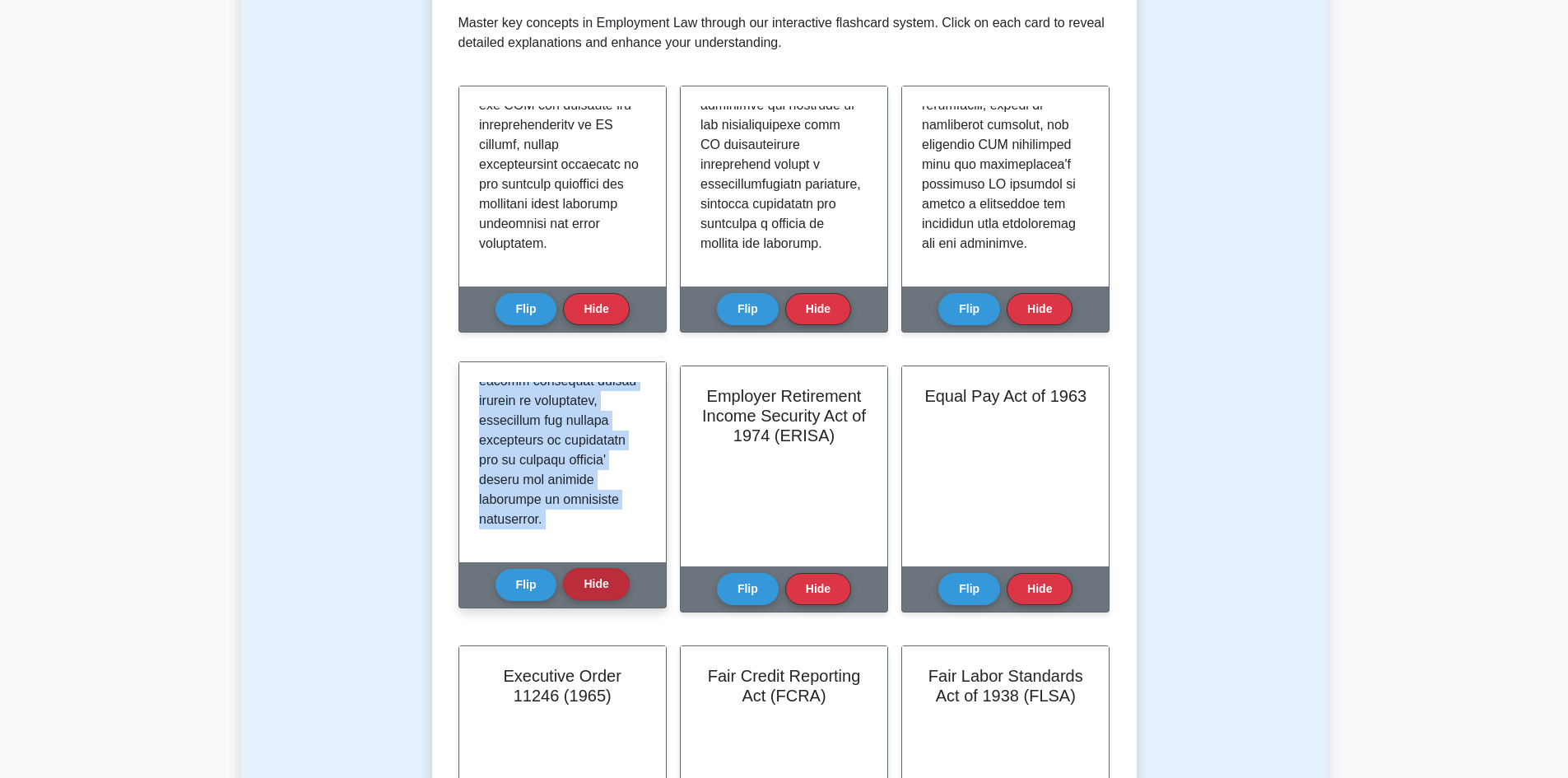
scroll to position [1749, 0]
drag, startPoint x: 483, startPoint y: 388, endPoint x: 615, endPoint y: 578, distance: 231.4
click at [615, 578] on div "Consolidated Omnibus Budget Reconciliation Act of 1985 (COBRA) Flip Hide" at bounding box center [563, 484] width 208 height 247
copy div "he Consolidated Omnibus Budget Reconciliation Act of 1985 (COBRA) is a federal …"
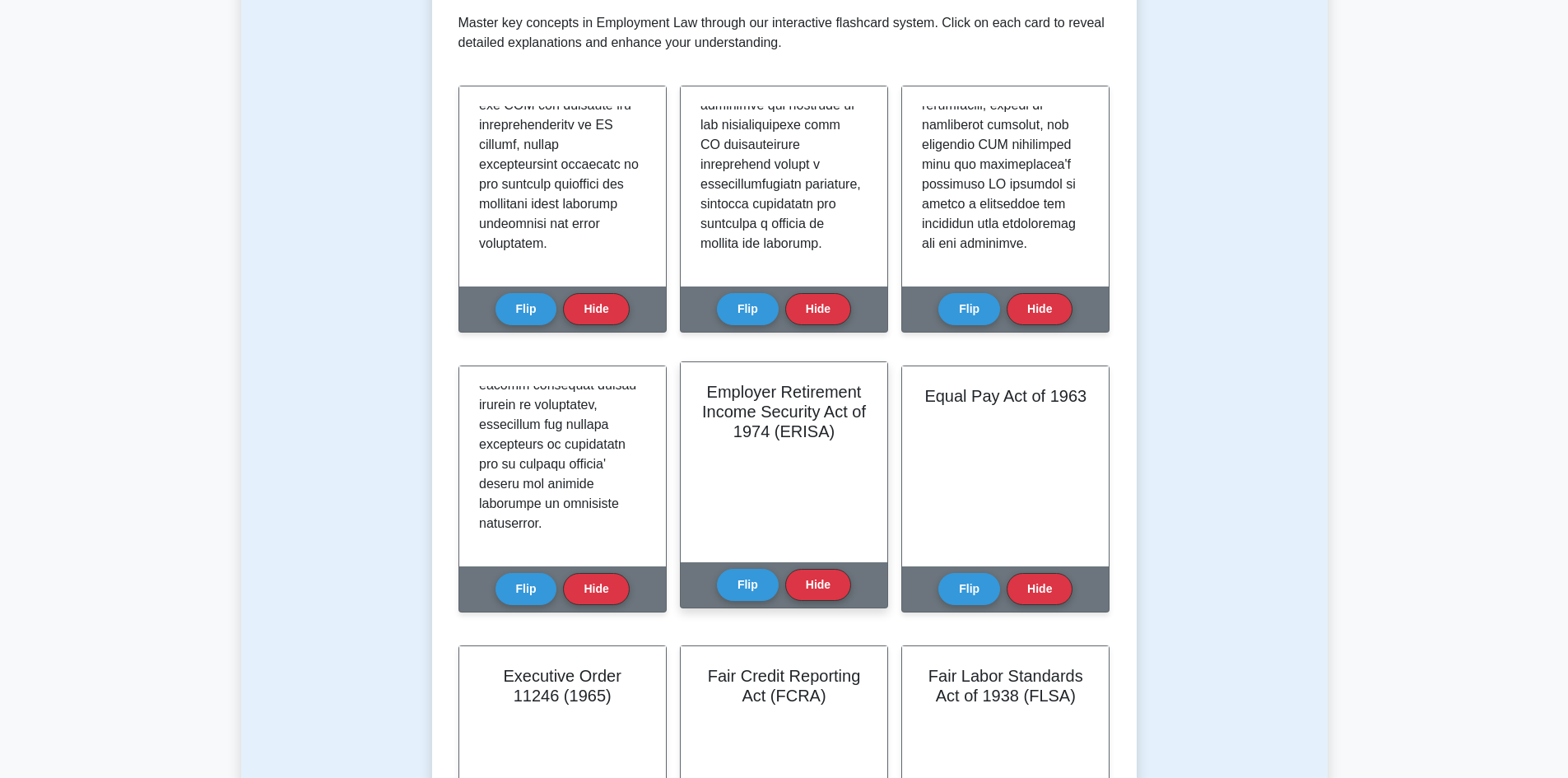
click at [714, 390] on h2 "Employer Retirement Income Security Act of 1974 (ERISA)" at bounding box center [784, 411] width 168 height 60
click at [715, 389] on h2 "Employer Retirement Income Security Act of 1974 (ERISA)" at bounding box center [784, 411] width 168 height 60
click at [738, 572] on button "Flip" at bounding box center [747, 584] width 61 height 32
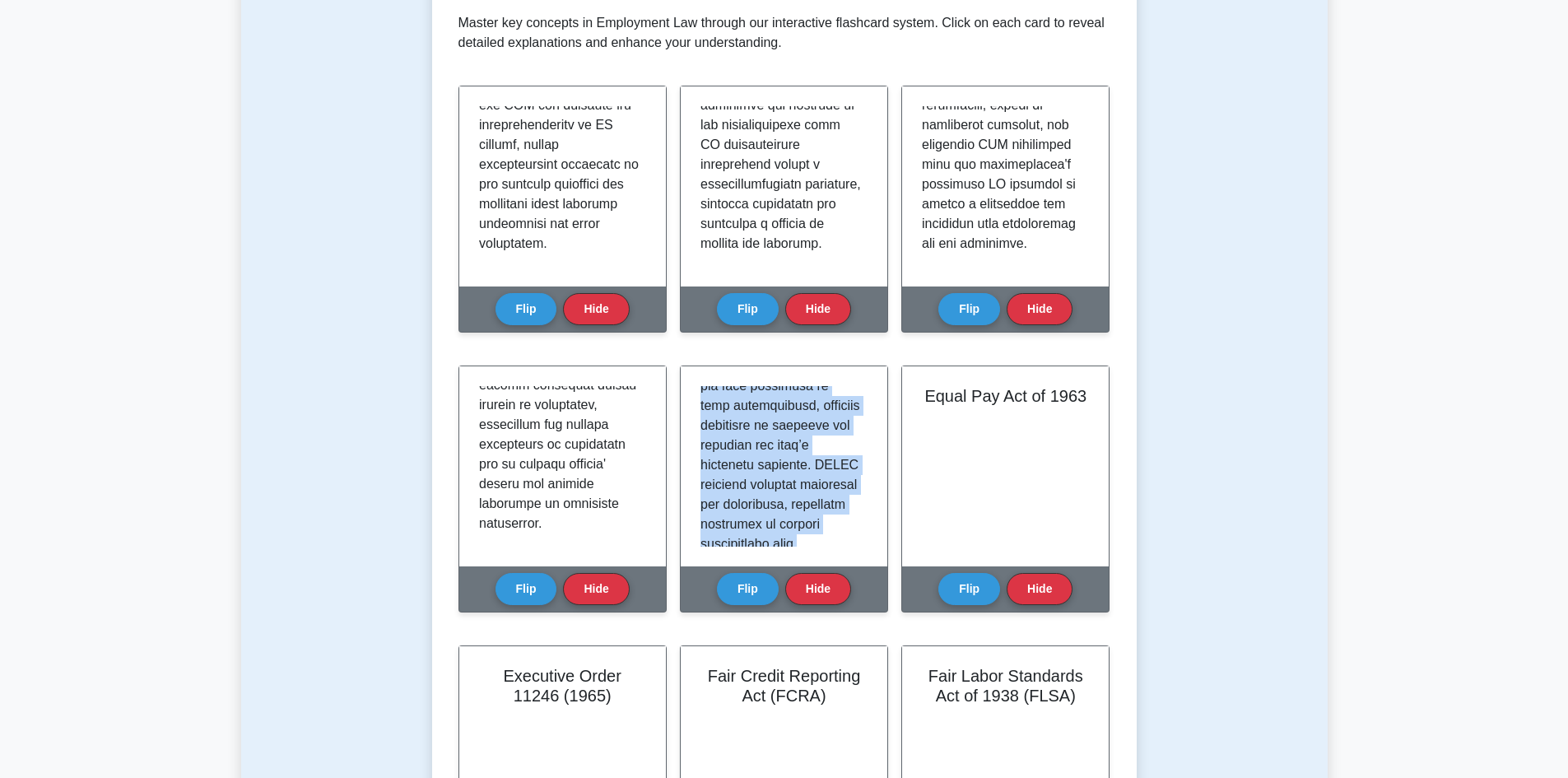
scroll to position [1808, 0]
drag, startPoint x: 701, startPoint y: 389, endPoint x: 822, endPoint y: 623, distance: 263.4
click at [822, 623] on div "Employer Retirement Income Security Act of 1974 (ERISA) Flip Hide" at bounding box center [784, 499] width 208 height 267
copy div "The Employee Retirement Income Security Act of 1974 (ERISA) is a pivotal federa…"
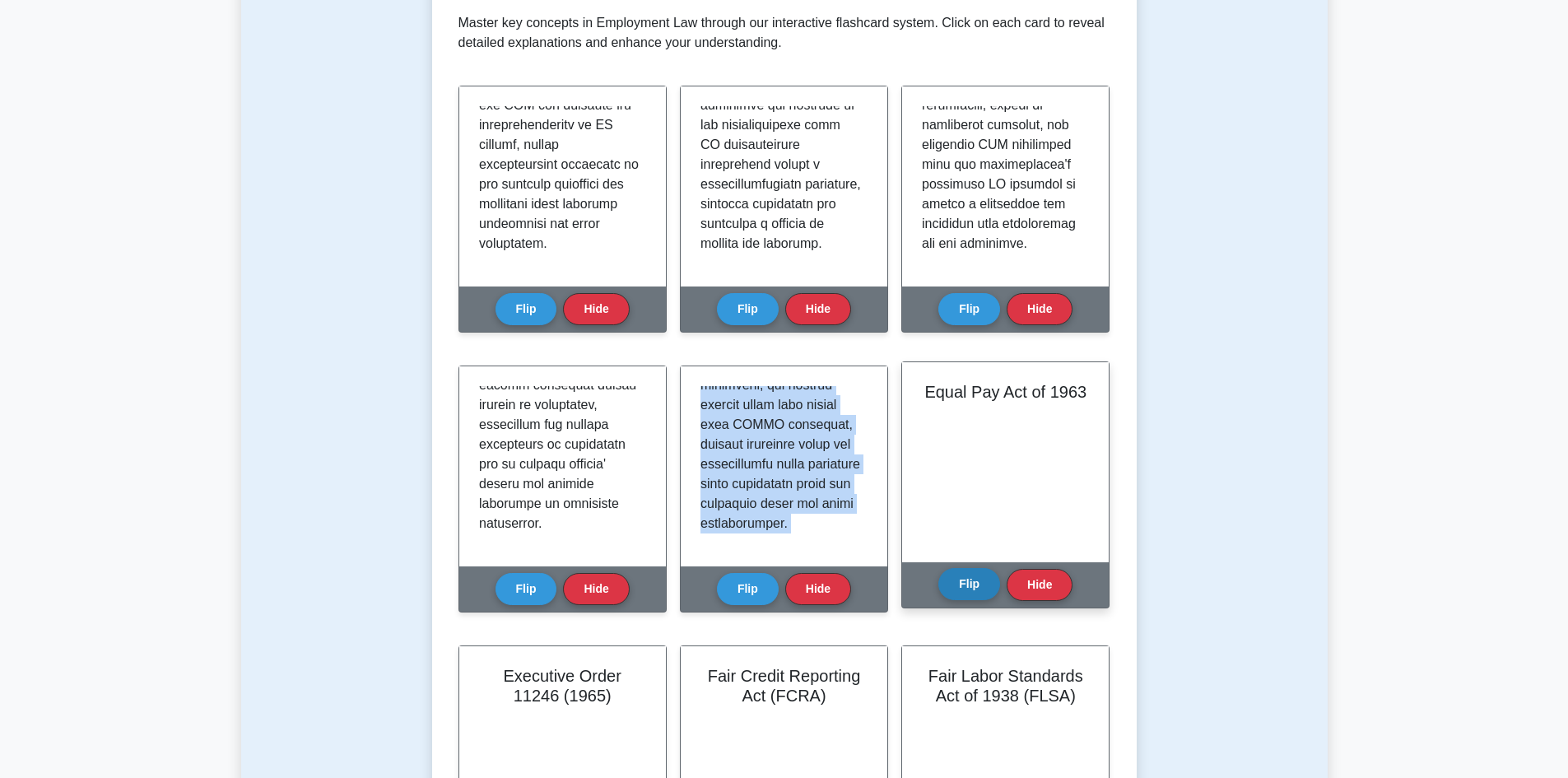
click at [966, 577] on button "Flip" at bounding box center [969, 584] width 61 height 32
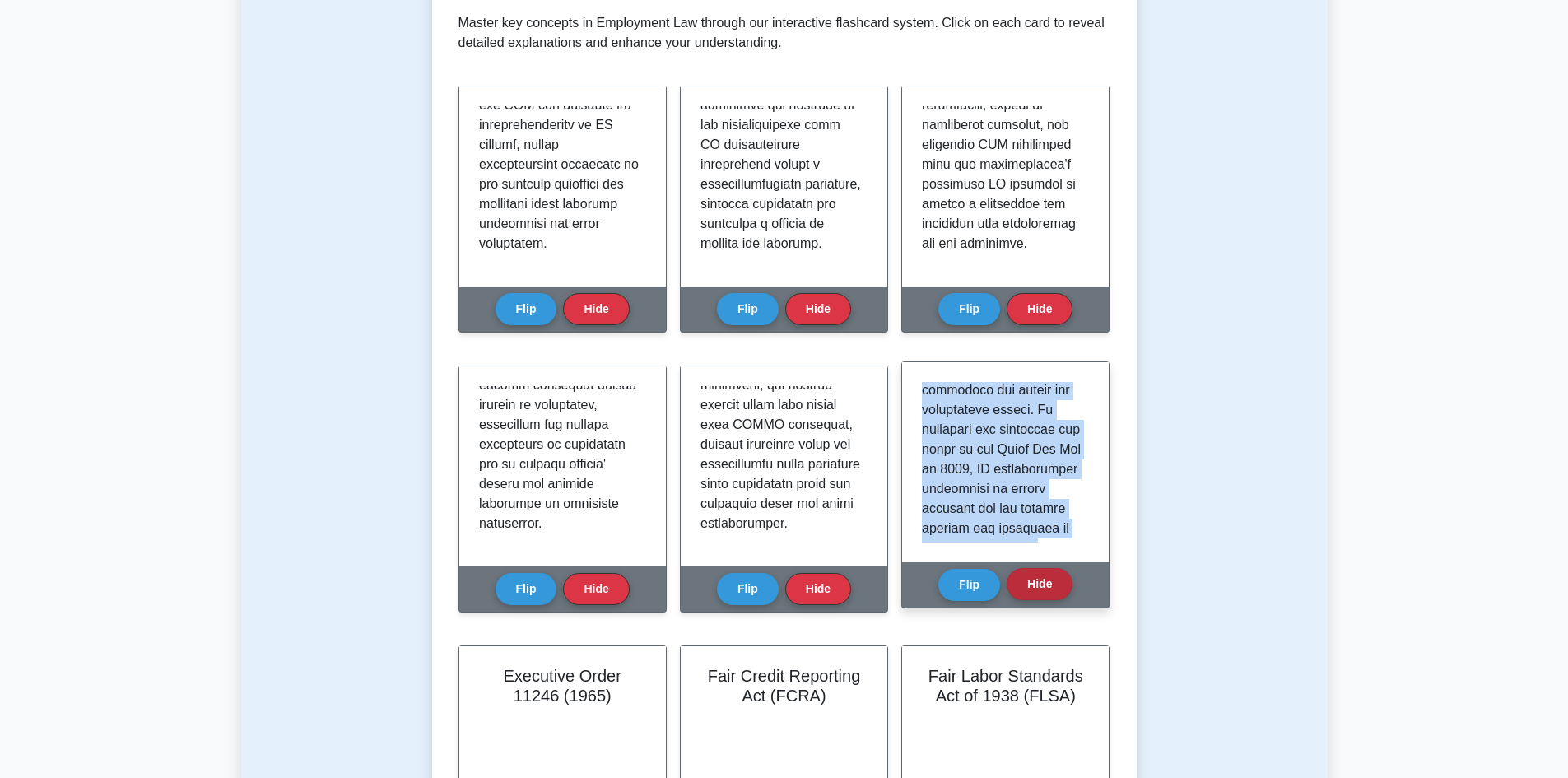
scroll to position [1847, 0]
drag, startPoint x: 922, startPoint y: 389, endPoint x: 1046, endPoint y: 581, distance: 228.6
click at [1046, 581] on div "Equal Pay Act of 1963 Flip Hide" at bounding box center [1005, 484] width 208 height 247
copy div "The Equal Pay Act of 1963 is a landmark federal law in the United States that a…"
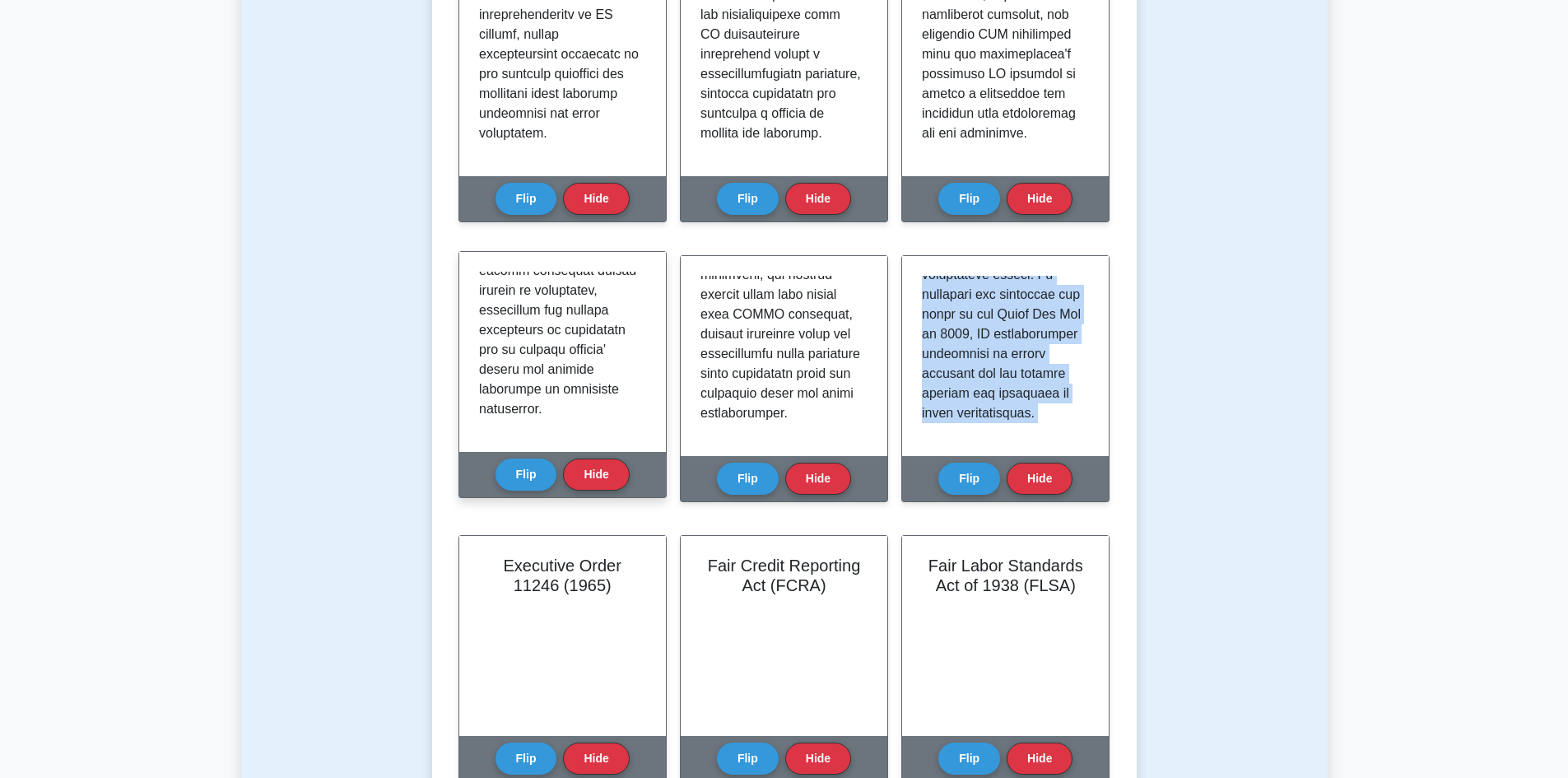
scroll to position [576, 0]
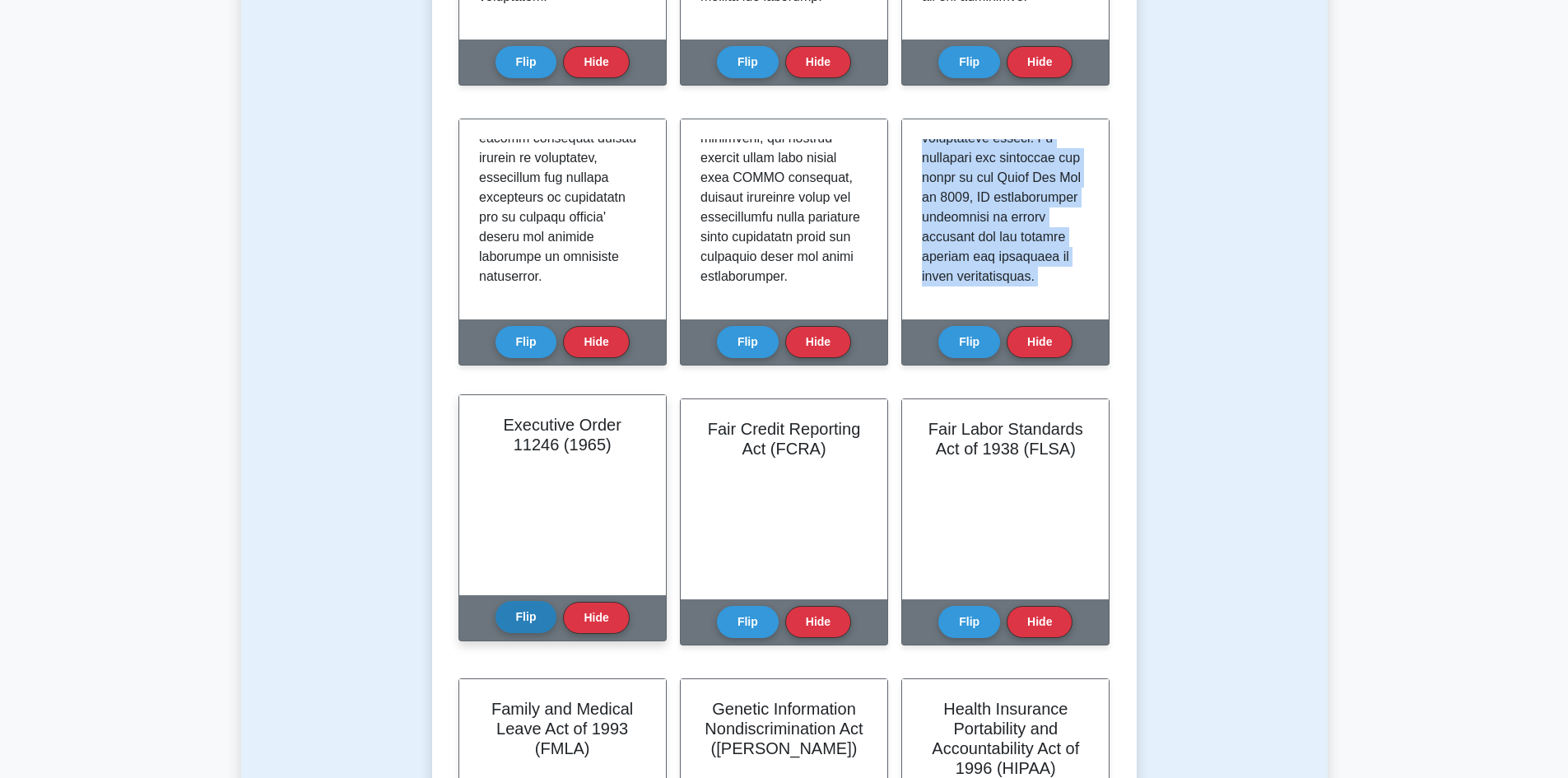
click at [511, 618] on button "Flip" at bounding box center [526, 617] width 61 height 32
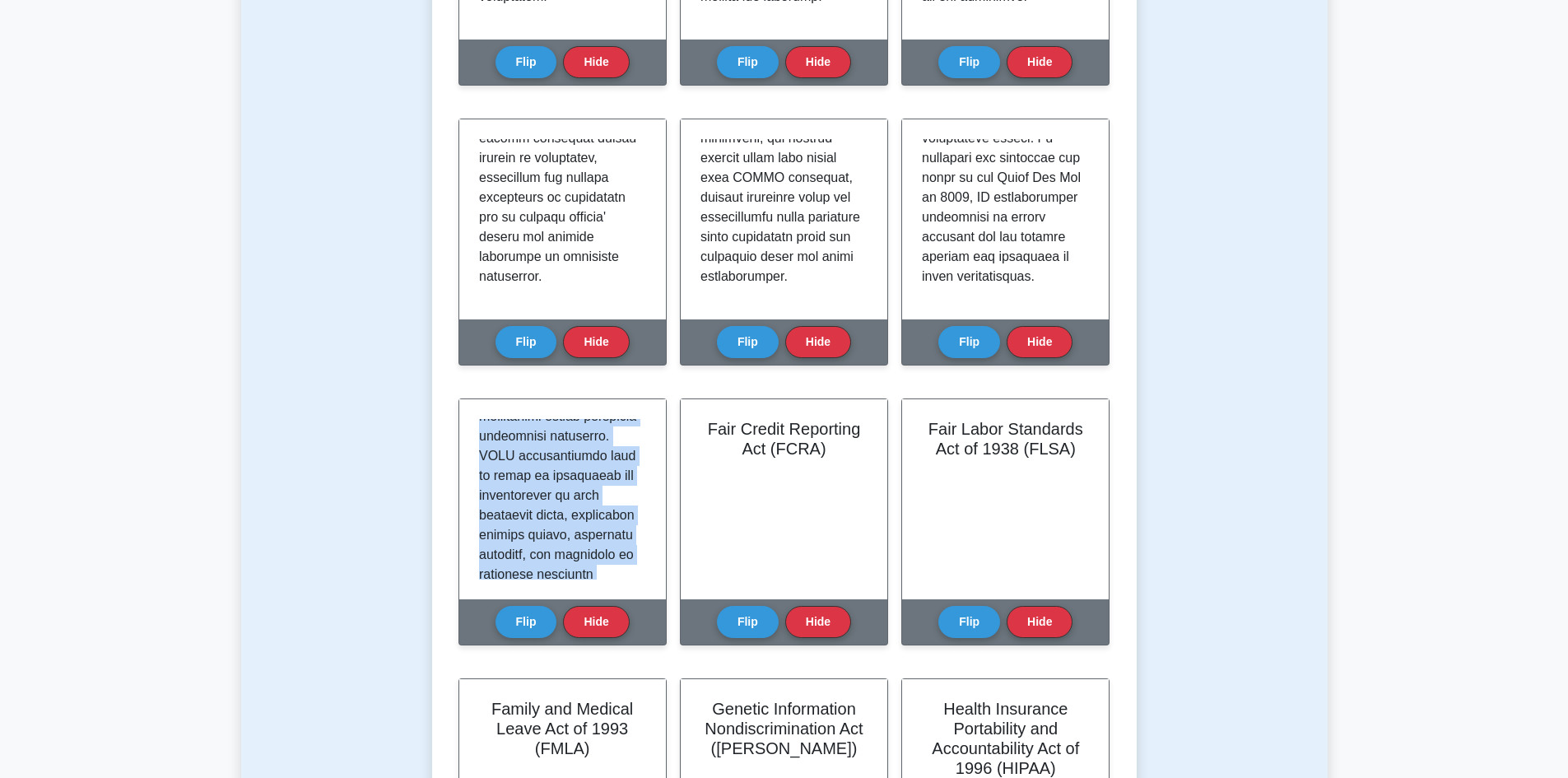
scroll to position [1532, 0]
drag, startPoint x: 485, startPoint y: 423, endPoint x: 577, endPoint y: 642, distance: 237.5
click at [577, 642] on div "Executive Order 11246 (1965) Flip Hide" at bounding box center [563, 531] width 208 height 267
copy div "xecutive Order 11246, issued in 1965 by President Lyndon B. Johnson, is a pivot…"
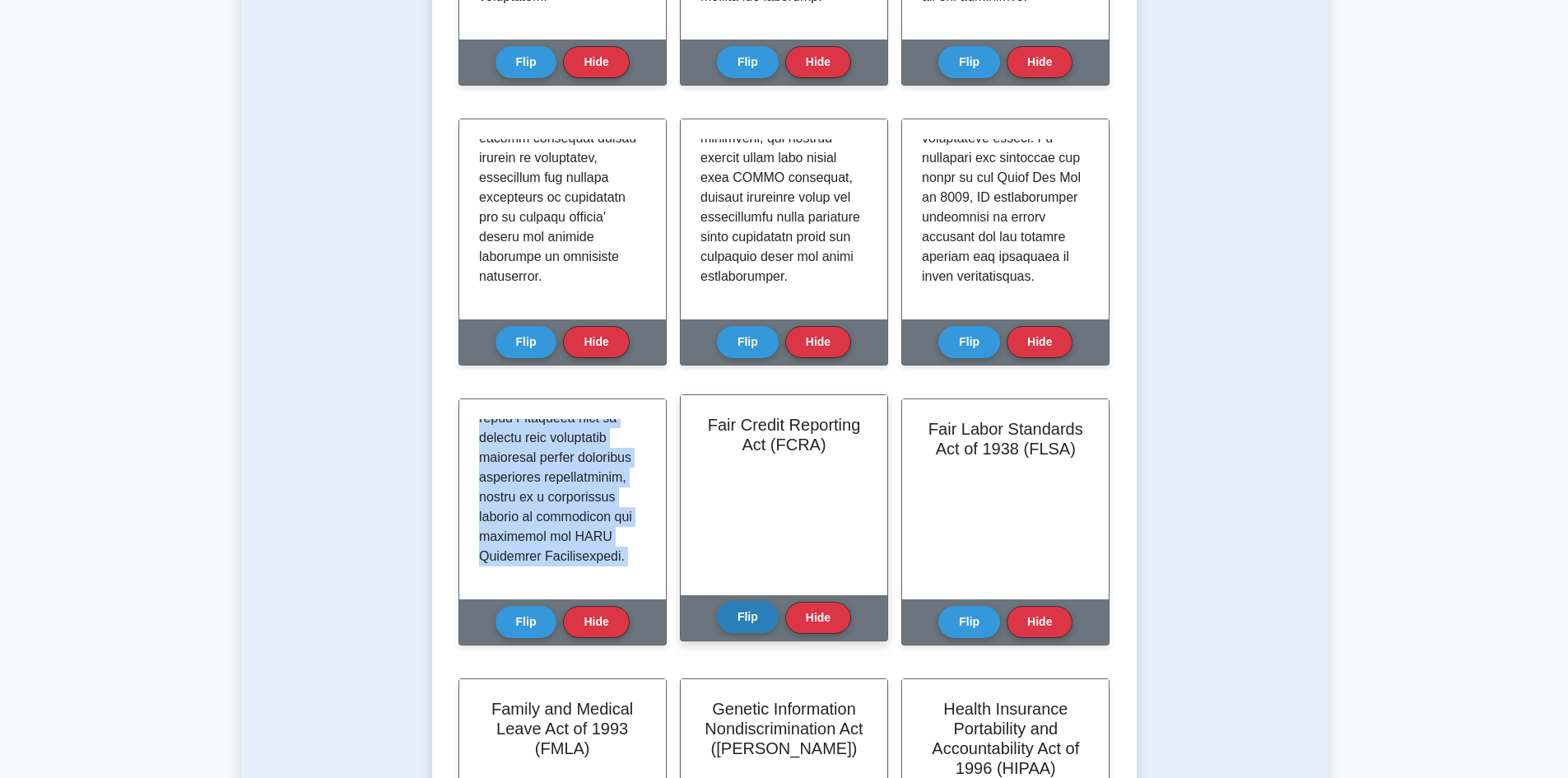
click at [738, 605] on button "Flip" at bounding box center [747, 617] width 61 height 32
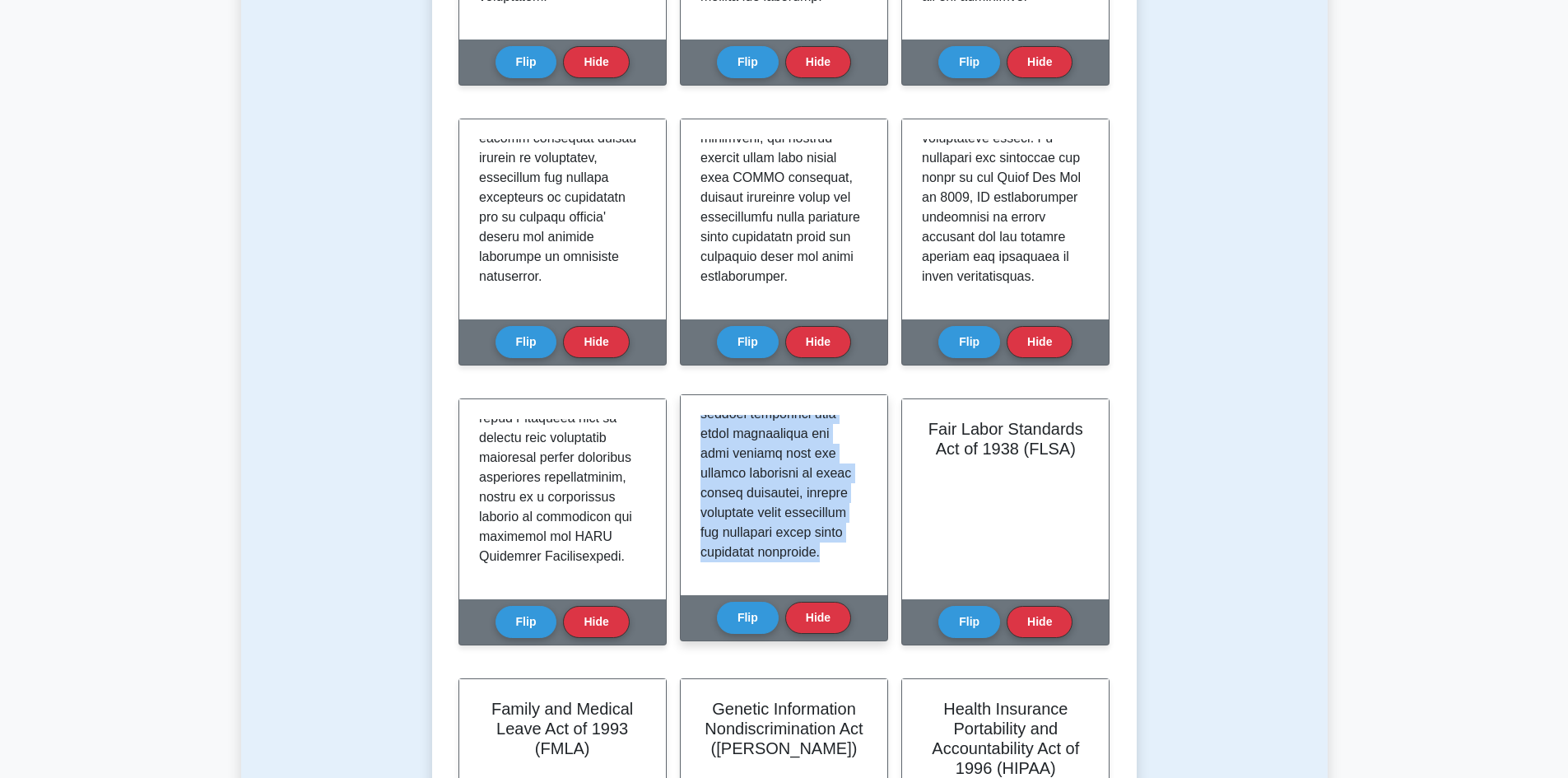
scroll to position [1690, 0]
drag, startPoint x: 702, startPoint y: 423, endPoint x: 788, endPoint y: 588, distance: 186.1
click at [788, 588] on div at bounding box center [784, 494] width 207 height 200
copy p "The Fair Credit Reporting Act (FCRA) is a pivotal federal law that regulates th…"
click at [722, 624] on button "Flip" at bounding box center [747, 617] width 61 height 32
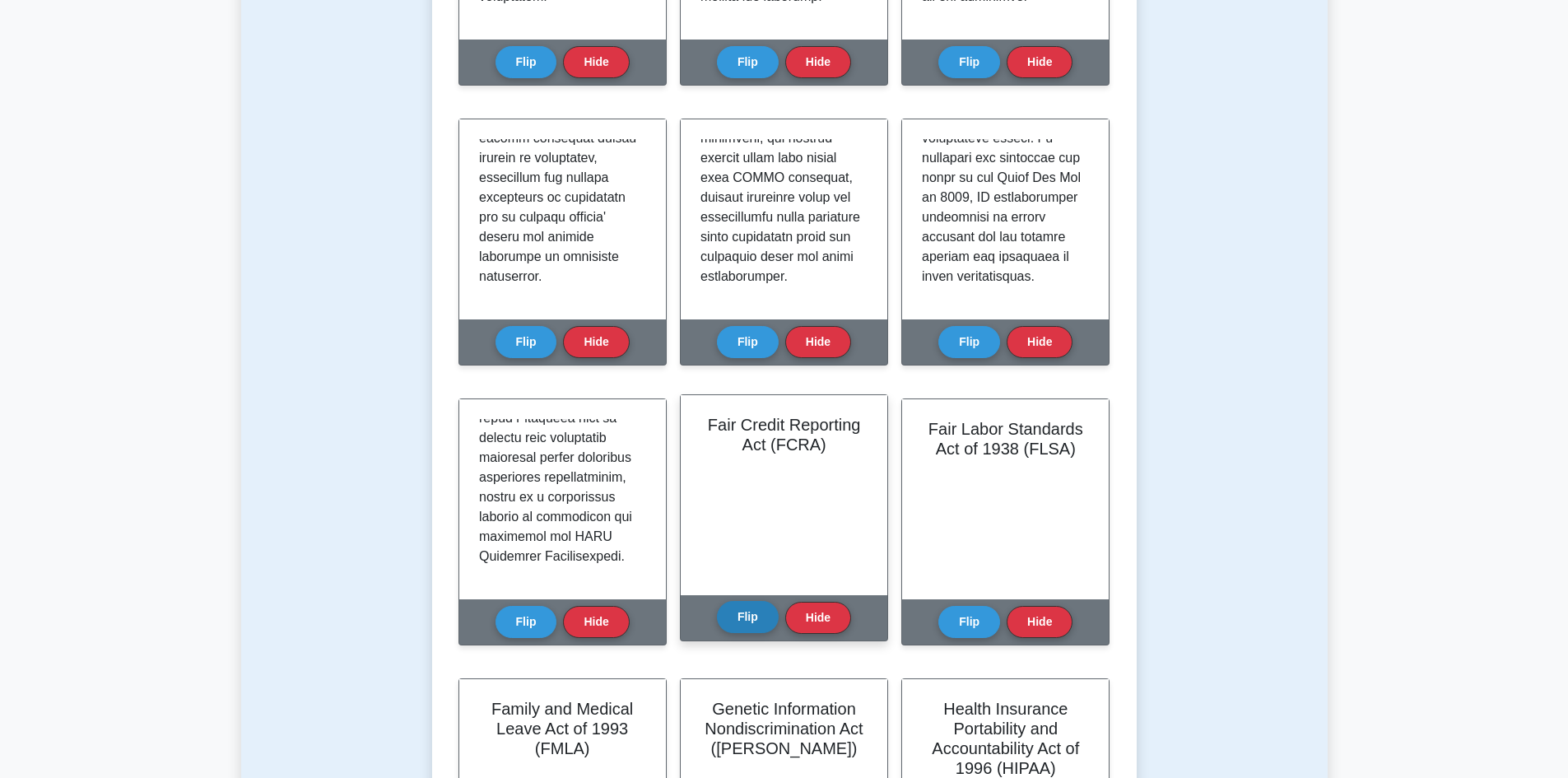
click at [722, 624] on button "Flip" at bounding box center [747, 617] width 61 height 32
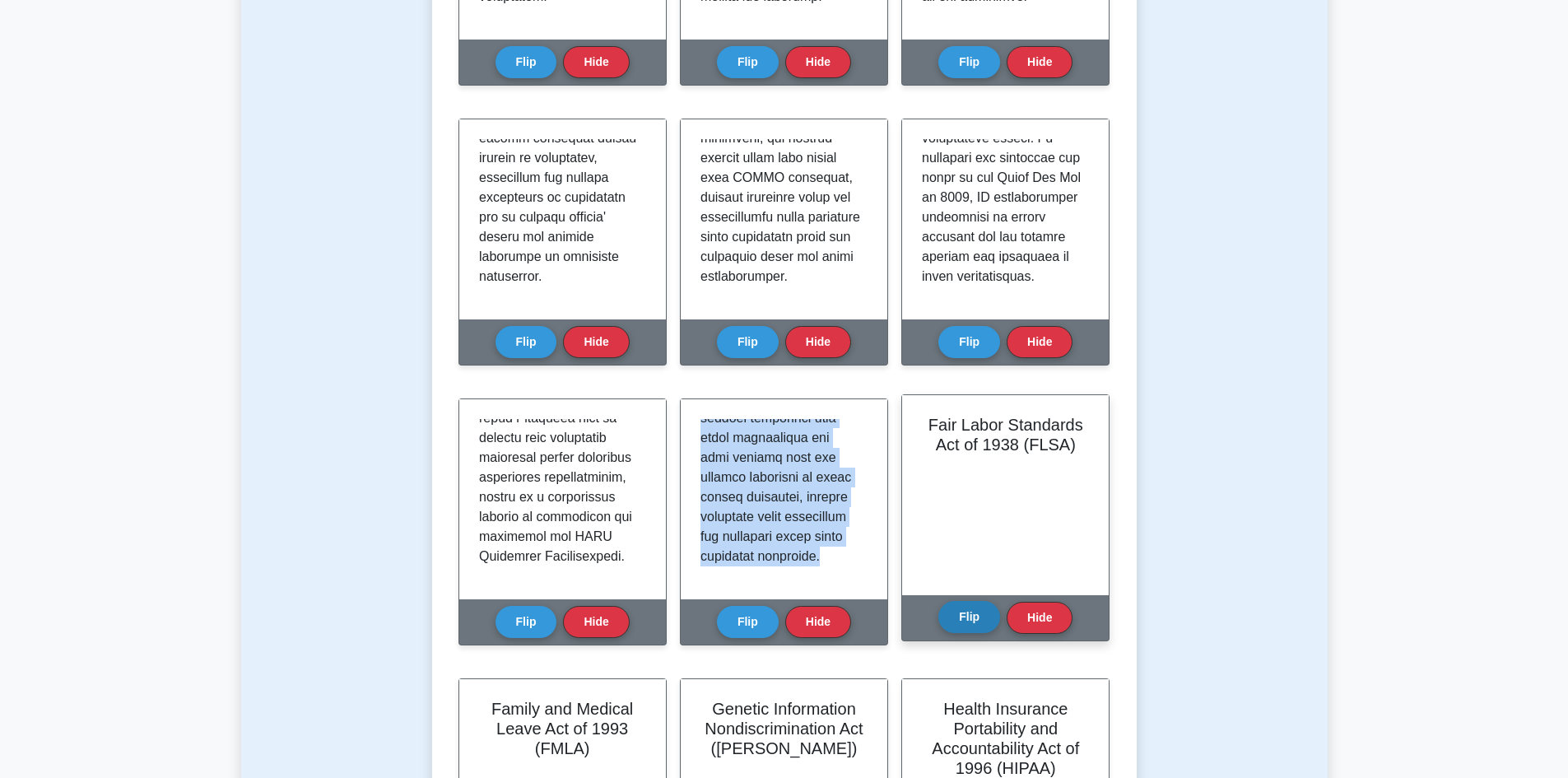
click at [966, 618] on button "Flip" at bounding box center [969, 617] width 61 height 32
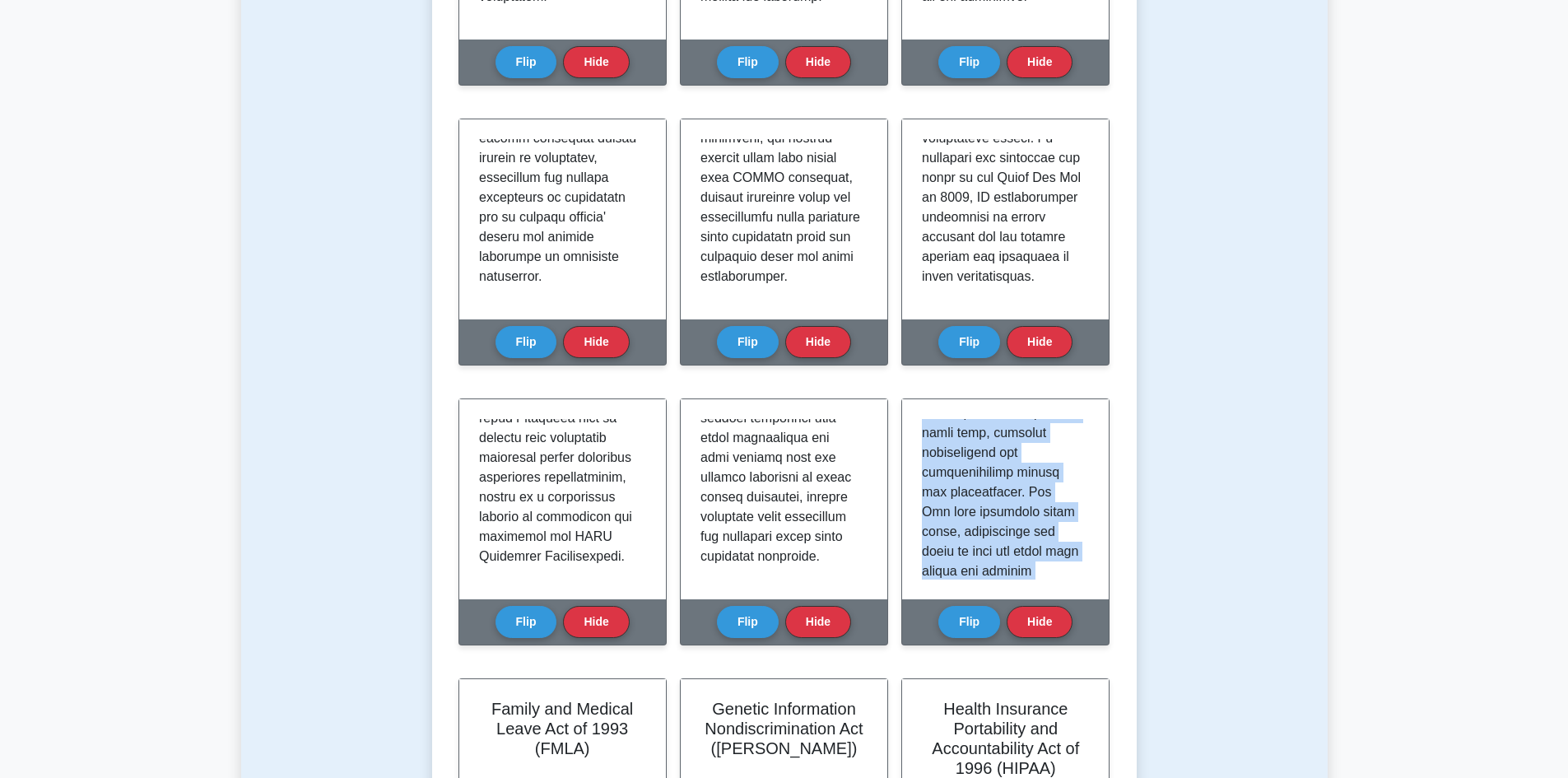
scroll to position [1670, 0]
drag, startPoint x: 921, startPoint y: 423, endPoint x: 1001, endPoint y: 653, distance: 243.5
click at [1001, 653] on div "Fair Labor Standards Act of 1938 (FLSA) Flip Hide" at bounding box center [1005, 531] width 208 height 267
copy div "The Fair Labor Standards Act of 1938 (FLSA) is a cornerstone of U.S. employment…"
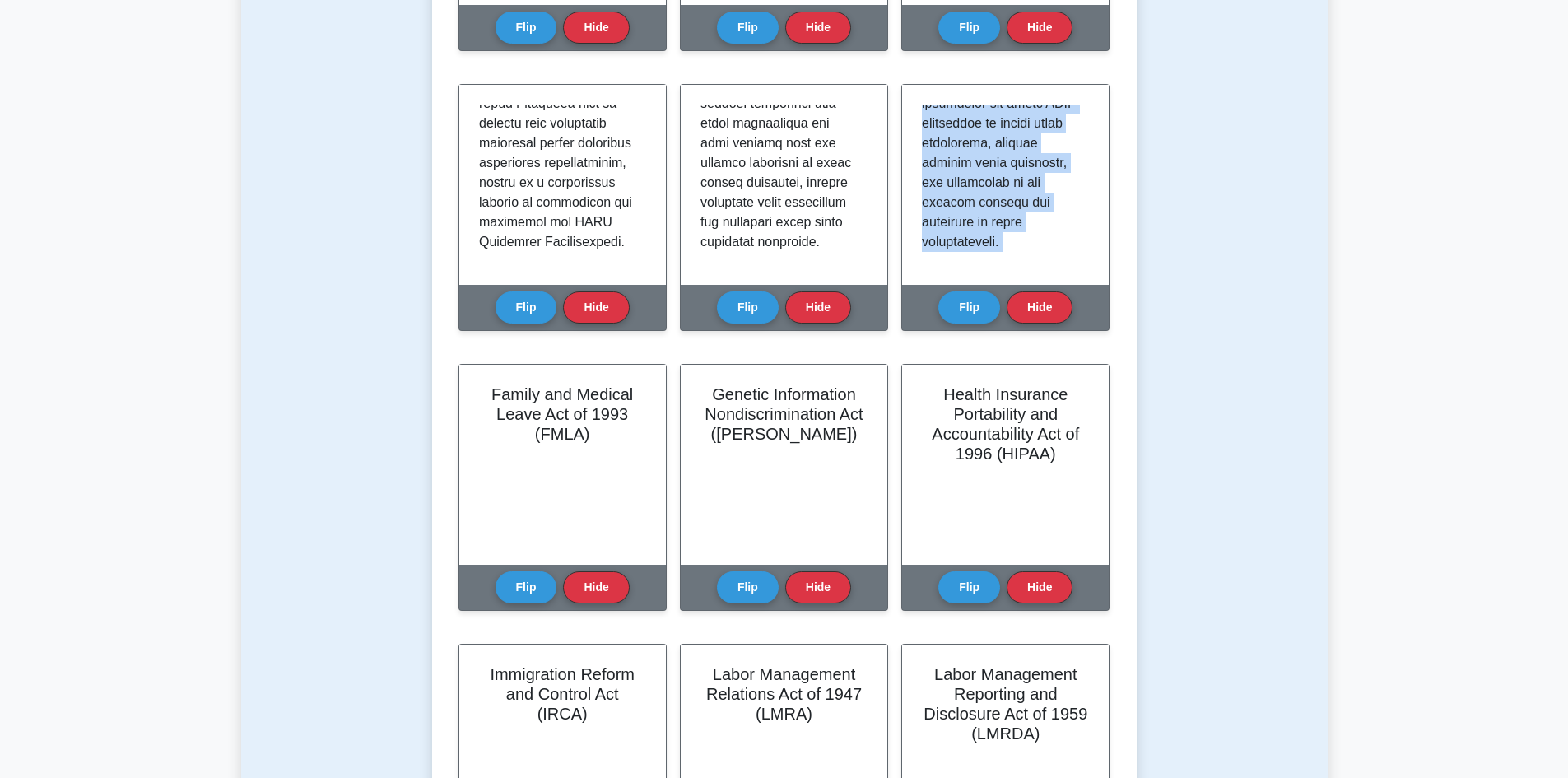
scroll to position [905, 0]
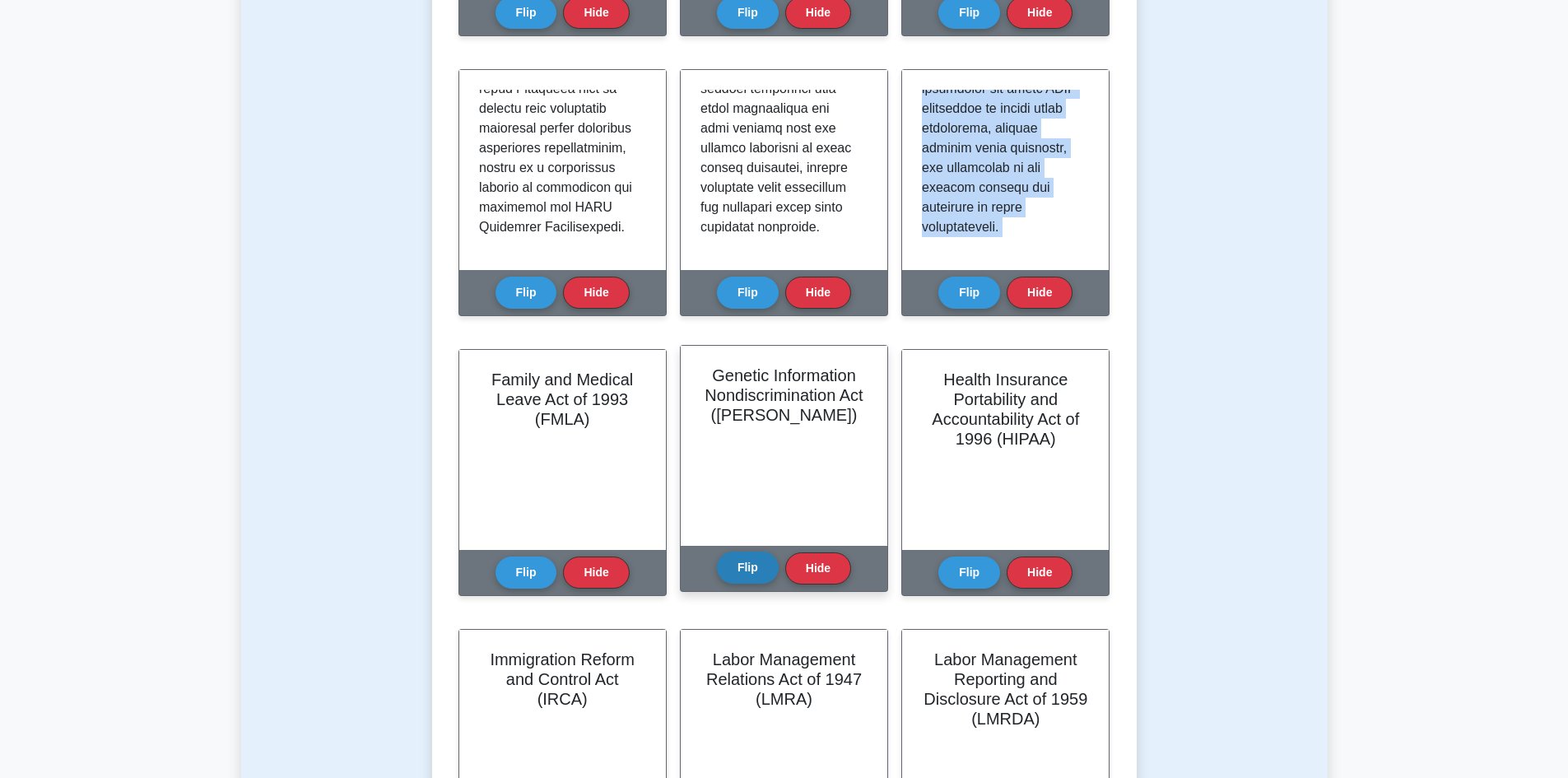
click at [747, 555] on button "Flip" at bounding box center [747, 568] width 61 height 32
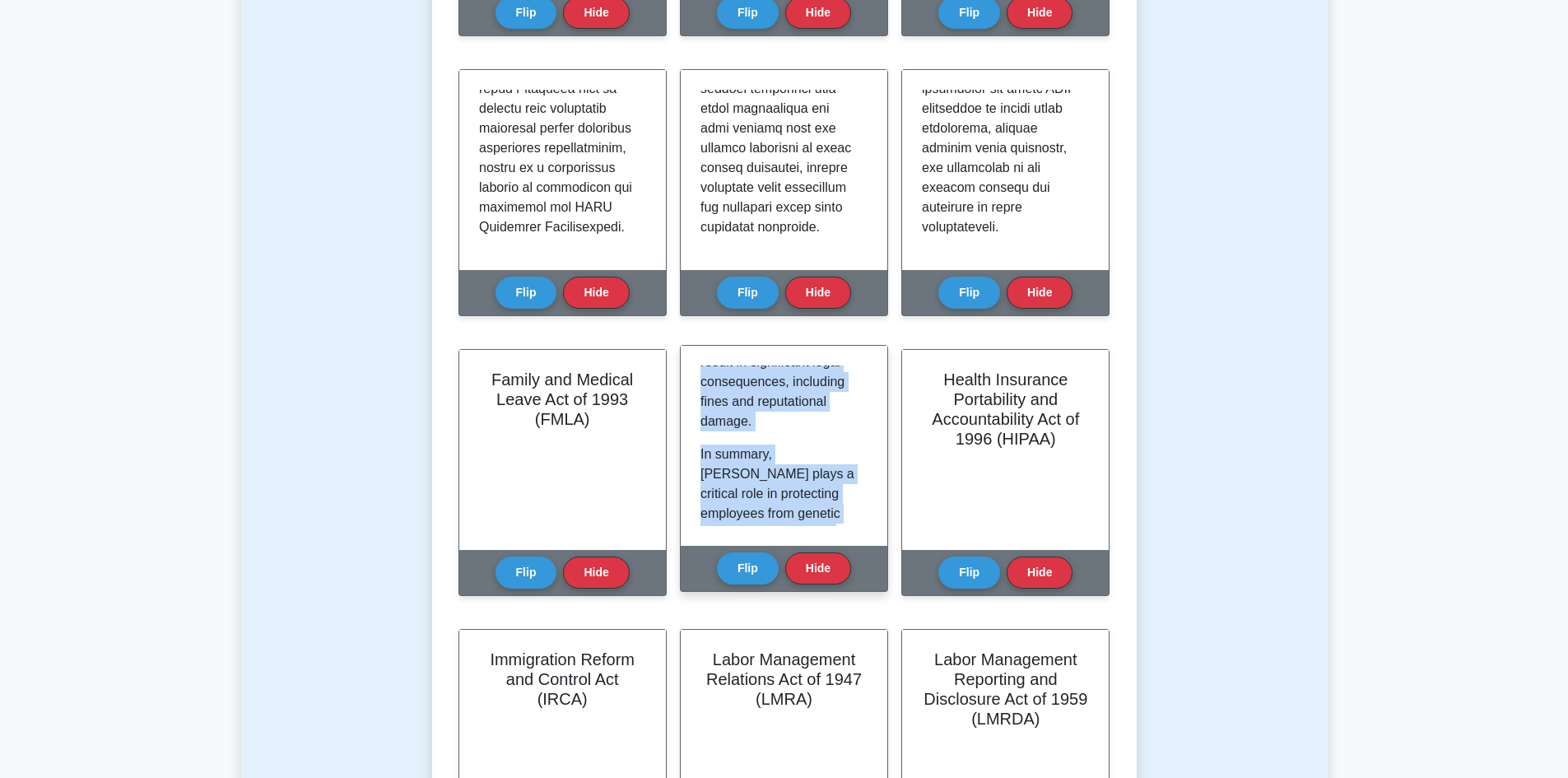
scroll to position [1933, 0]
drag, startPoint x: 701, startPoint y: 372, endPoint x: 852, endPoint y: 585, distance: 261.1
click at [852, 585] on div "Genetic Information Nondiscrimination Act (GINA) The Genetic Information Nondis…" at bounding box center [784, 468] width 208 height 247
copy div "The Genetic Information Nondiscrimination Act (GINA) of 2008 is a pivotal feder…"
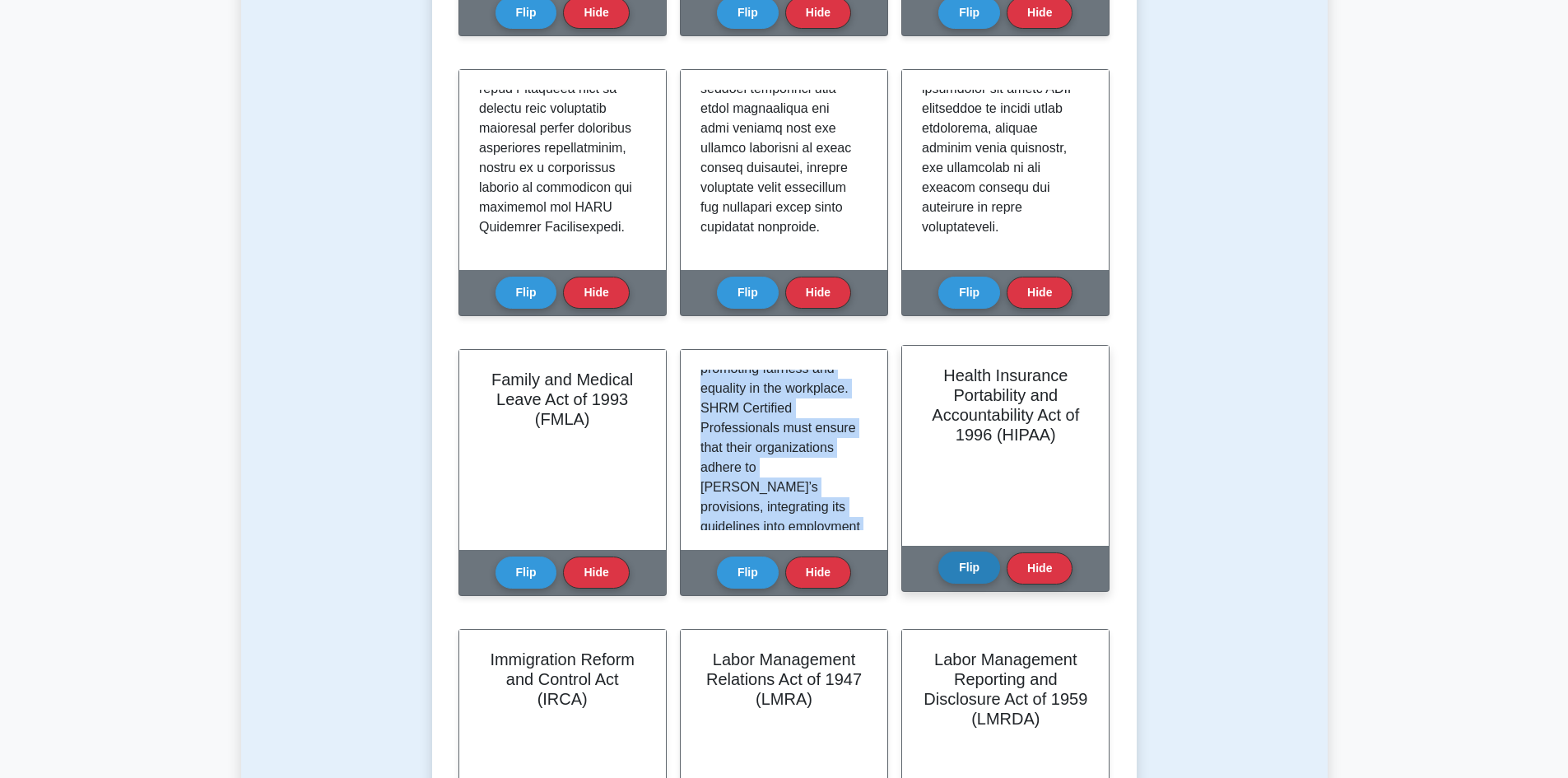
click at [978, 558] on button "Flip" at bounding box center [969, 568] width 61 height 32
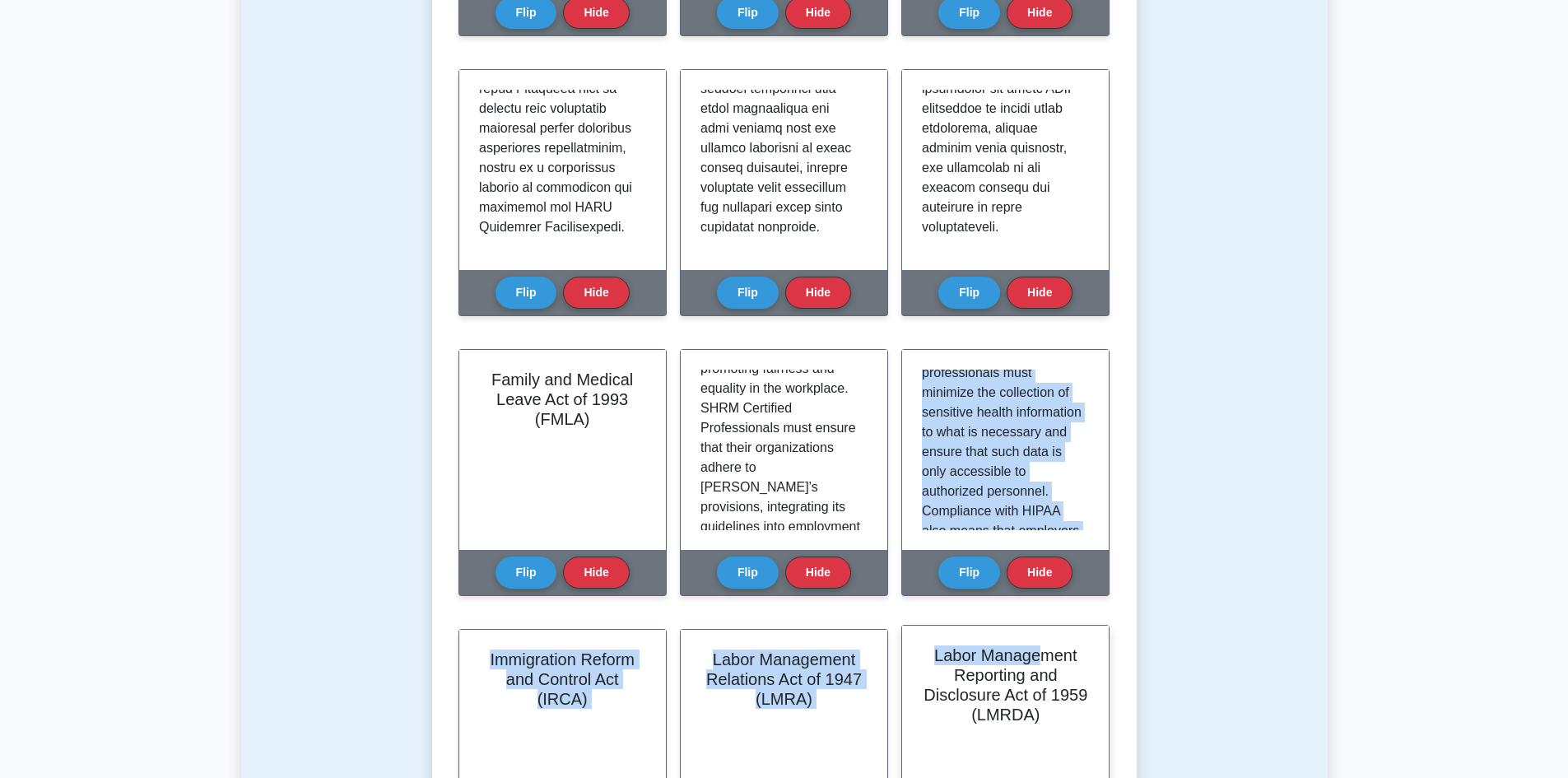
scroll to position [1913, 0]
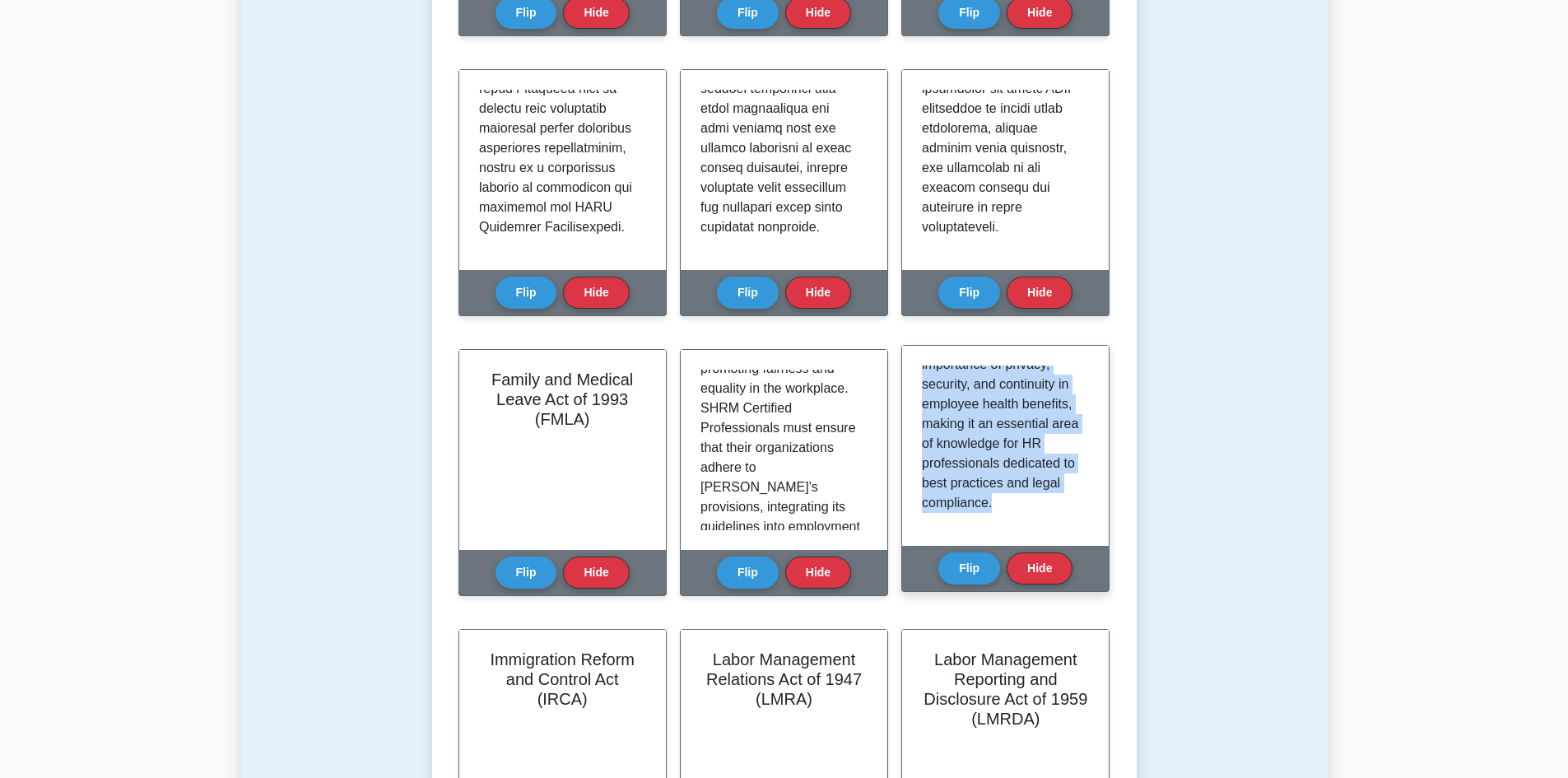
drag, startPoint x: 923, startPoint y: 373, endPoint x: 1047, endPoint y: 527, distance: 197.7
click at [1047, 527] on div "The Health Insurance Portability and Accountability Act of 1996 (HIPAA) plays a…" at bounding box center [1005, 445] width 207 height 200
click at [978, 565] on button "Flip" at bounding box center [969, 568] width 61 height 32
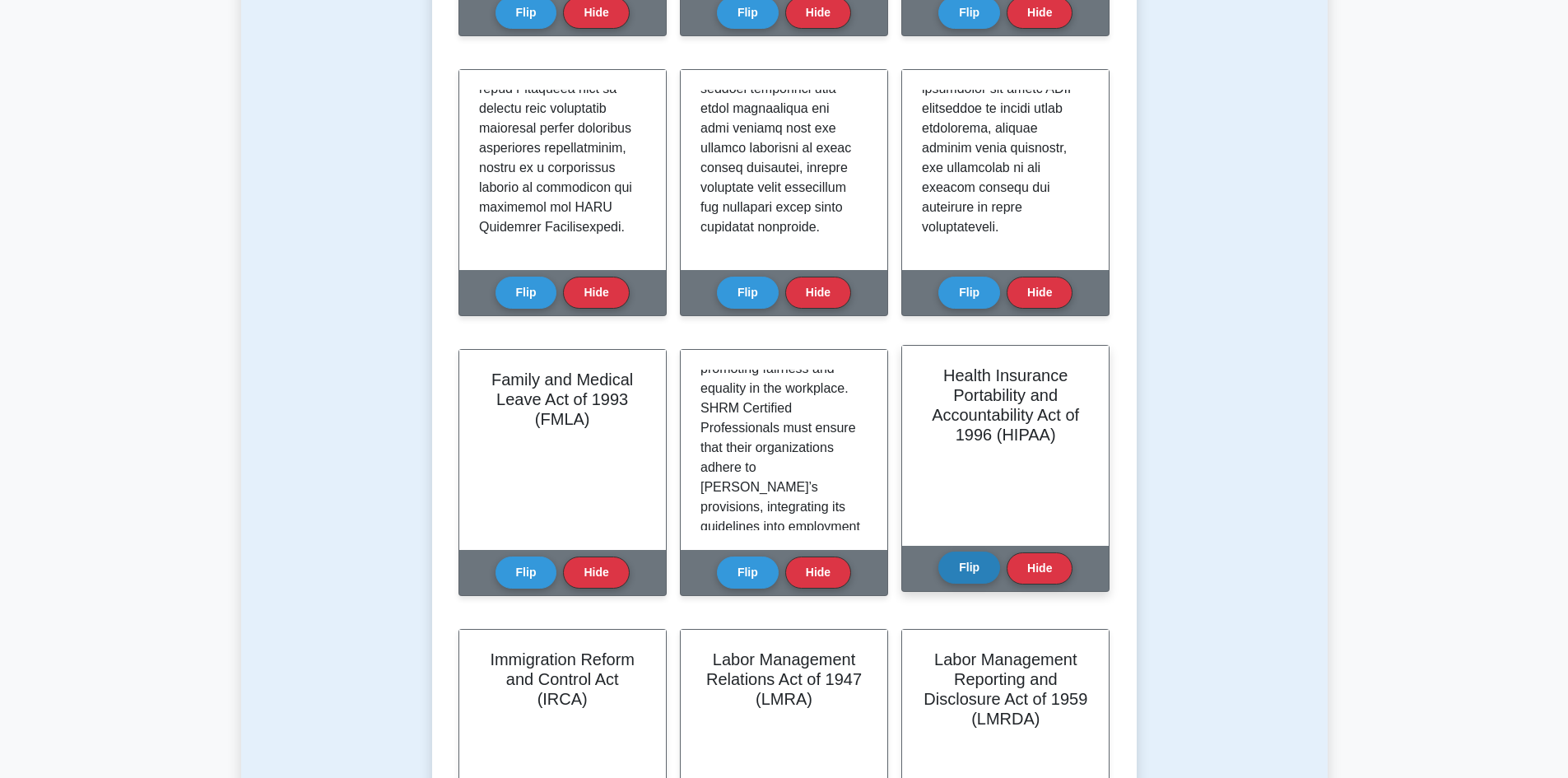
click at [985, 581] on button "Flip" at bounding box center [969, 568] width 61 height 32
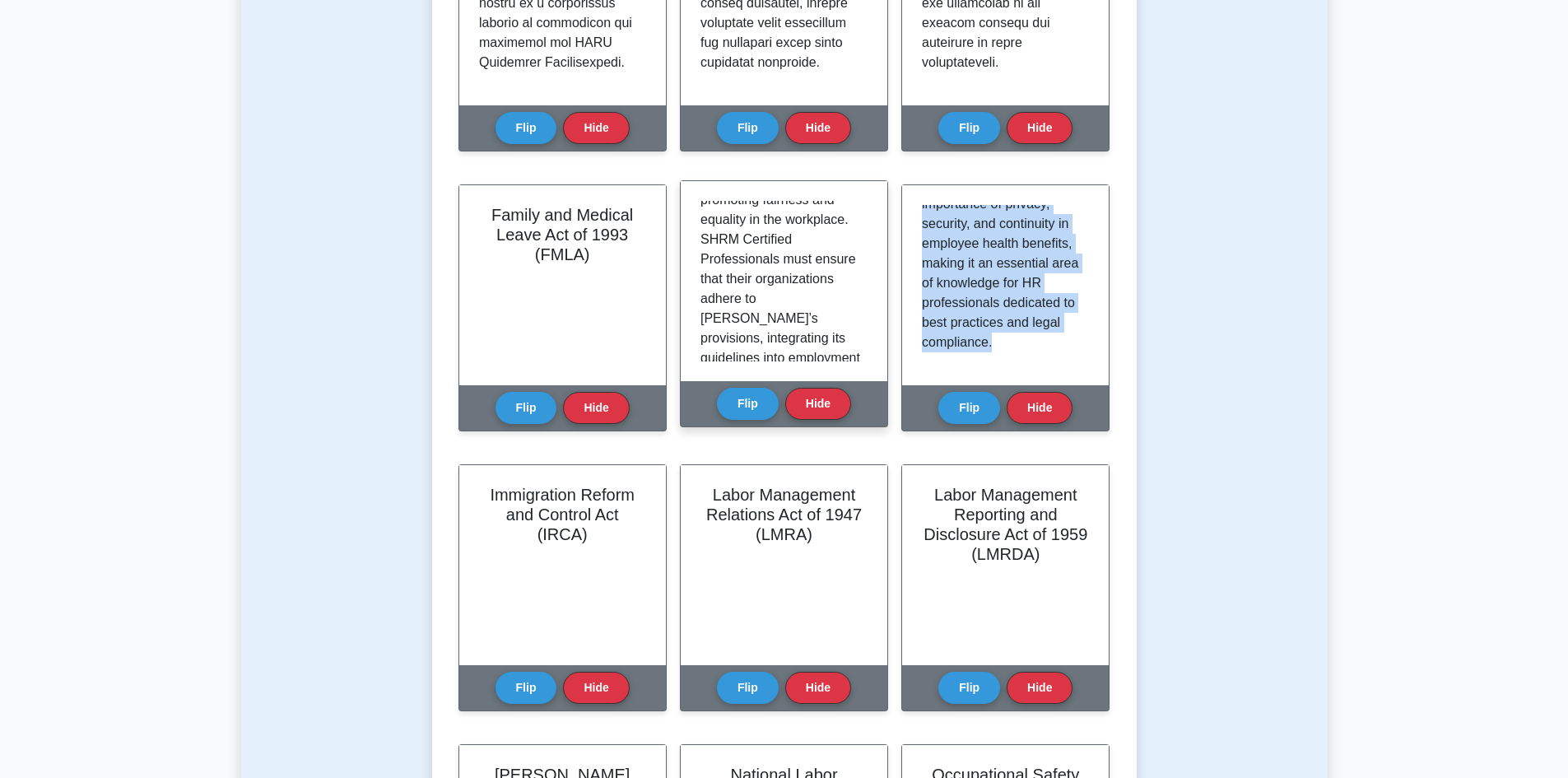
scroll to position [1152, 0]
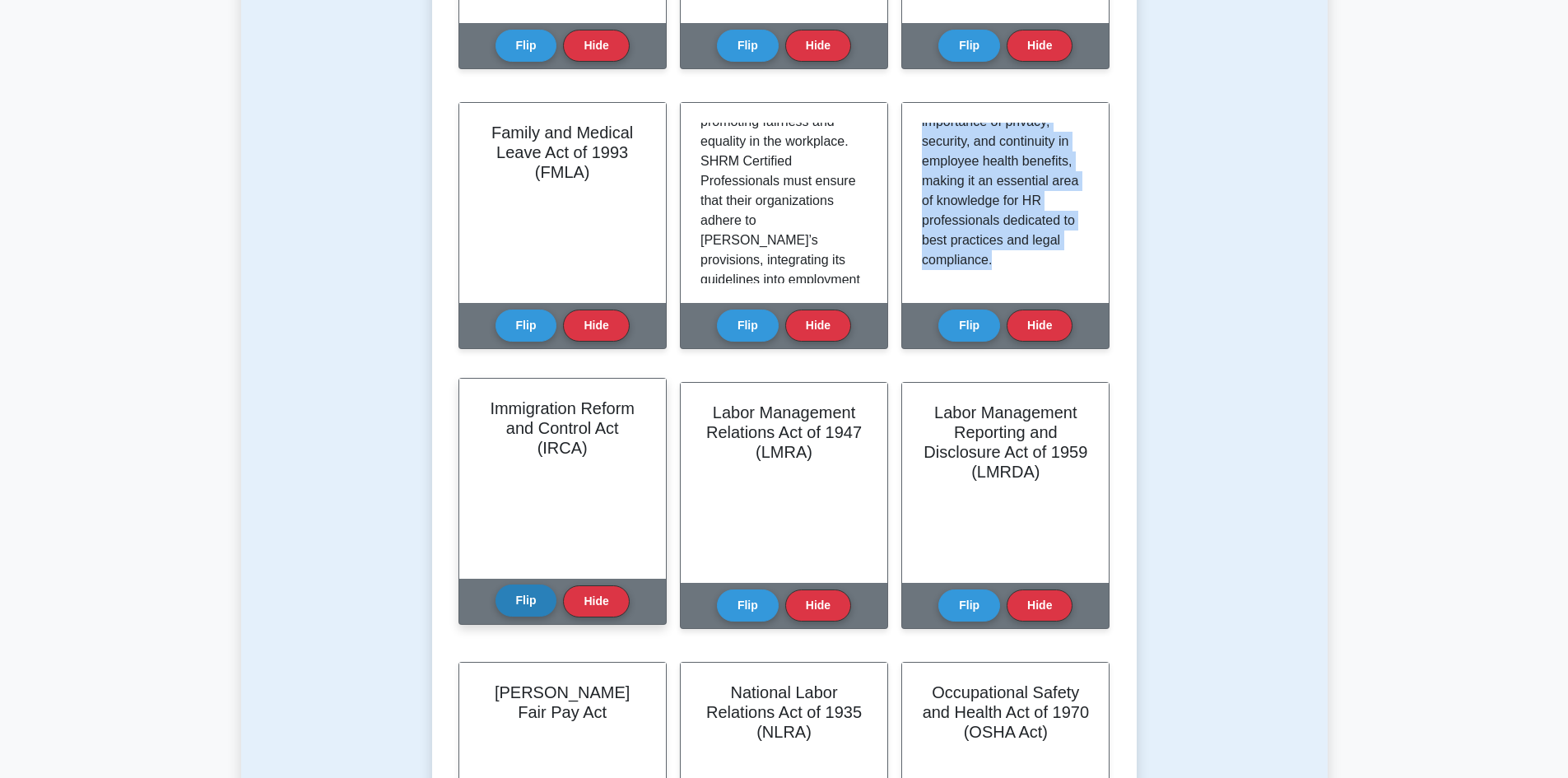
click at [525, 599] on button "Flip" at bounding box center [526, 600] width 61 height 32
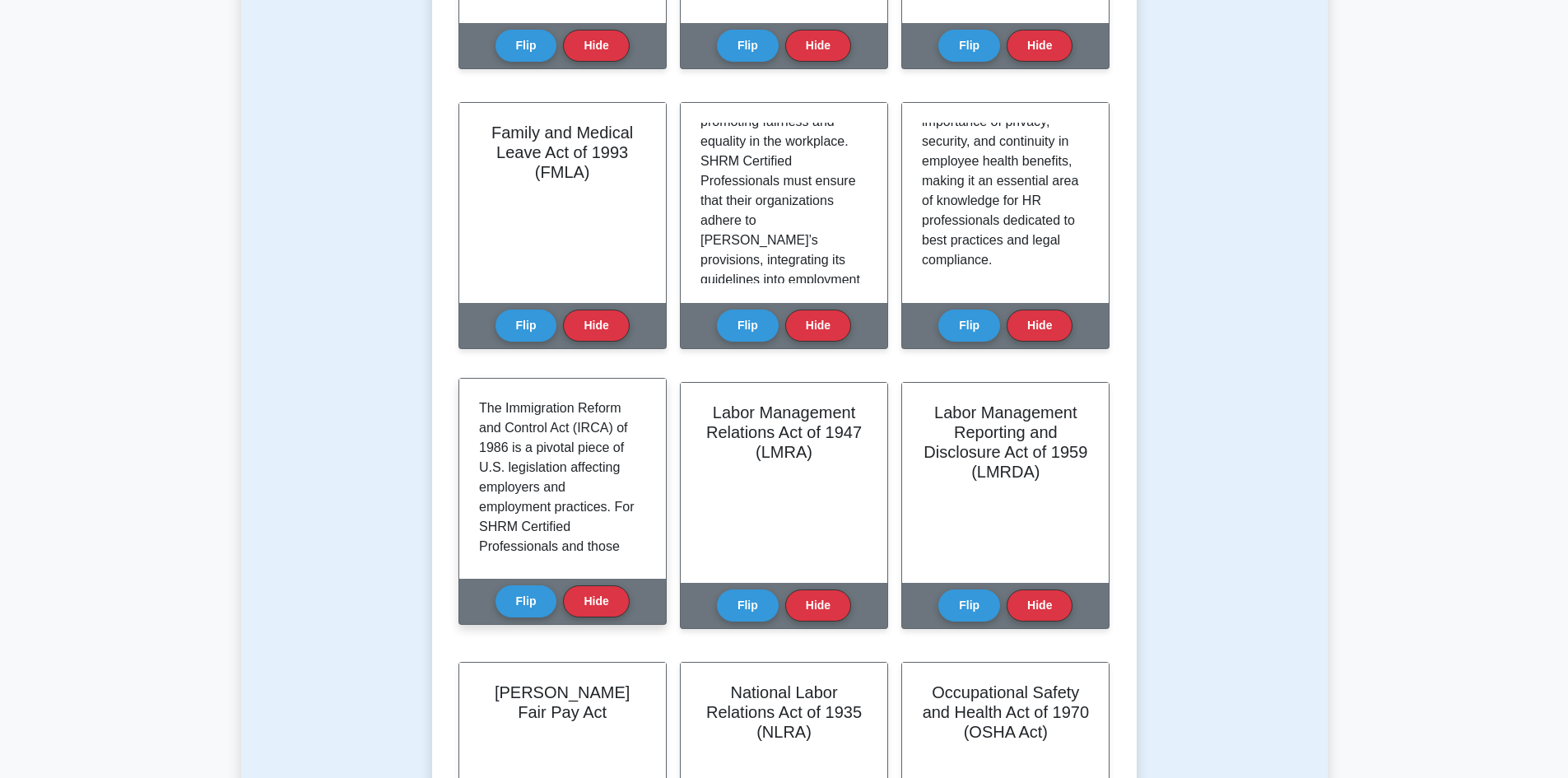
click at [478, 406] on div "The Immigration Reform and Control Act (IRCA) of 1986 is a pivotal piece of U.S…" at bounding box center [562, 478] width 207 height 200
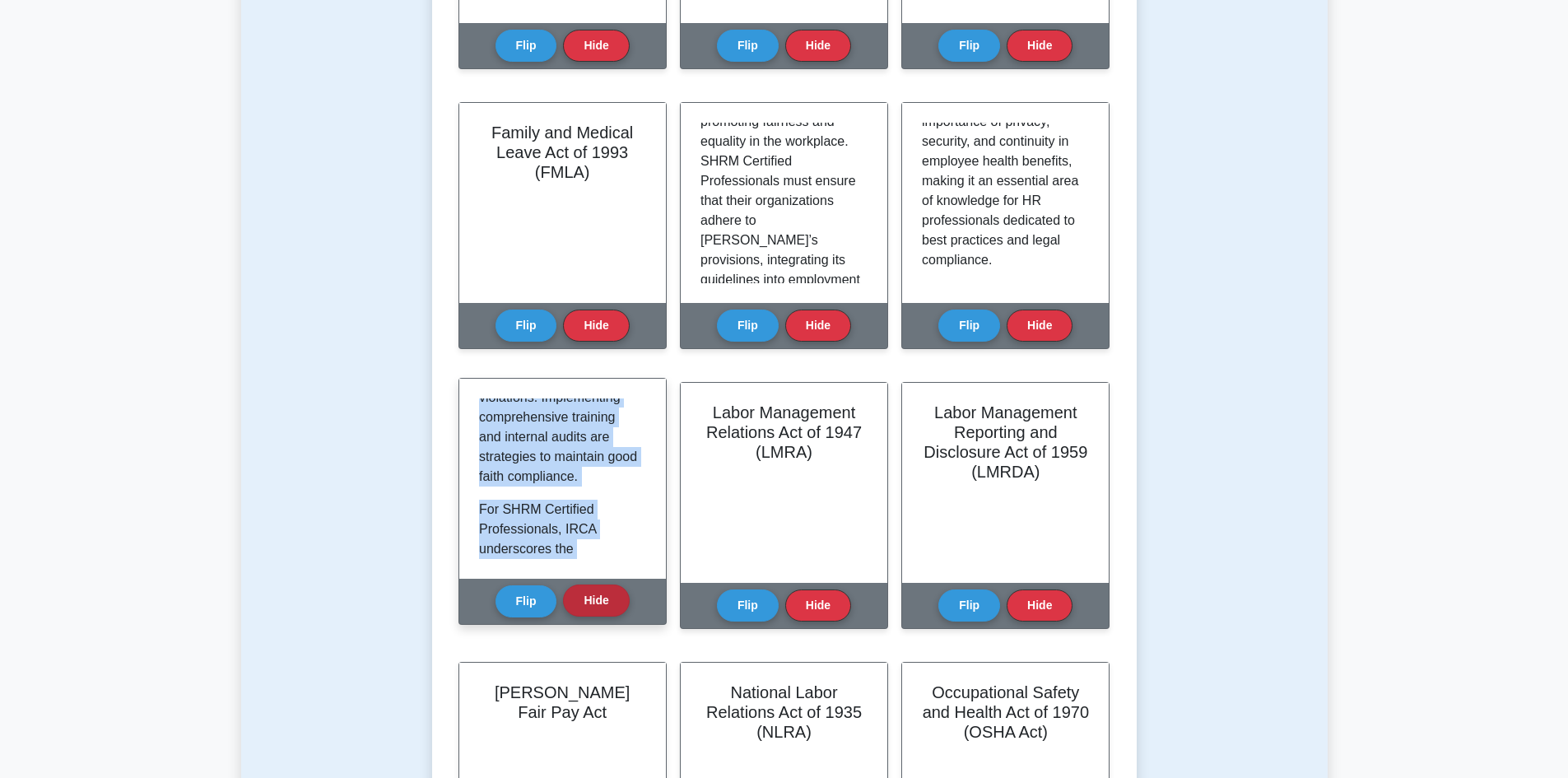
scroll to position [2038, 0]
drag, startPoint x: 480, startPoint y: 404, endPoint x: 590, endPoint y: 601, distance: 225.6
click at [590, 601] on div "Immigration Reform and Control Act (IRCA) The Immigration Reform and Control Ac…" at bounding box center [563, 501] width 208 height 247
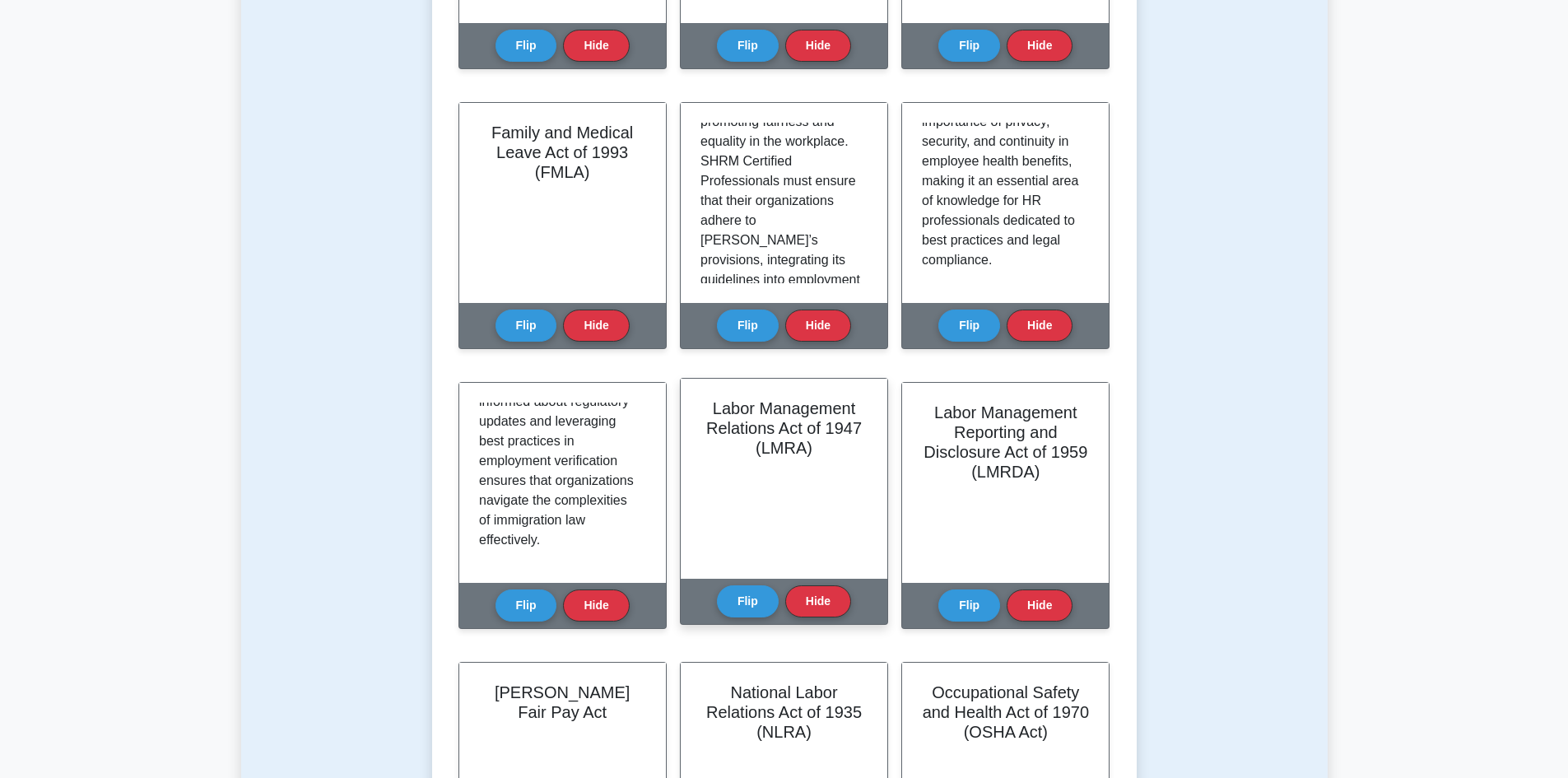
click at [744, 466] on div "Labor Management Relations Act of 1947 (LMRA)" at bounding box center [784, 478] width 207 height 200
click at [730, 603] on button "Flip" at bounding box center [747, 600] width 61 height 32
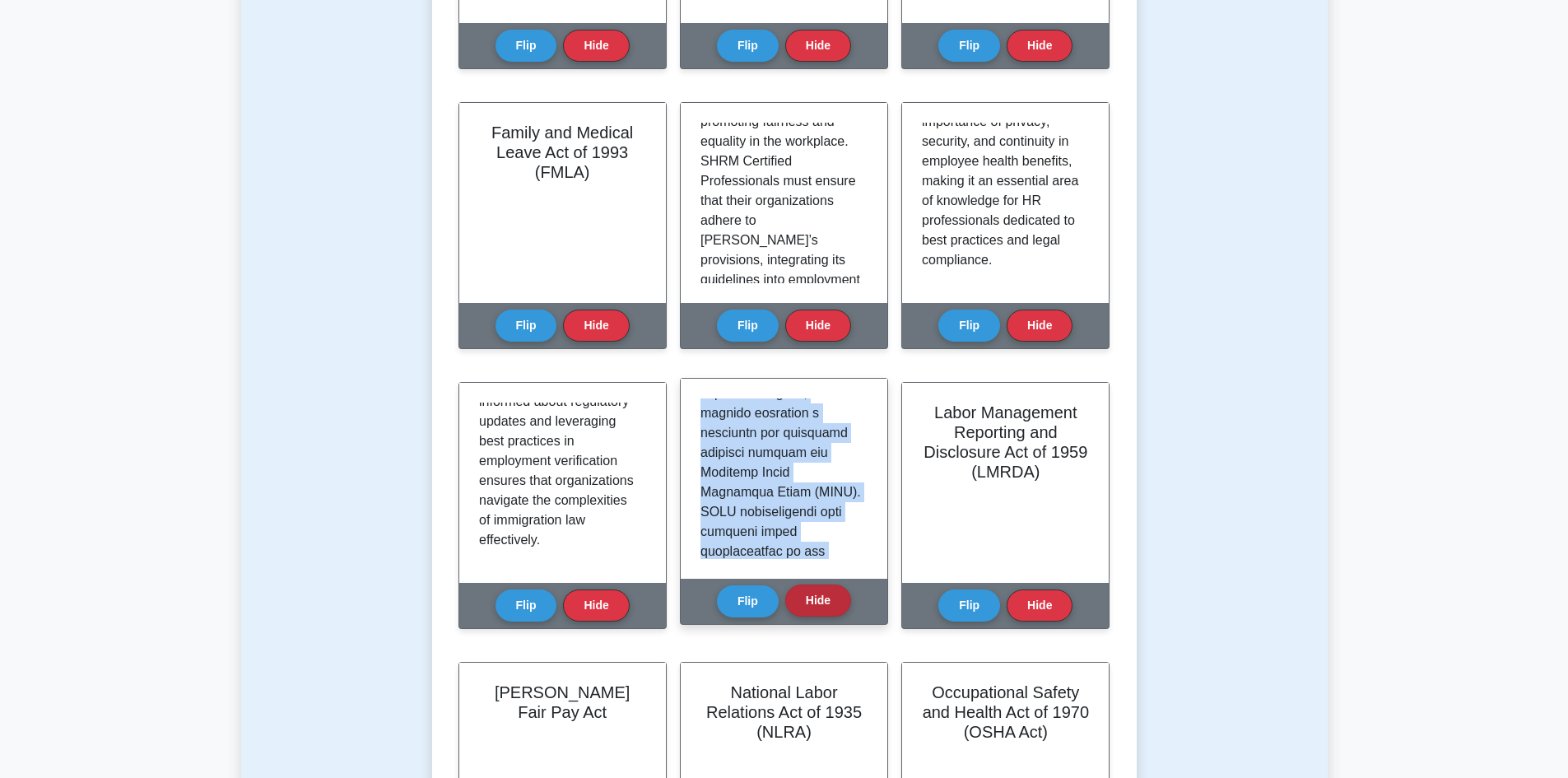
scroll to position [1670, 0]
drag, startPoint x: 702, startPoint y: 400, endPoint x: 843, endPoint y: 612, distance: 254.6
click at [843, 612] on div "Labor Management Relations Act of 1947 (LMRA) Flip Hide" at bounding box center [784, 501] width 208 height 247
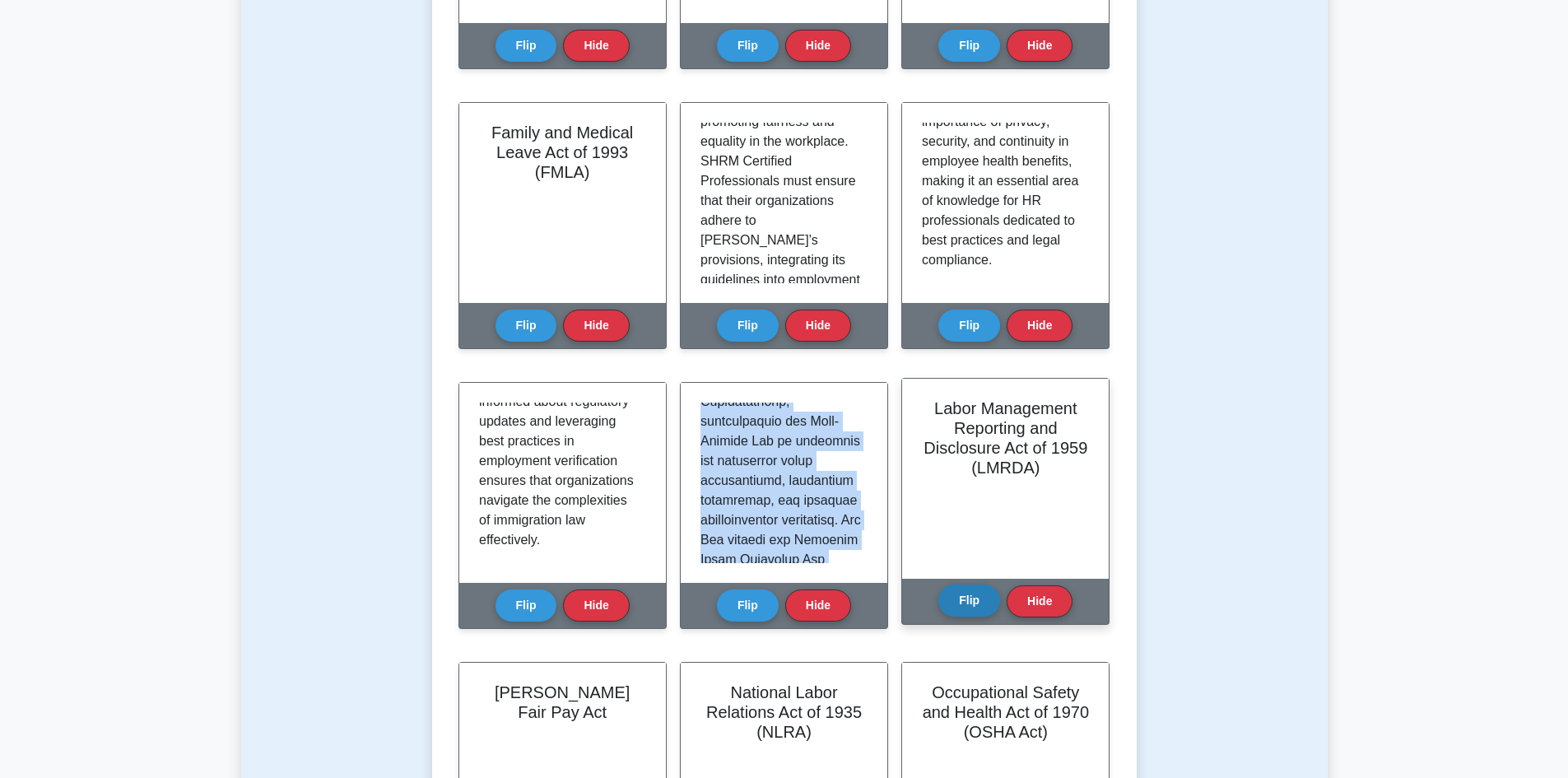
click at [974, 595] on button "Flip" at bounding box center [969, 600] width 61 height 32
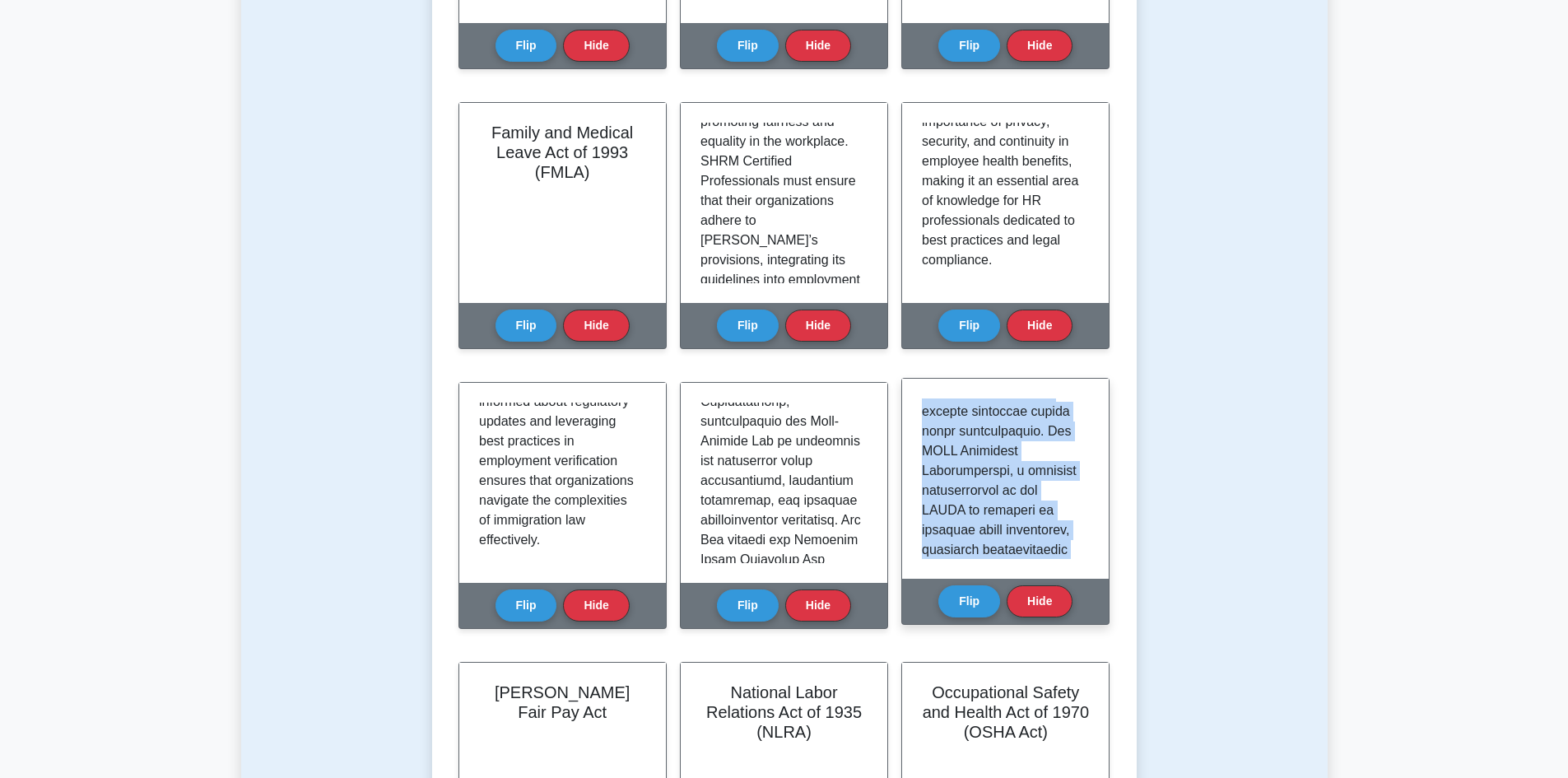
scroll to position [1887, 0]
drag, startPoint x: 921, startPoint y: 407, endPoint x: 1029, endPoint y: 559, distance: 186.5
click at [1029, 559] on div at bounding box center [1005, 478] width 207 height 200
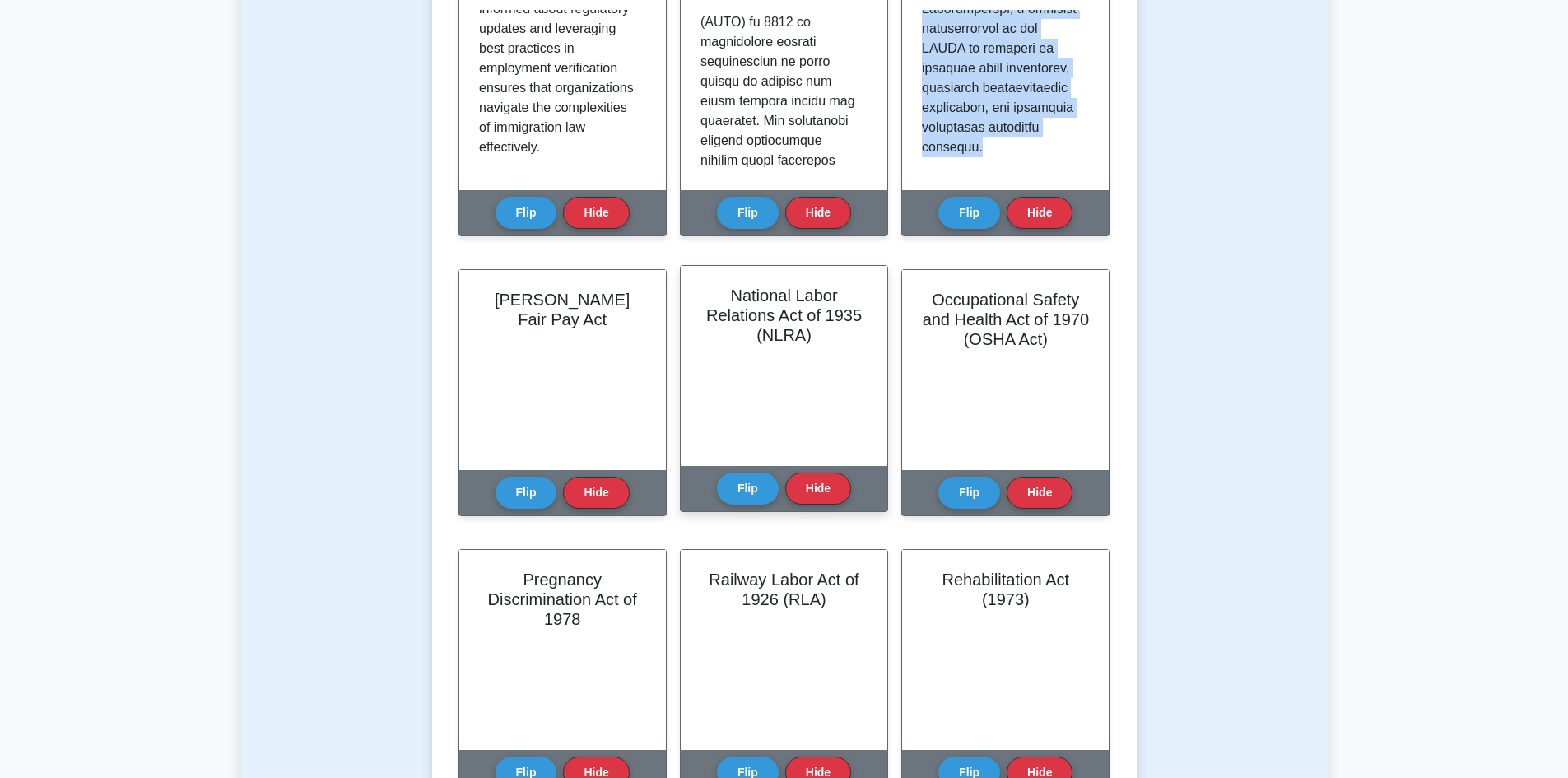
scroll to position [1317, 0]
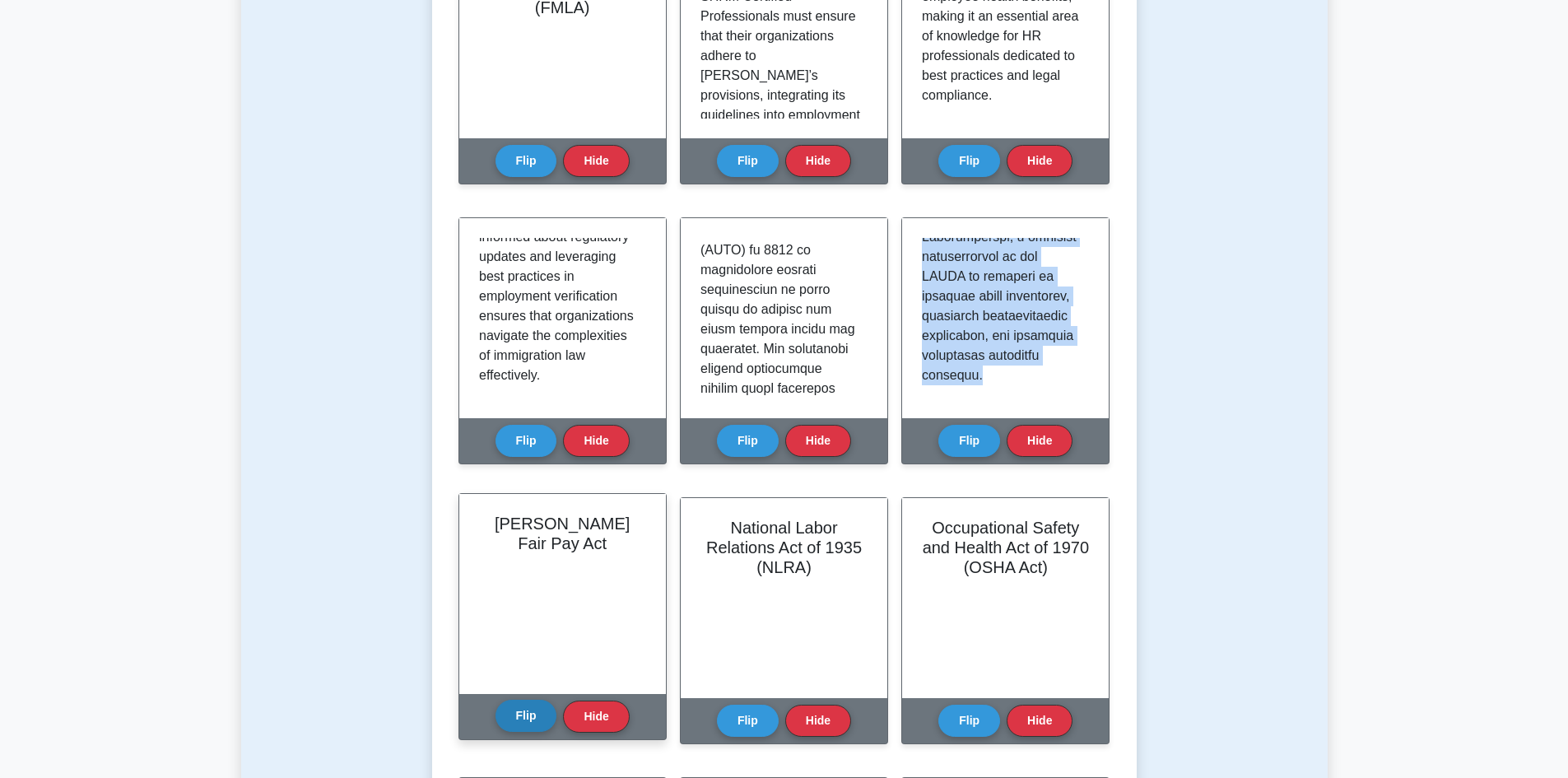
click at [515, 729] on button "Flip" at bounding box center [526, 716] width 61 height 32
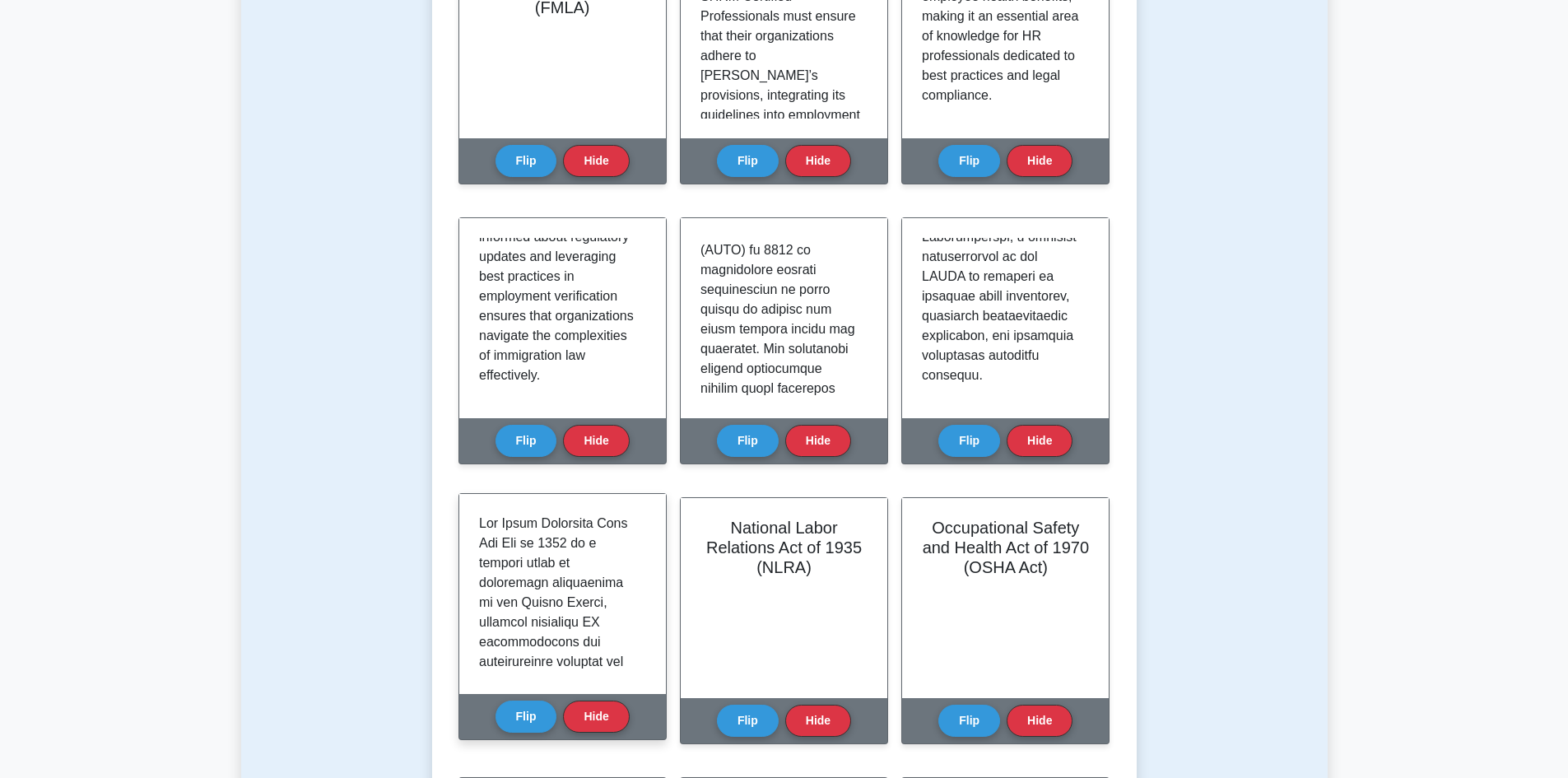
click at [477, 523] on div at bounding box center [562, 594] width 207 height 200
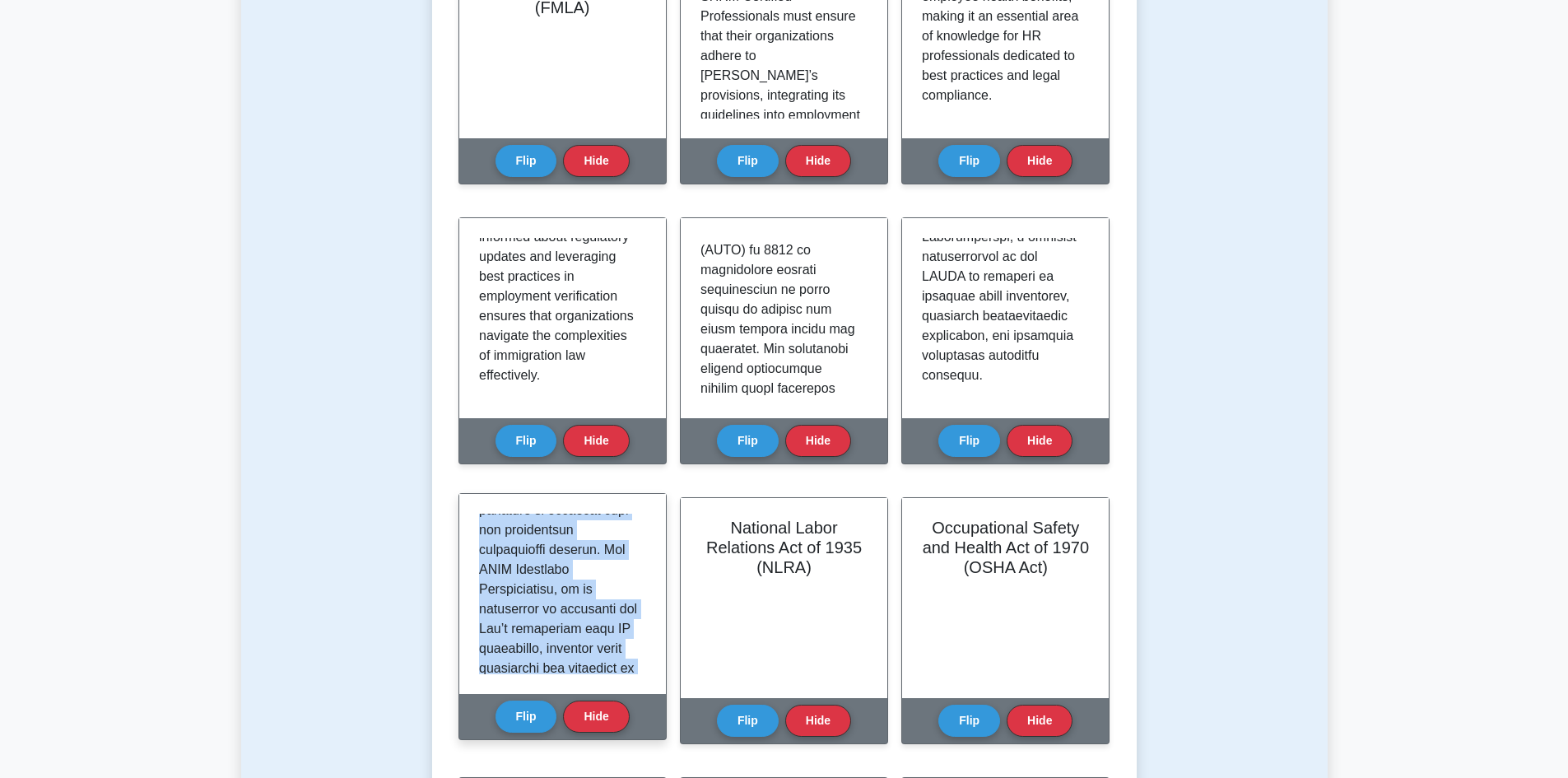
scroll to position [1847, 0]
drag, startPoint x: 480, startPoint y: 516, endPoint x: 630, endPoint y: 679, distance: 221.5
click at [630, 679] on div at bounding box center [562, 594] width 207 height 200
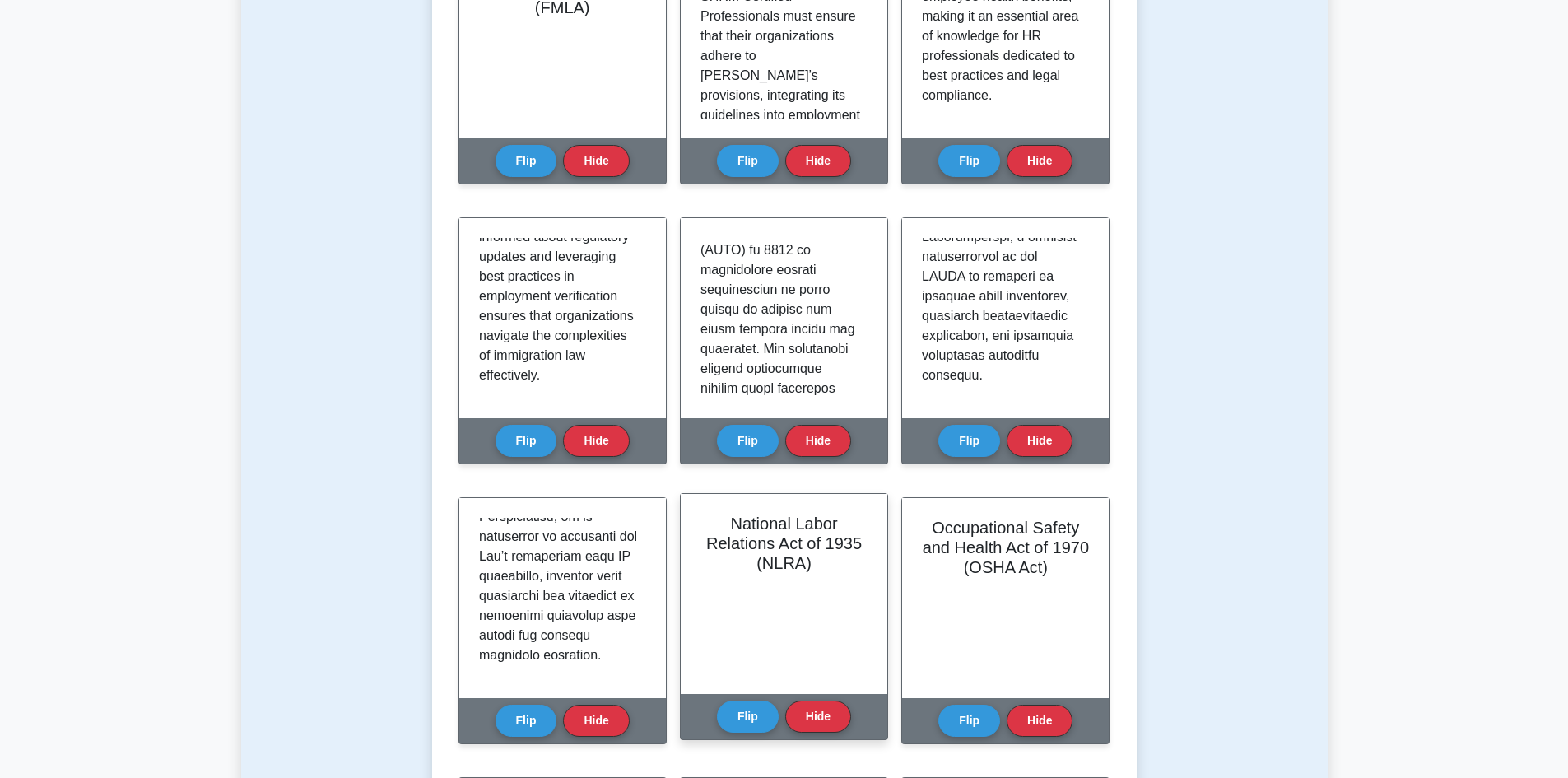
click at [725, 521] on h2 "National Labor Relations Act of 1935 (NLRA)" at bounding box center [784, 543] width 168 height 60
click at [740, 706] on button "Flip" at bounding box center [747, 716] width 61 height 32
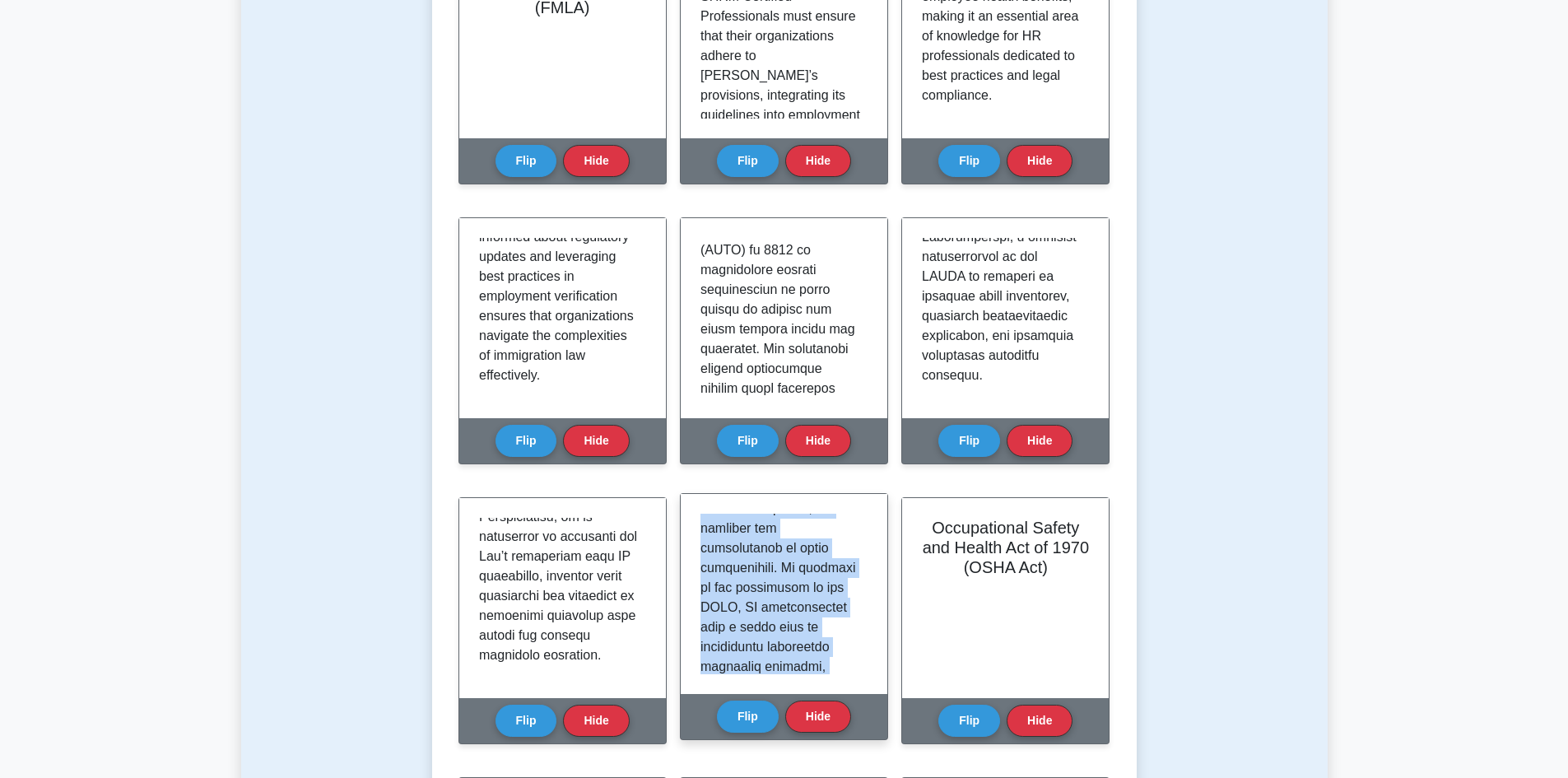
scroll to position [1710, 0]
drag, startPoint x: 701, startPoint y: 518, endPoint x: 834, endPoint y: 674, distance: 205.0
click at [834, 674] on div at bounding box center [784, 594] width 168 height 160
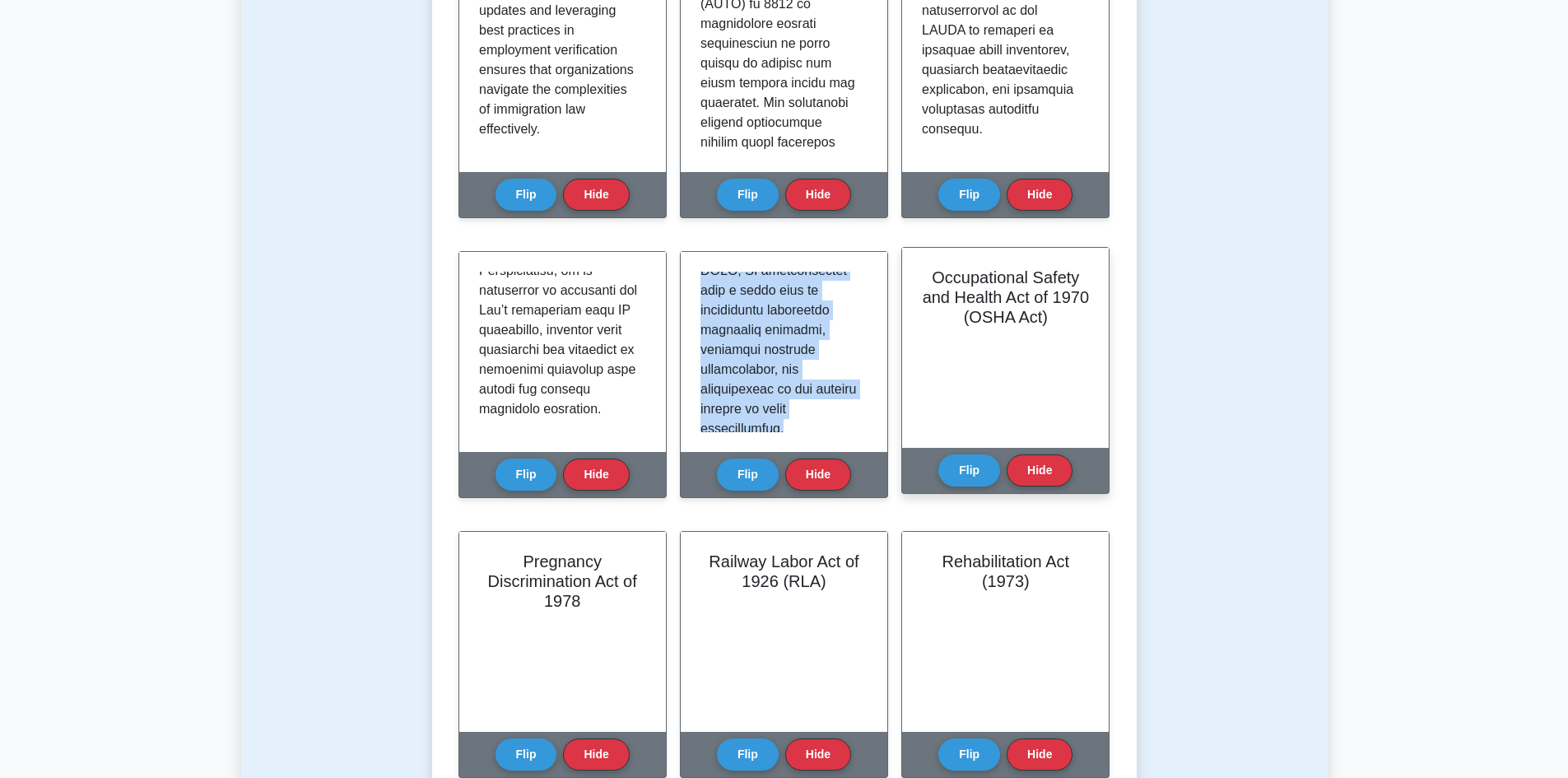
scroll to position [1563, 0]
click at [943, 473] on button "Flip" at bounding box center [969, 468] width 61 height 32
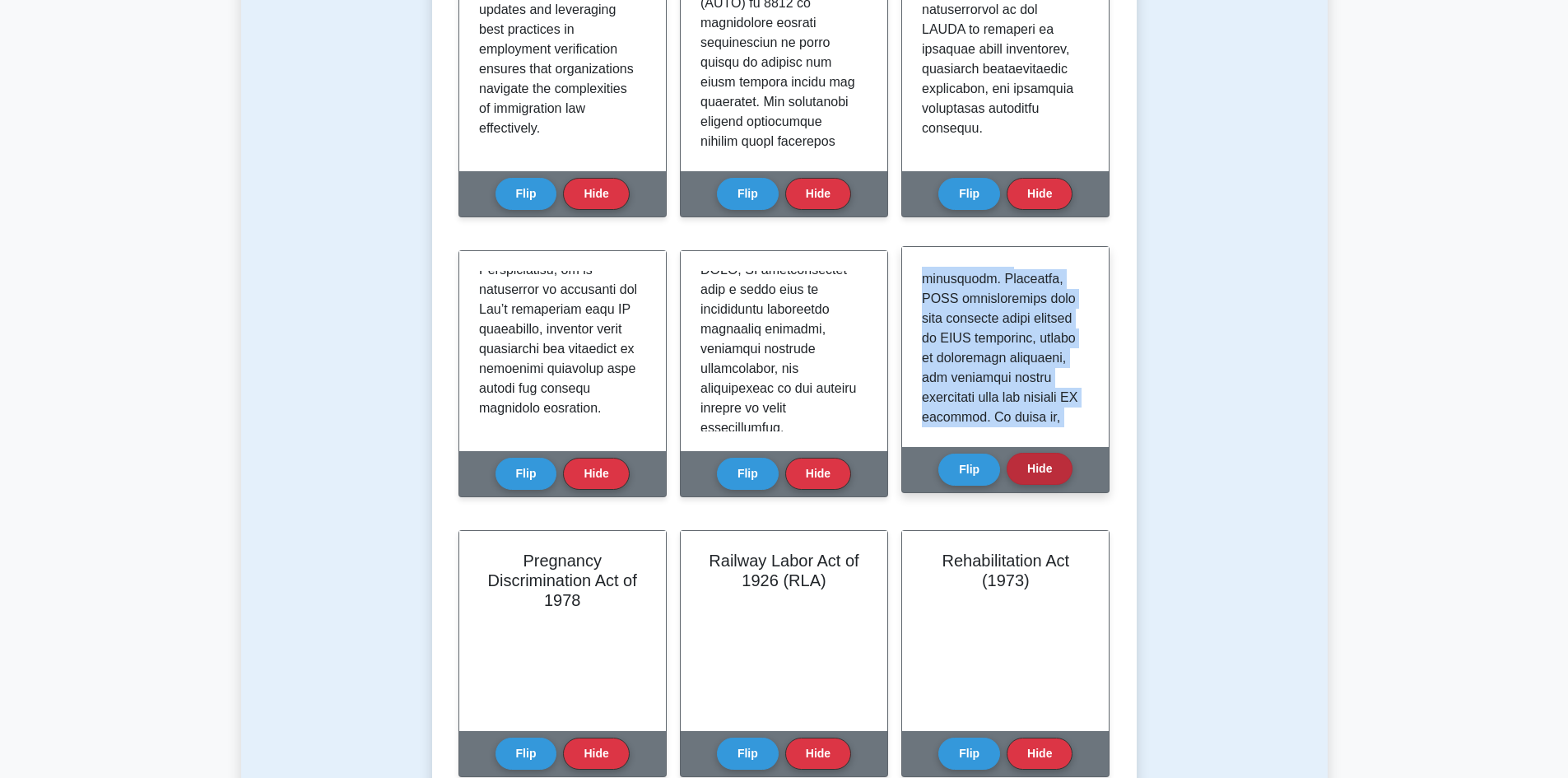
scroll to position [1828, 0]
drag, startPoint x: 922, startPoint y: 276, endPoint x: 1015, endPoint y: 459, distance: 205.3
click at [1015, 459] on div "Occupational Safety and Health Act of 1970 (OSHA Act) Flip Hide" at bounding box center [1005, 369] width 208 height 247
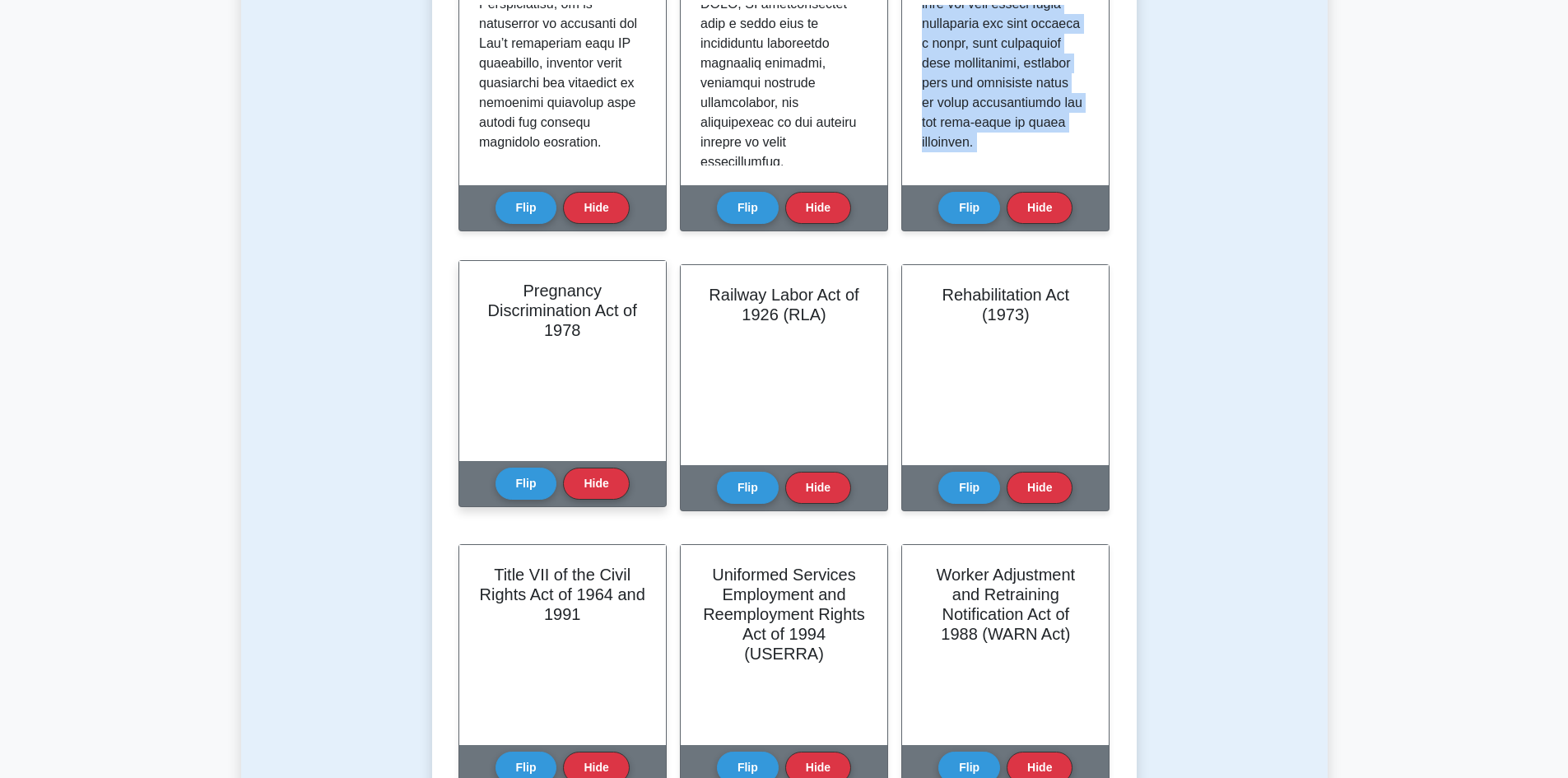
scroll to position [1893, 0]
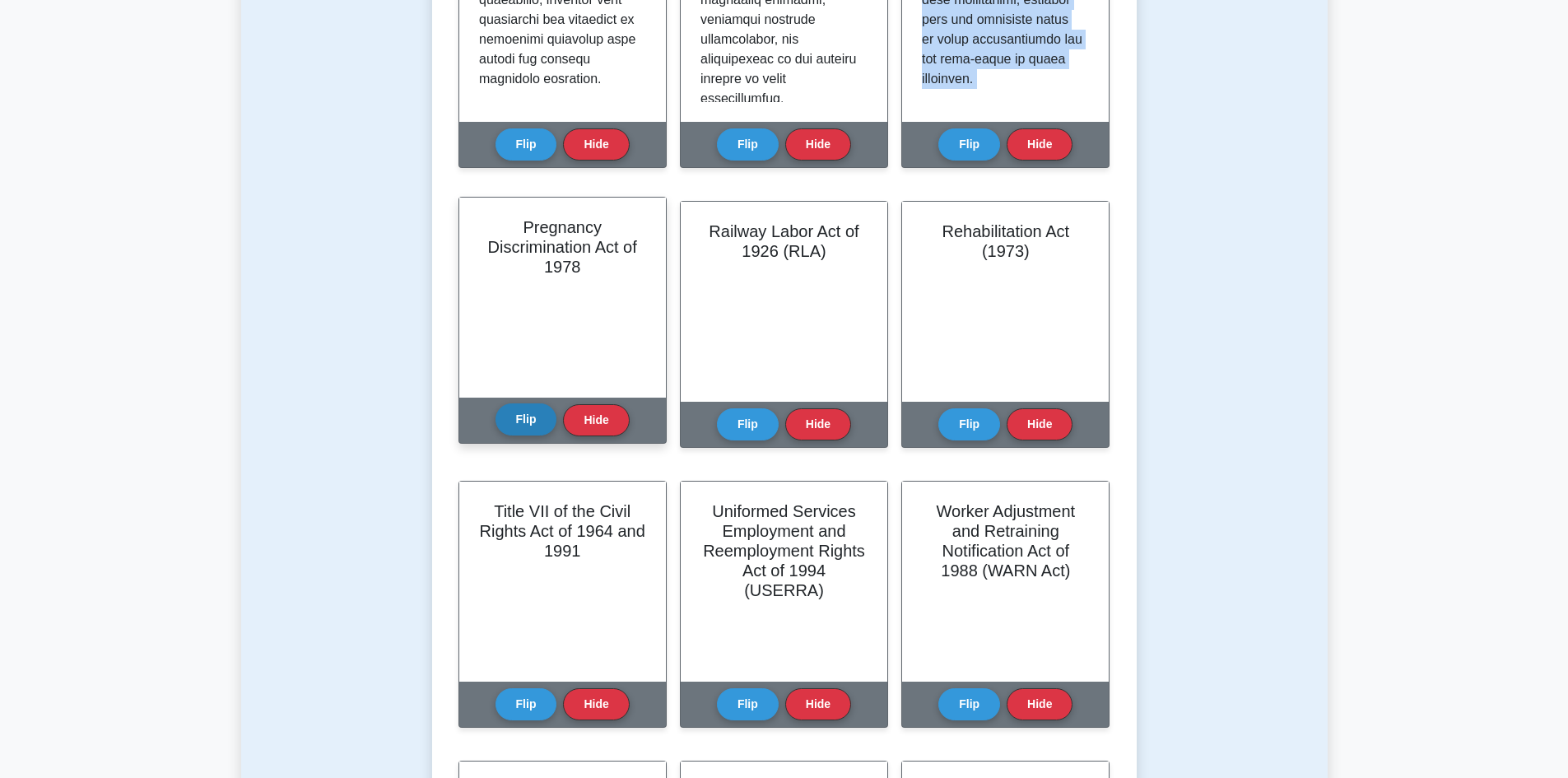
click at [507, 423] on button "Flip" at bounding box center [526, 419] width 61 height 32
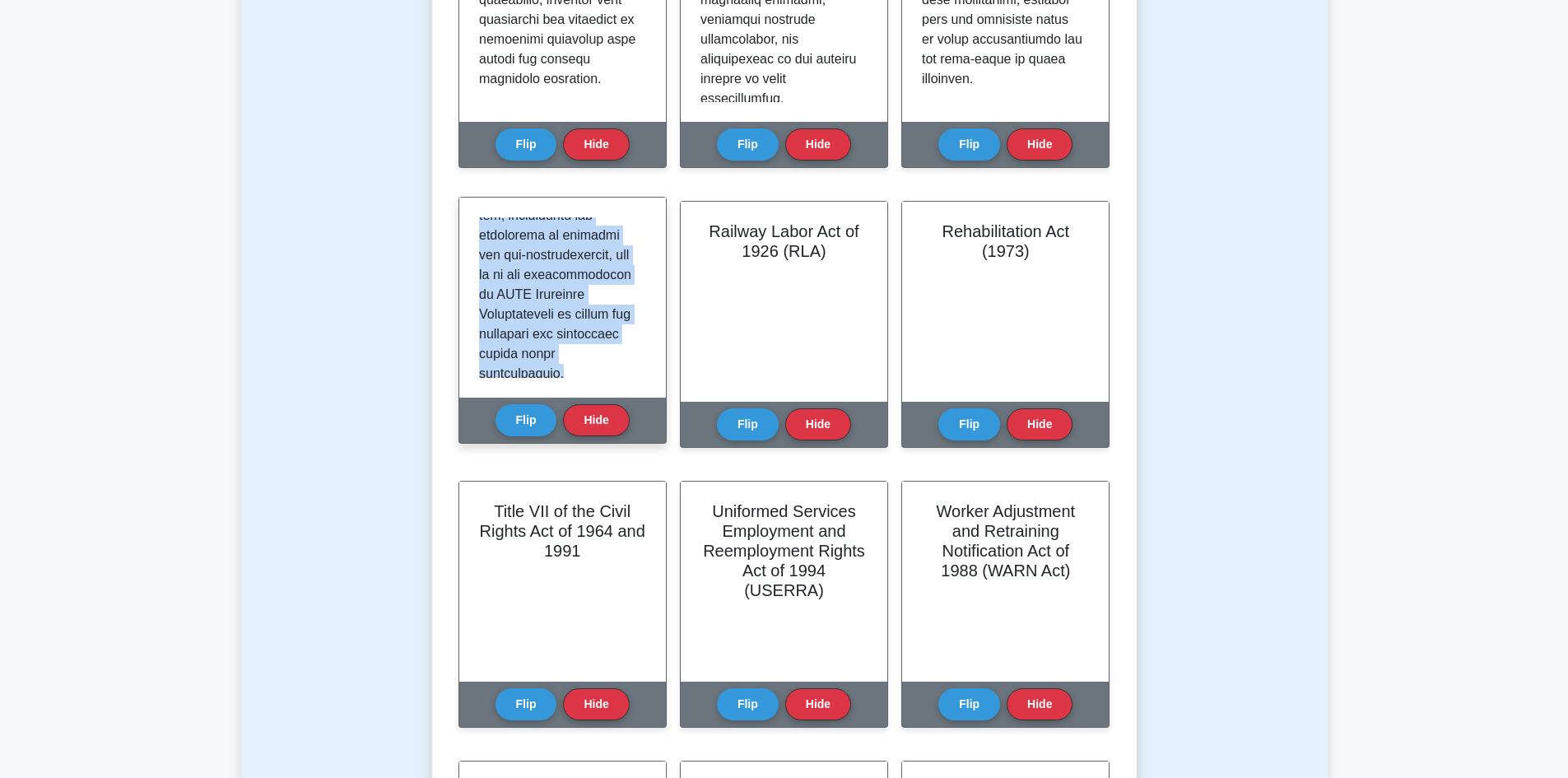
scroll to position [1749, 0]
drag, startPoint x: 478, startPoint y: 224, endPoint x: 637, endPoint y: 393, distance: 232.0
click at [637, 393] on div at bounding box center [562, 297] width 207 height 200
